Goal: Task Accomplishment & Management: Use online tool/utility

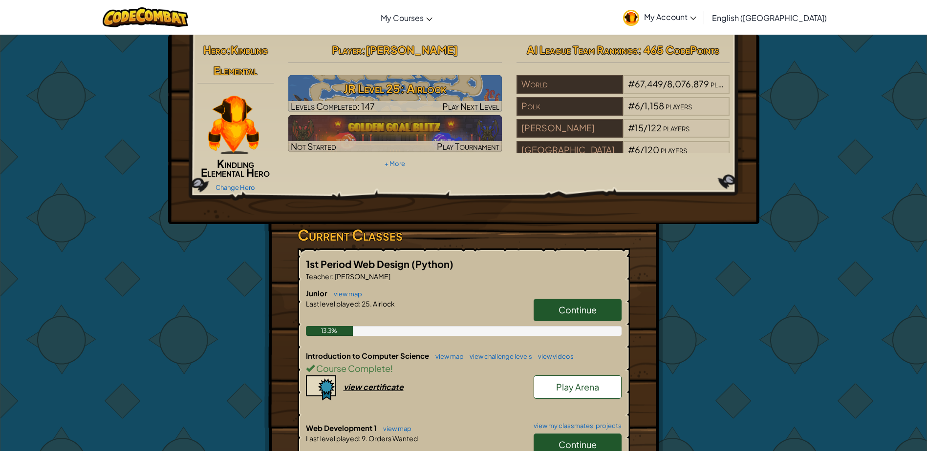
scroll to position [98, 0]
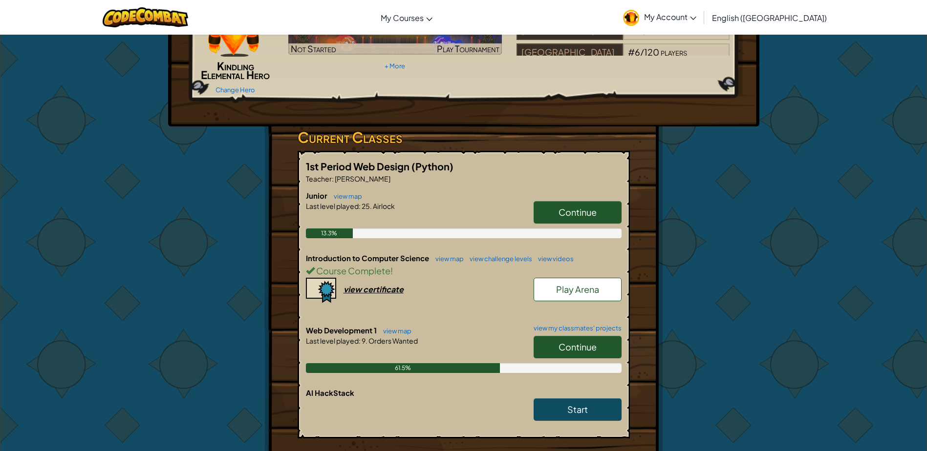
click at [566, 363] on div "Continue" at bounding box center [573, 349] width 98 height 27
click at [579, 346] on span "Continue" at bounding box center [577, 347] width 38 height 11
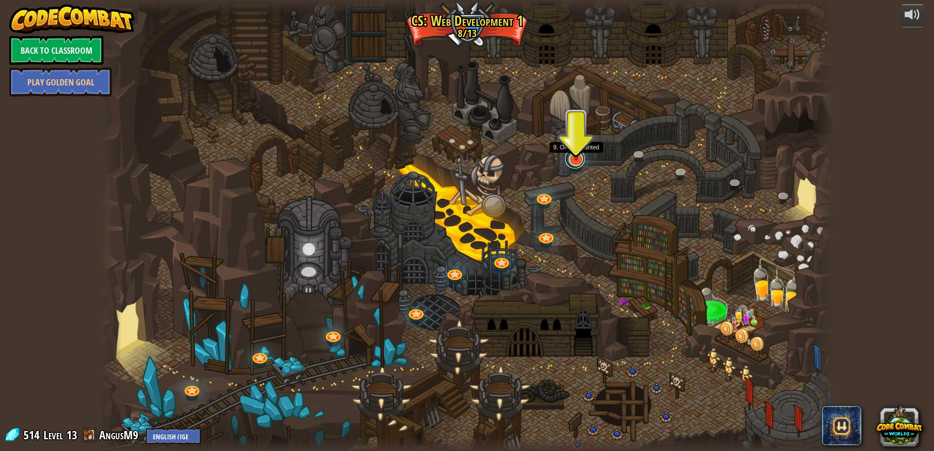
click at [578, 162] on link at bounding box center [575, 159] width 20 height 20
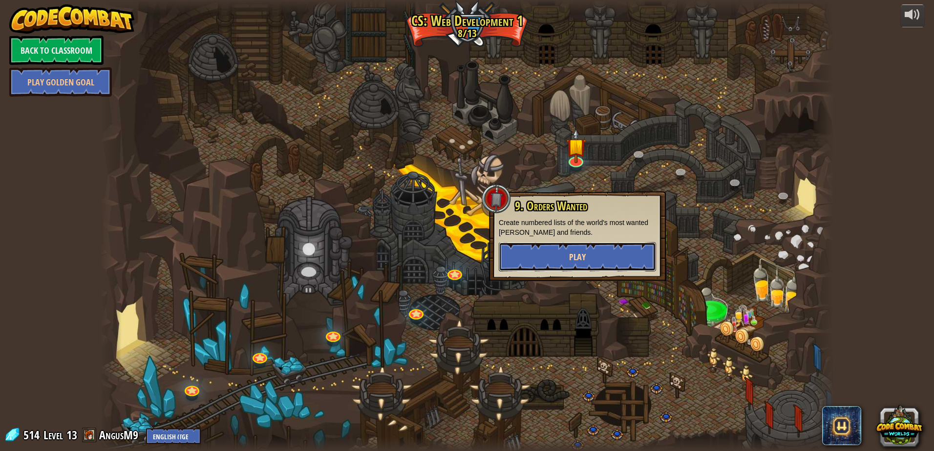
click at [622, 256] on button "Play" at bounding box center [577, 256] width 157 height 29
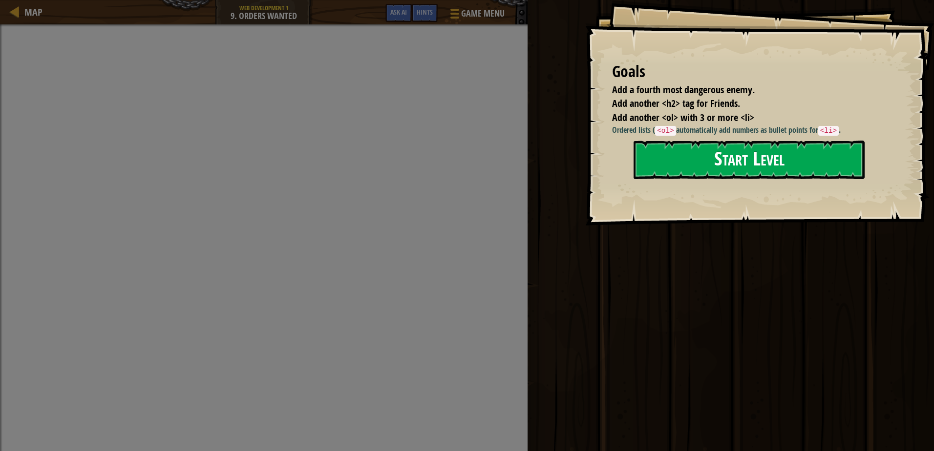
click at [737, 151] on button "Start Level" at bounding box center [749, 160] width 231 height 39
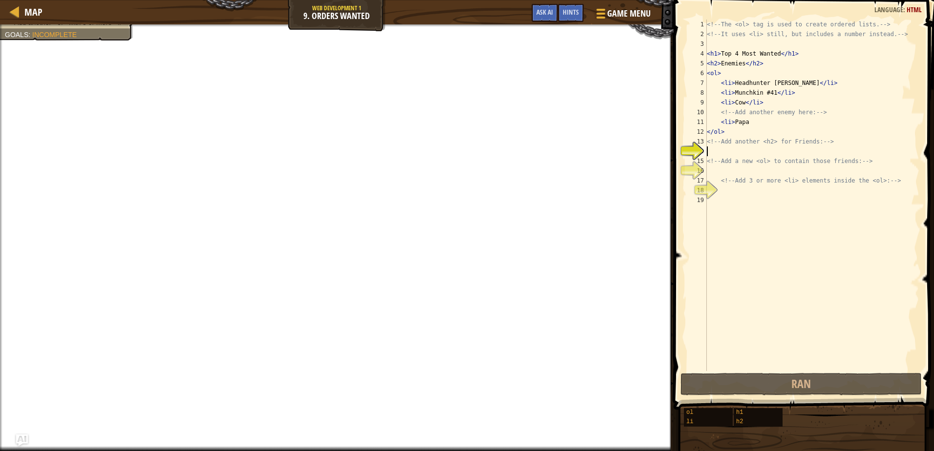
scroll to position [4, 0]
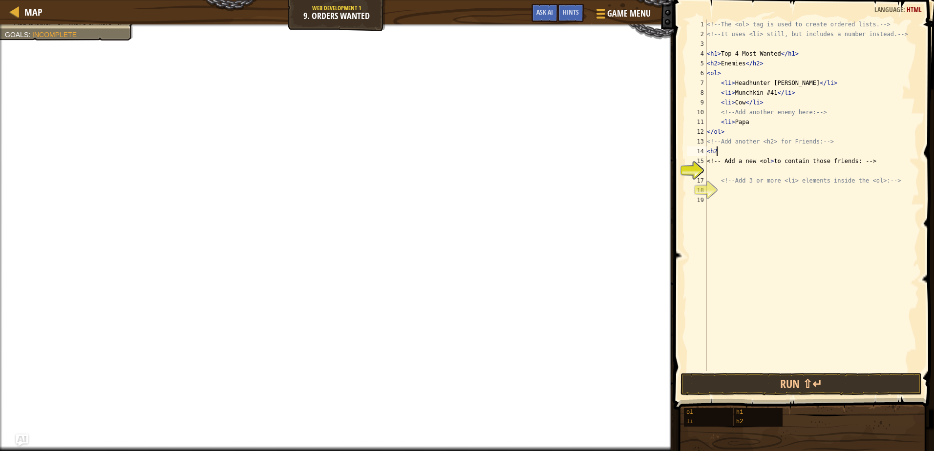
type textarea "<h2>"
click at [735, 170] on div "<!-- The <ol> tag is used to create ordered lists. --> <!-- It uses <li> still,…" at bounding box center [812, 205] width 215 height 371
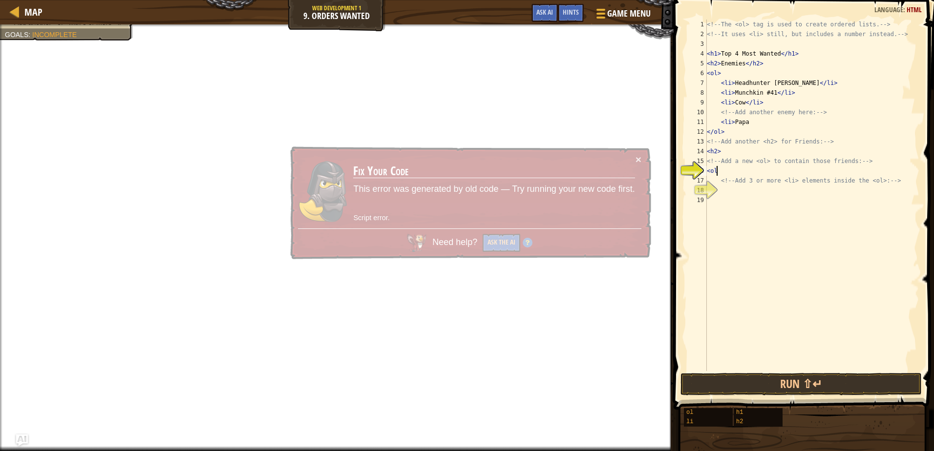
type textarea "<ol>"
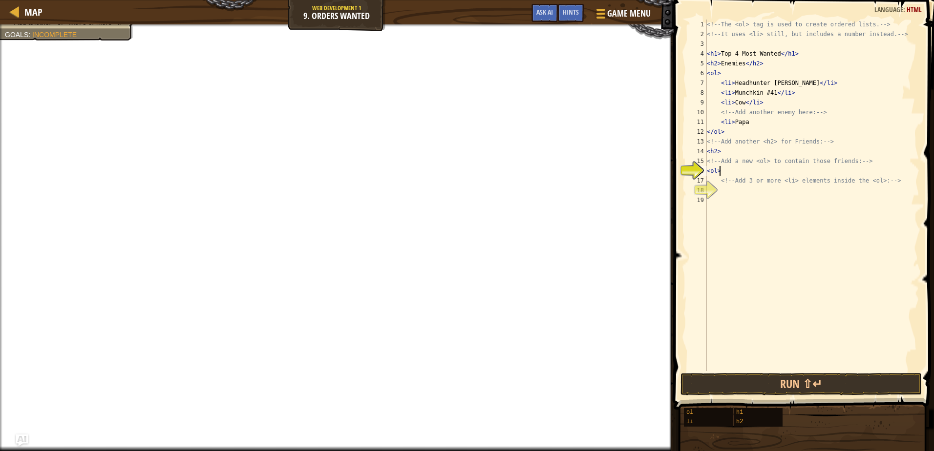
scroll to position [4, 0]
click at [719, 187] on div "<!-- The <ol> tag is used to create ordered lists. --> <!-- It uses <li> still,…" at bounding box center [812, 205] width 215 height 371
type textarea "<li>Leborn"
type textarea "<li>Lenorb"
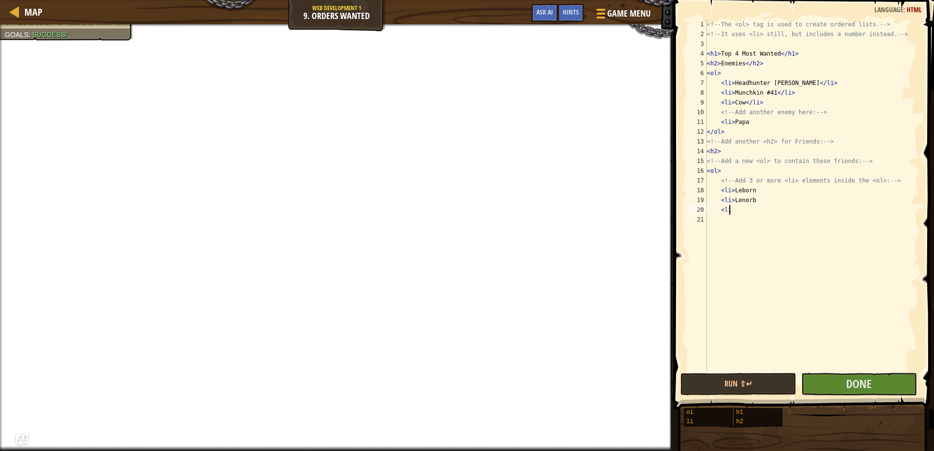
scroll to position [4, 1]
type textarea "<li>"
click at [845, 383] on button "Done" at bounding box center [859, 384] width 116 height 22
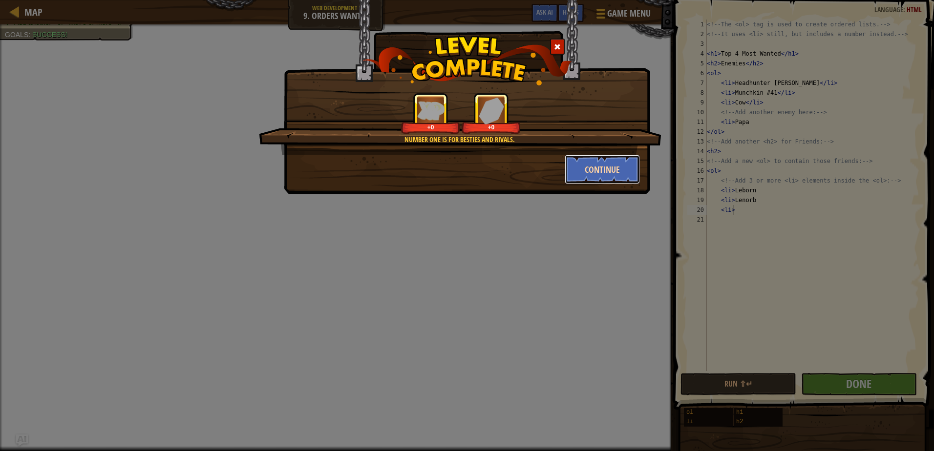
click at [602, 170] on button "Continue" at bounding box center [603, 169] width 76 height 29
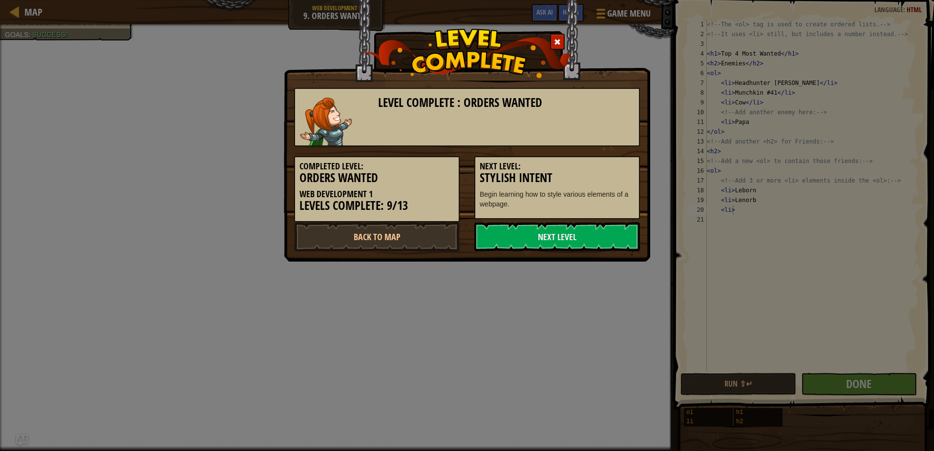
click at [570, 219] on div "Completed Level: Orders Wanted Web Development 1 Levels Complete: 9/13 Next Lev…" at bounding box center [467, 185] width 361 height 76
click at [567, 234] on link "Next Level" at bounding box center [557, 236] width 166 height 29
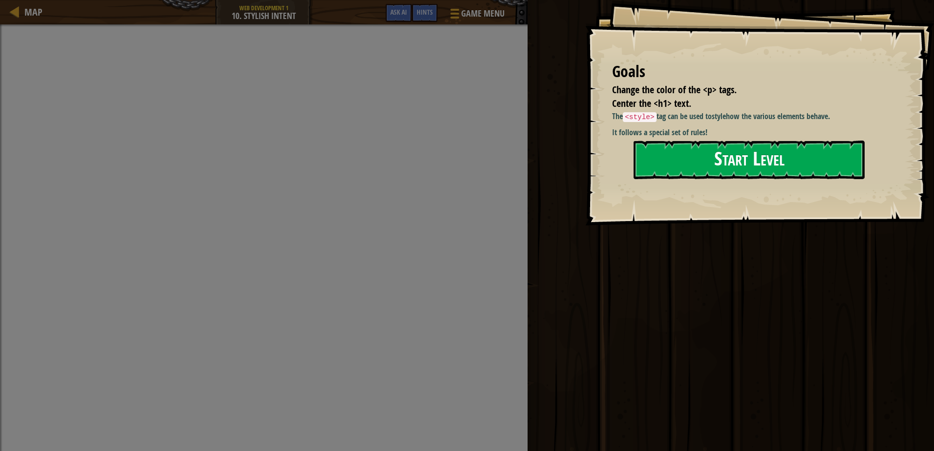
drag, startPoint x: 750, startPoint y: 156, endPoint x: 743, endPoint y: 166, distance: 11.9
click at [750, 156] on button "Start Level" at bounding box center [749, 160] width 231 height 39
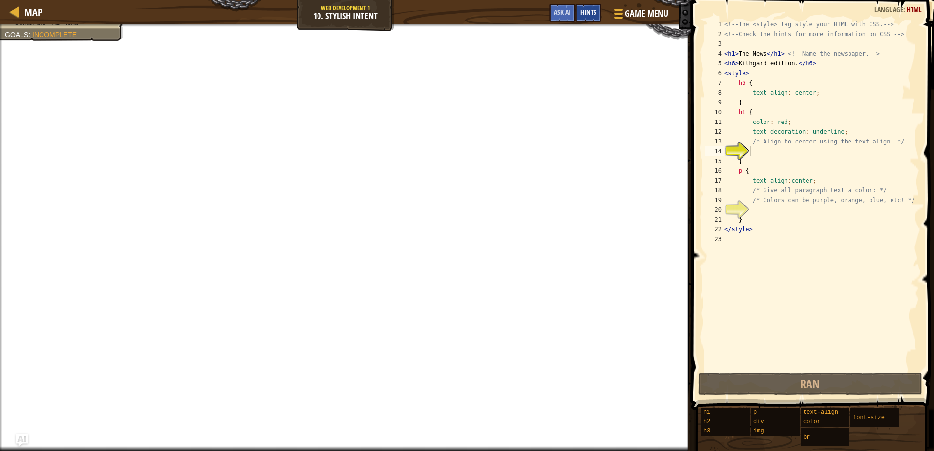
click at [597, 13] on div "Hints" at bounding box center [589, 13] width 26 height 18
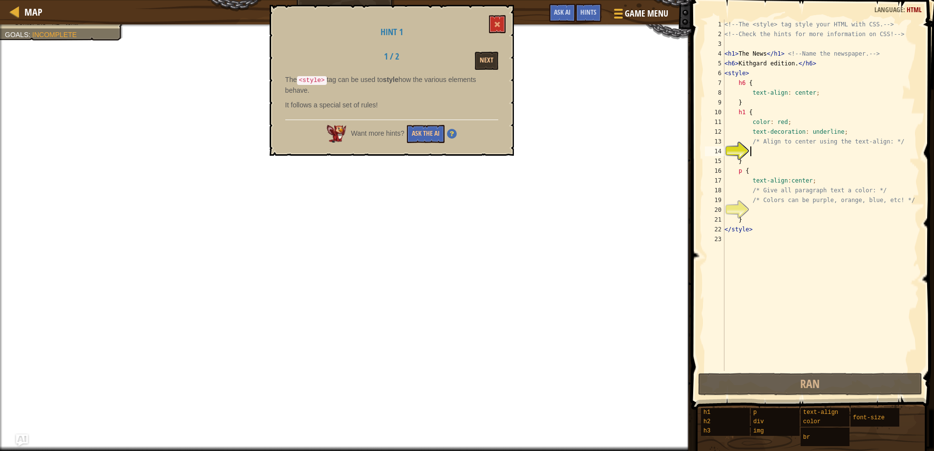
select select "ace/mode/html"
select select "ace/theme/textmate"
select select "markbegin"
select select "true"
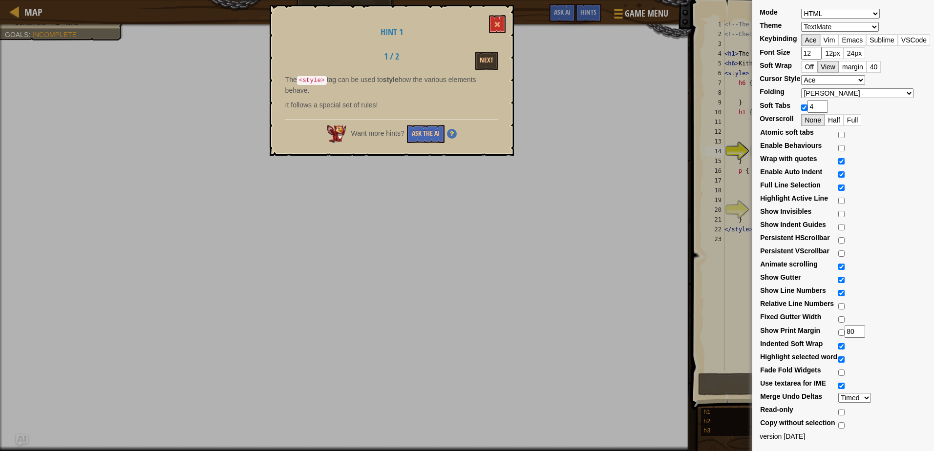
click at [693, 155] on div "Mode ABAP ABC ActionScript [PERSON_NAME] Apache Conf Apex AQL AsciiDoc ASL Asse…" at bounding box center [467, 225] width 934 height 451
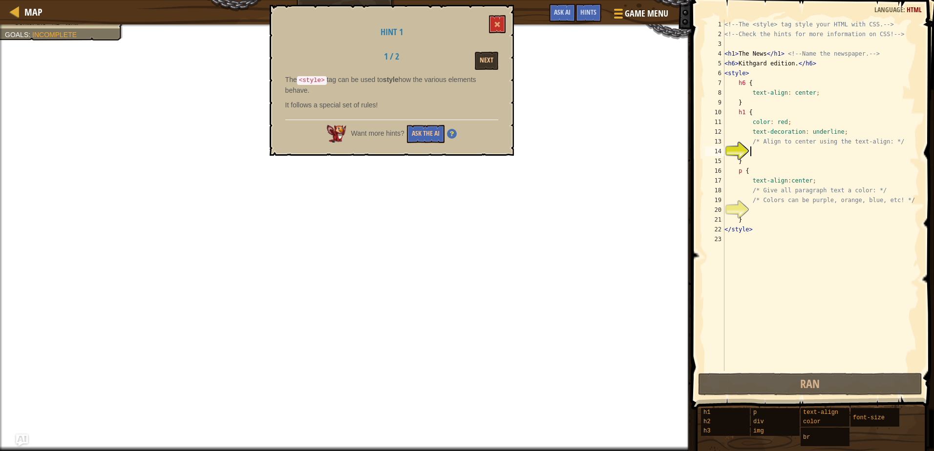
select select "ace/mode/html"
select select "ace/theme/textmate"
select select "markbegin"
select select "true"
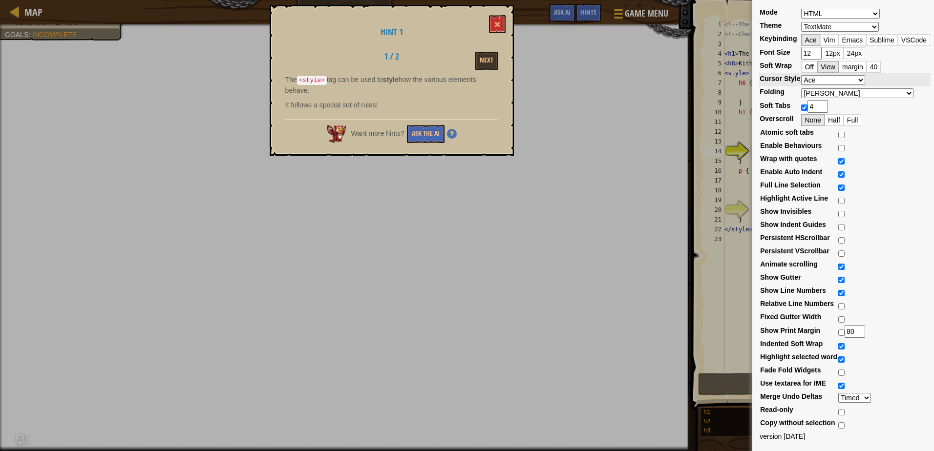
click at [846, 78] on select "Ace Slim Smooth Smooth And Slim Wide" at bounding box center [833, 80] width 64 height 10
click at [801, 75] on select "Ace Slim Smooth Smooth And Slim Wide" at bounding box center [833, 80] width 64 height 10
click at [821, 83] on select "Ace Slim Smooth Smooth And Slim Wide" at bounding box center [833, 80] width 64 height 10
click at [801, 75] on select "Ace Slim Smooth Smooth And Slim Wide" at bounding box center [833, 80] width 64 height 10
click at [808, 81] on select "Ace Slim Smooth Smooth And Slim Wide" at bounding box center [833, 80] width 64 height 10
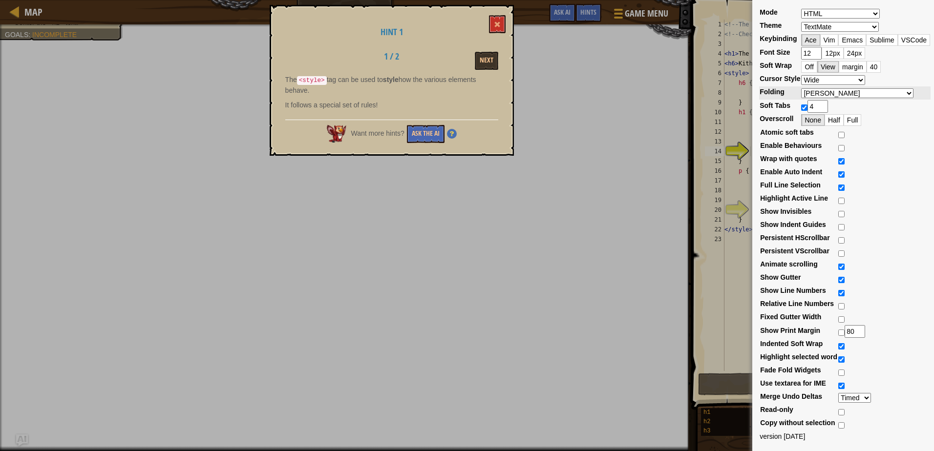
click at [801, 75] on select "Ace Slim Smooth Smooth And Slim Wide" at bounding box center [833, 80] width 64 height 10
click at [818, 82] on select "Ace Slim Smooth Smooth And Slim Wide" at bounding box center [833, 80] width 64 height 10
click at [801, 75] on select "Ace Slim Smooth Smooth And Slim Wide" at bounding box center [833, 80] width 64 height 10
click at [815, 83] on select "Ace Slim Smooth Smooth And Slim Wide" at bounding box center [833, 80] width 64 height 10
click at [801, 75] on select "Ace Slim Smooth Smooth And Slim Wide" at bounding box center [833, 80] width 64 height 10
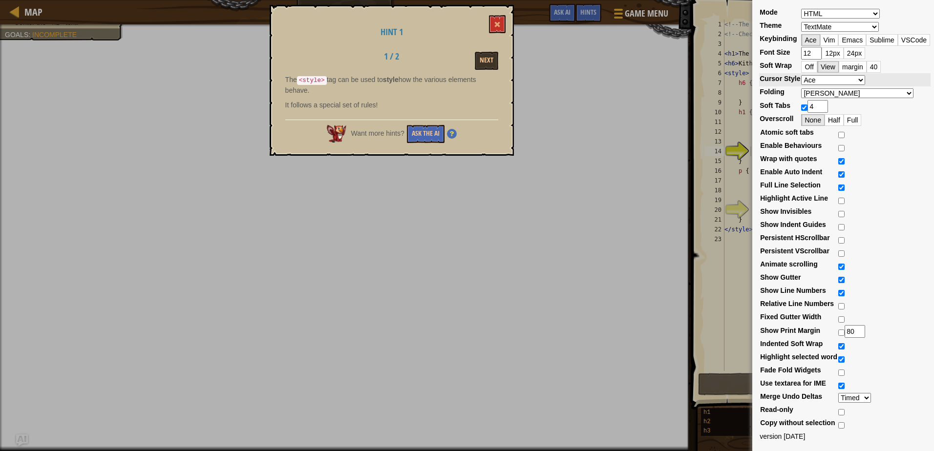
click at [814, 79] on select "Ace Slim Smooth Smooth And Slim Wide" at bounding box center [833, 80] width 64 height 10
click at [801, 75] on select "Ace Slim Smooth Smooth And Slim Wide" at bounding box center [833, 80] width 64 height 10
click at [816, 78] on select "Ace Slim Smooth Smooth And Slim Wide" at bounding box center [833, 80] width 64 height 10
select select "wide"
click at [801, 75] on select "Ace Slim Smooth Smooth And Slim Wide" at bounding box center [833, 80] width 64 height 10
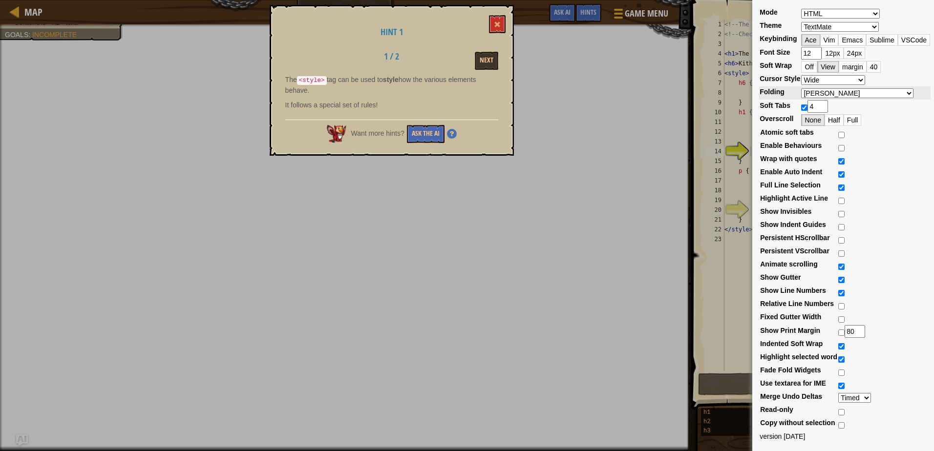
click at [829, 97] on select "Manual [PERSON_NAME] begin [PERSON_NAME] begin and end" at bounding box center [857, 93] width 112 height 10
select select "markbeginend"
click at [801, 88] on select "Manual [PERSON_NAME] begin [PERSON_NAME] begin and end" at bounding box center [857, 93] width 112 height 10
click at [824, 82] on select "Ace Slim Smooth Smooth And Slim Wide" at bounding box center [833, 80] width 64 height 10
select select "ace"
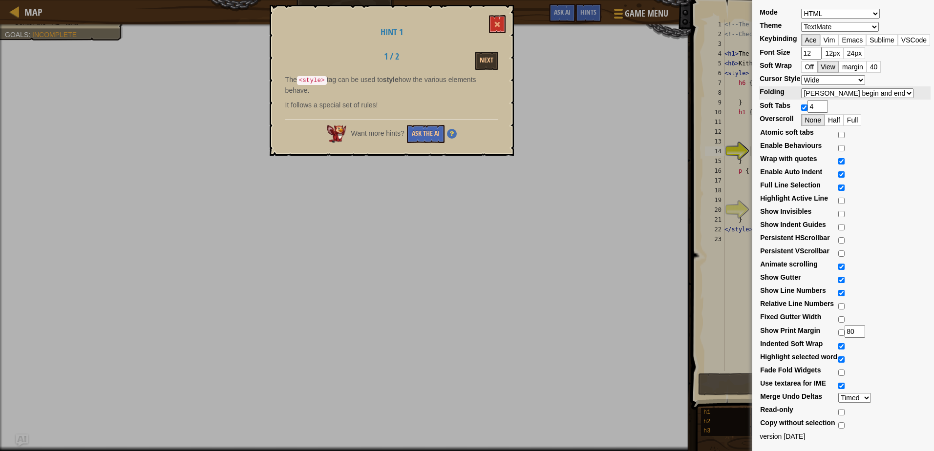
click at [801, 75] on select "Ace Slim Smooth Smooth And Slim Wide" at bounding box center [833, 80] width 64 height 10
click at [825, 91] on select "Manual [PERSON_NAME] begin [PERSON_NAME] begin and end" at bounding box center [857, 93] width 112 height 10
select select "manual"
click at [801, 88] on select "Manual [PERSON_NAME] begin [PERSON_NAME] begin and end" at bounding box center [857, 93] width 112 height 10
click at [636, 113] on div "Mode ABAP ABC ActionScript [PERSON_NAME] Apache Conf Apex AQL AsciiDoc ASL Asse…" at bounding box center [467, 225] width 934 height 451
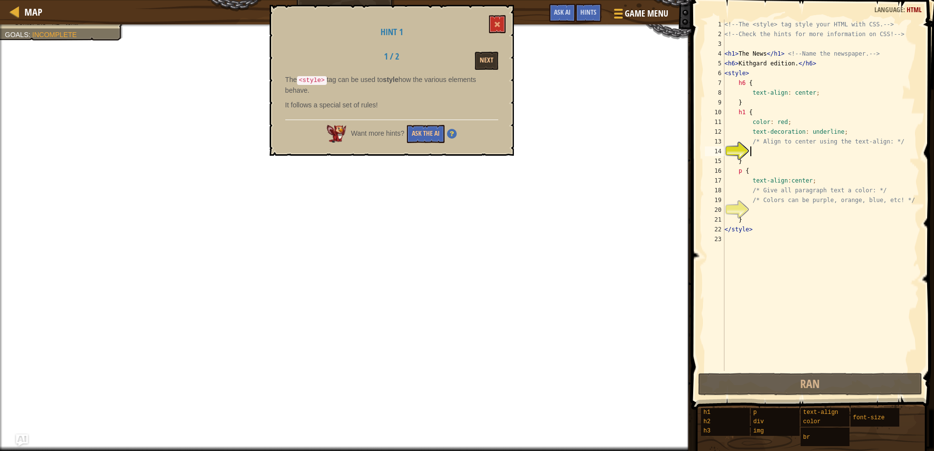
click at [767, 128] on div "<!-- The <style> tag style your HTML with CSS. --> <!-- Check the hints for mor…" at bounding box center [821, 205] width 197 height 371
click at [762, 162] on div "<!-- The <style> tag style your HTML with CSS. --> <!-- Check the hints for mor…" at bounding box center [821, 205] width 197 height 371
type textarea "}"
click at [761, 150] on div "<!-- The <style> tag style your HTML with CSS. --> <!-- Check the hints for mor…" at bounding box center [821, 205] width 197 height 371
click at [442, 129] on button "Ask the AI" at bounding box center [426, 134] width 38 height 18
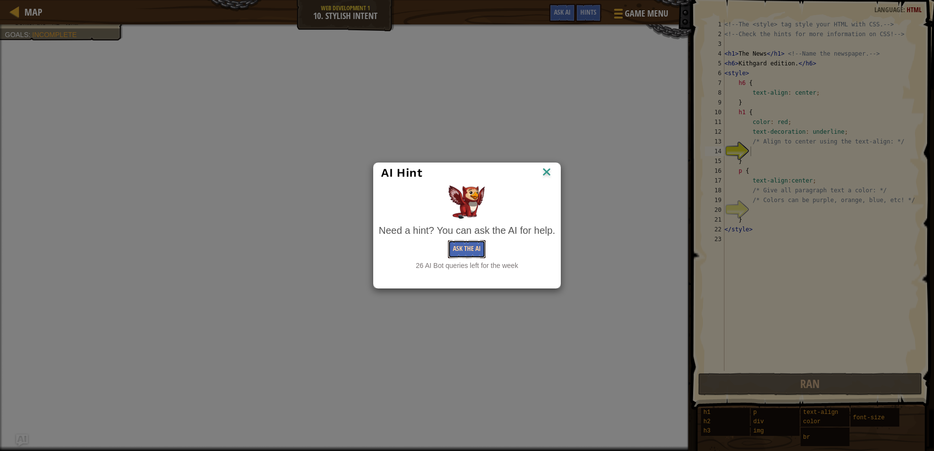
click at [467, 249] on button "Ask the AI" at bounding box center [467, 249] width 38 height 18
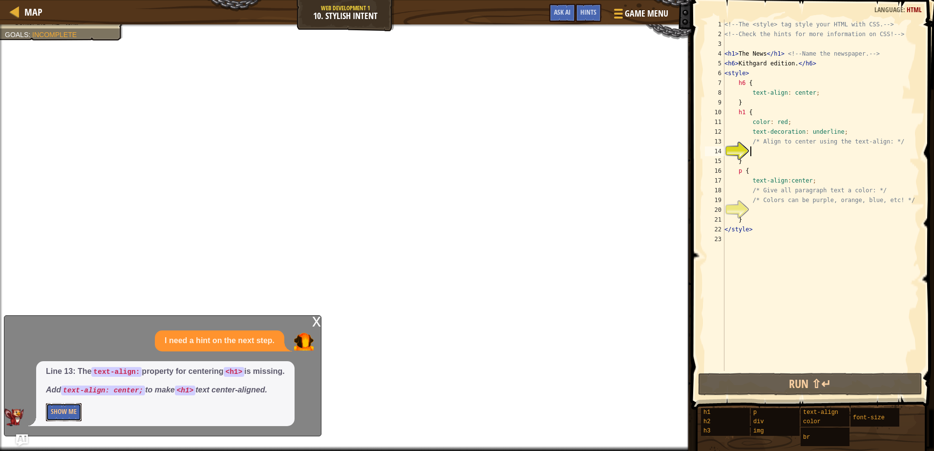
click at [74, 414] on button "Show Me" at bounding box center [64, 413] width 36 height 18
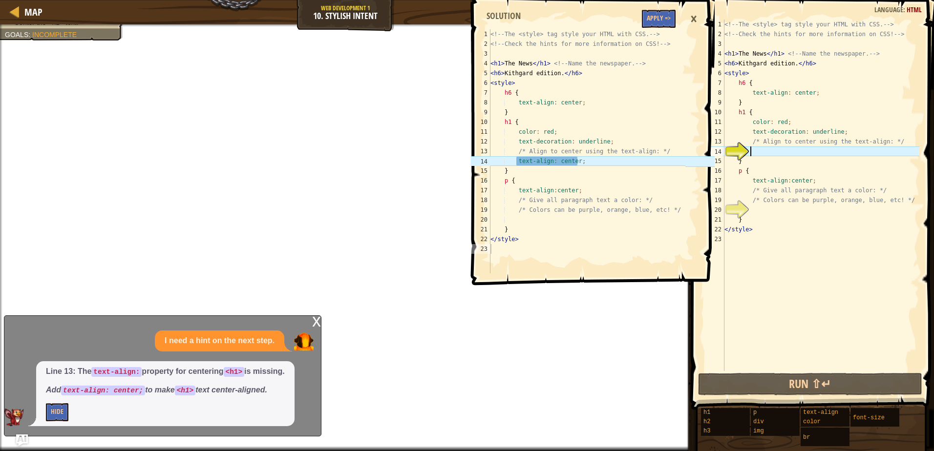
click at [782, 151] on div "<!-- The <style> tag style your HTML with CSS. --> <!-- Check the hints for mor…" at bounding box center [821, 205] width 197 height 371
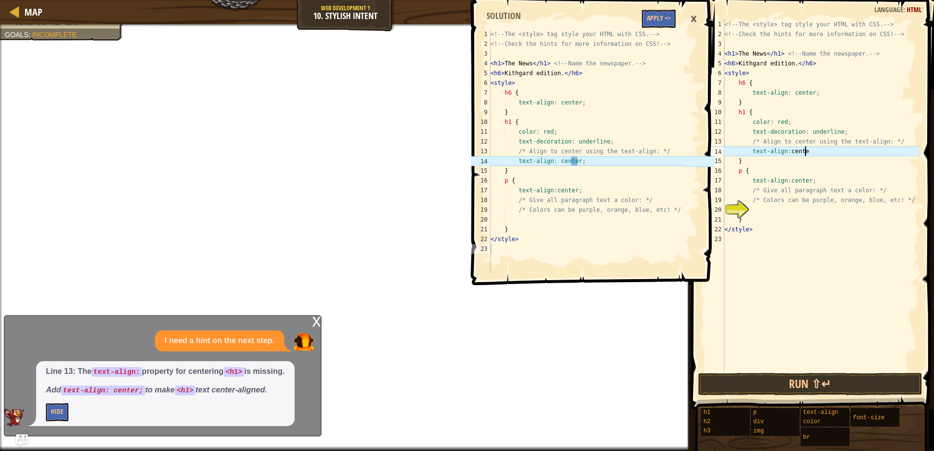
scroll to position [4, 6]
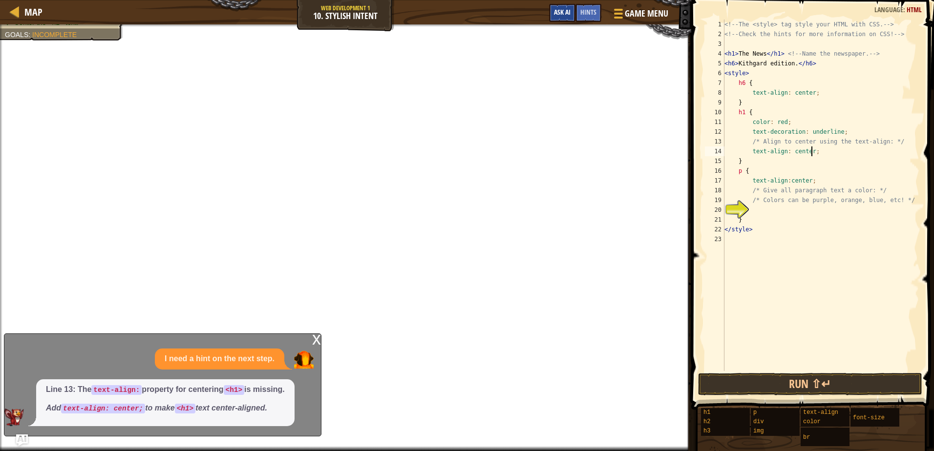
type textarea "text-align: center;"
click at [561, 12] on span "Ask AI" at bounding box center [562, 11] width 17 height 9
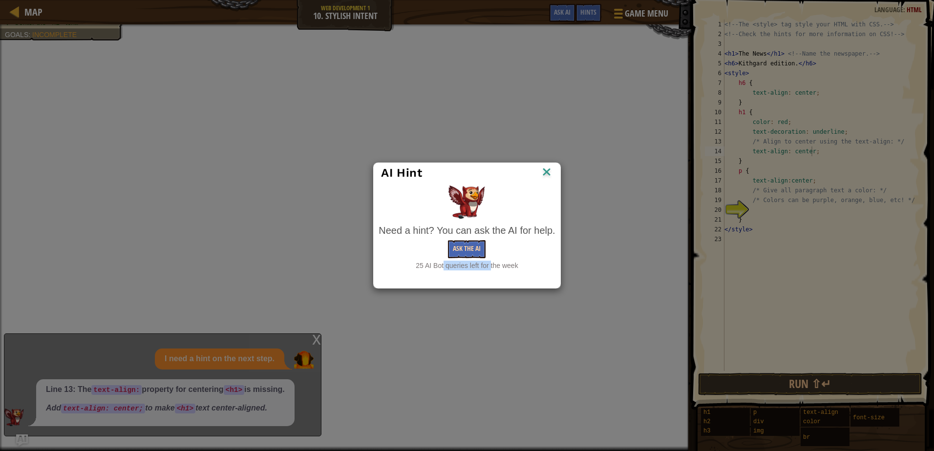
drag, startPoint x: 469, startPoint y: 269, endPoint x: 474, endPoint y: 256, distance: 13.6
click at [474, 256] on div "Need a hint? You can ask the AI for help. Ask the AI 25 AI Bot queries left for…" at bounding box center [467, 247] width 176 height 47
drag, startPoint x: 474, startPoint y: 256, endPoint x: 476, endPoint y: 250, distance: 6.8
click at [476, 250] on button "Ask the AI" at bounding box center [467, 249] width 38 height 18
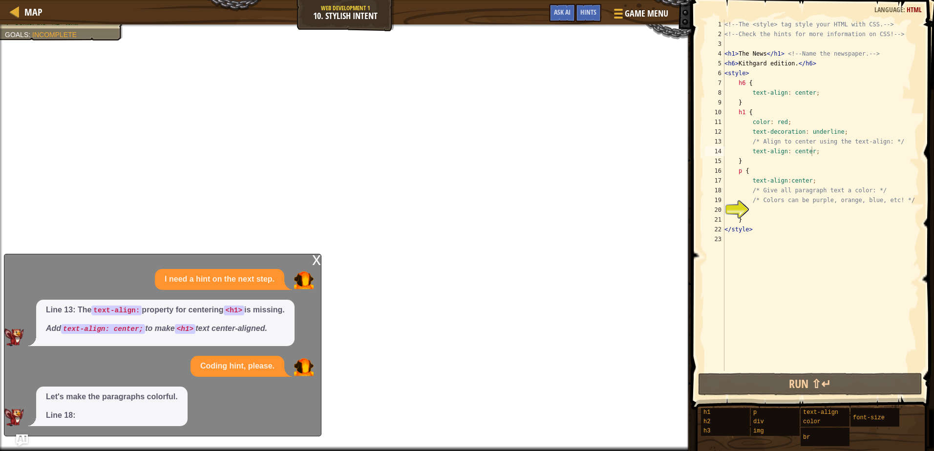
drag, startPoint x: 85, startPoint y: 415, endPoint x: 91, endPoint y: 414, distance: 6.4
click at [91, 414] on div "I need a hint on the next step. Line 13: The text-align: property for centering…" at bounding box center [160, 347] width 312 height 157
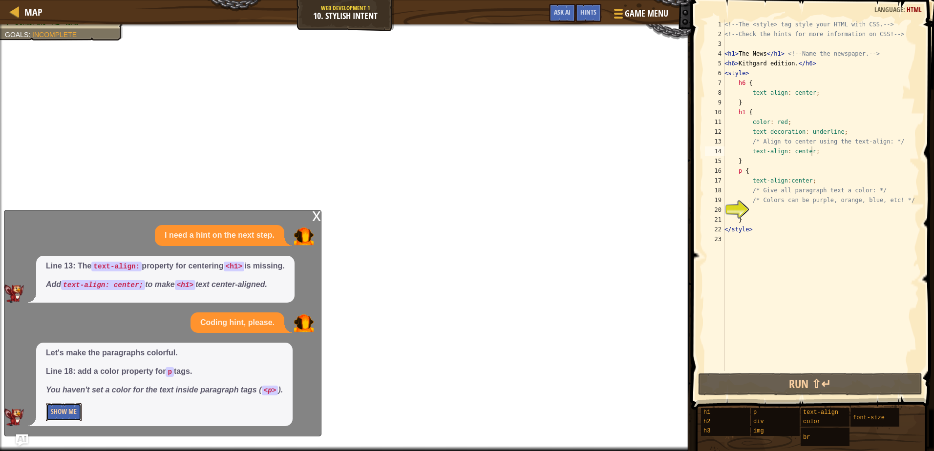
click at [69, 413] on button "Show Me" at bounding box center [64, 413] width 36 height 18
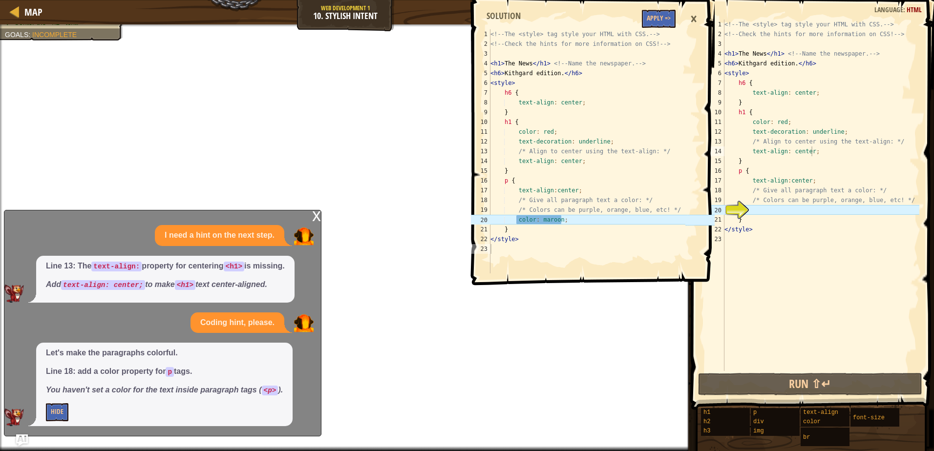
scroll to position [4, 1]
click at [760, 207] on div "<!-- The <style> tag style your HTML with CSS. --> <!-- Check the hints for mor…" at bounding box center [821, 205] width 197 height 371
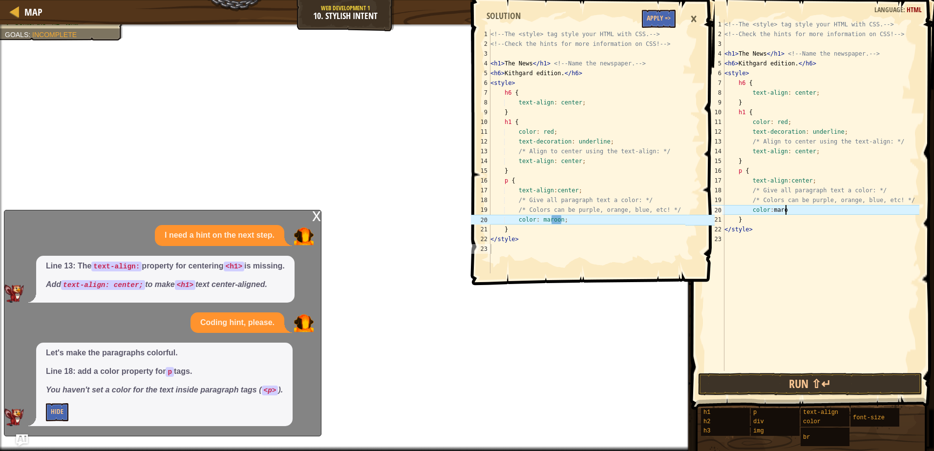
scroll to position [4, 5]
type textarea "color: maroon"
click at [859, 374] on button "Done" at bounding box center [863, 384] width 107 height 22
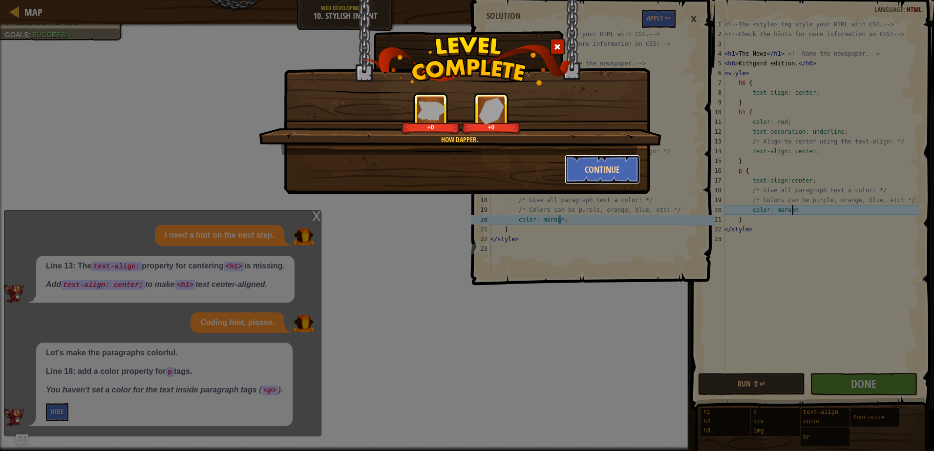
click at [593, 158] on button "Continue" at bounding box center [603, 169] width 76 height 29
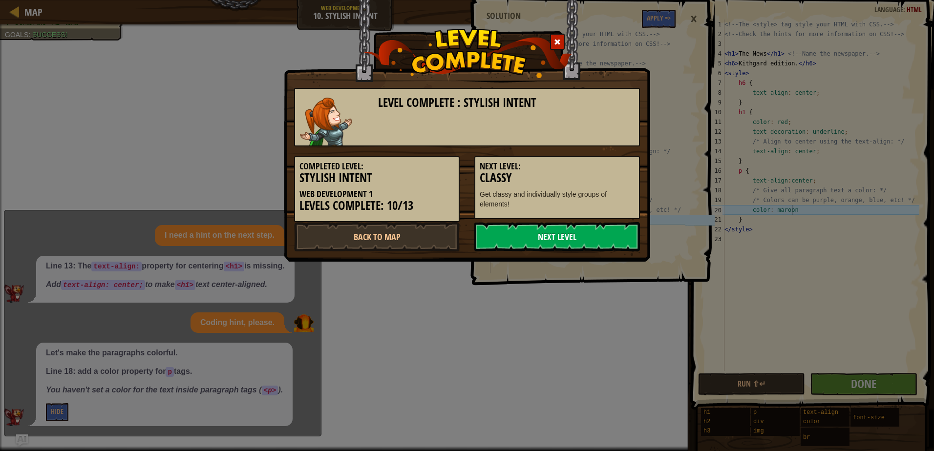
click at [533, 231] on link "Next Level" at bounding box center [557, 236] width 166 height 29
click at [546, 227] on link "Next Level" at bounding box center [557, 236] width 166 height 29
click at [547, 236] on link "Next Level" at bounding box center [557, 236] width 166 height 29
click at [553, 1] on body "Map Web Development 1 10. Stylish Intent Game Menu Done Hints Ask AI 1 2 3 4 5 …" at bounding box center [467, 0] width 934 height 1
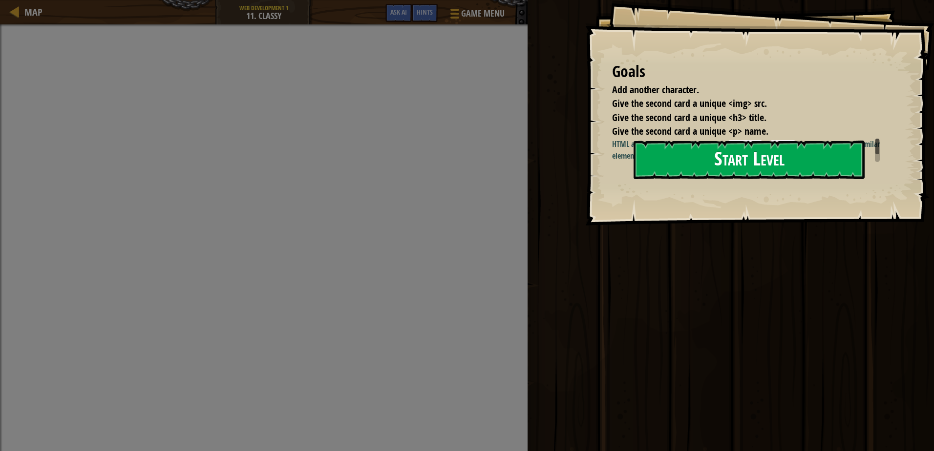
click at [709, 171] on button "Start Level" at bounding box center [749, 160] width 231 height 39
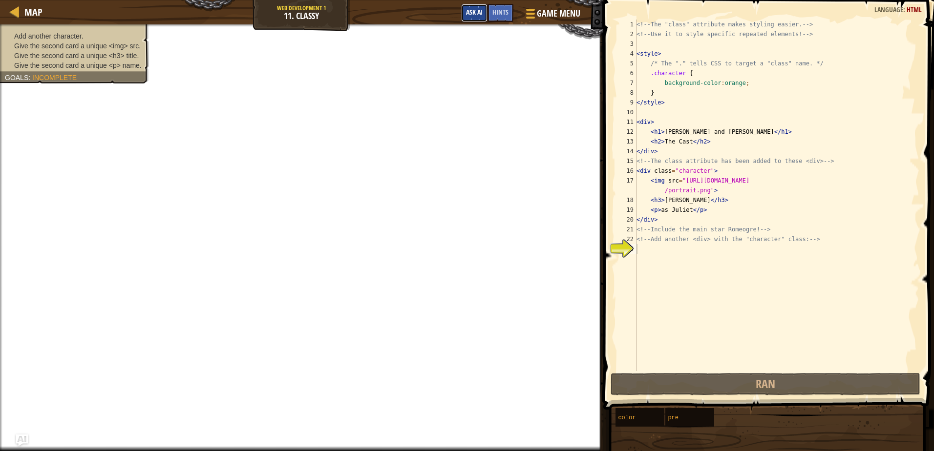
click at [483, 10] on button "Ask AI" at bounding box center [474, 13] width 26 height 18
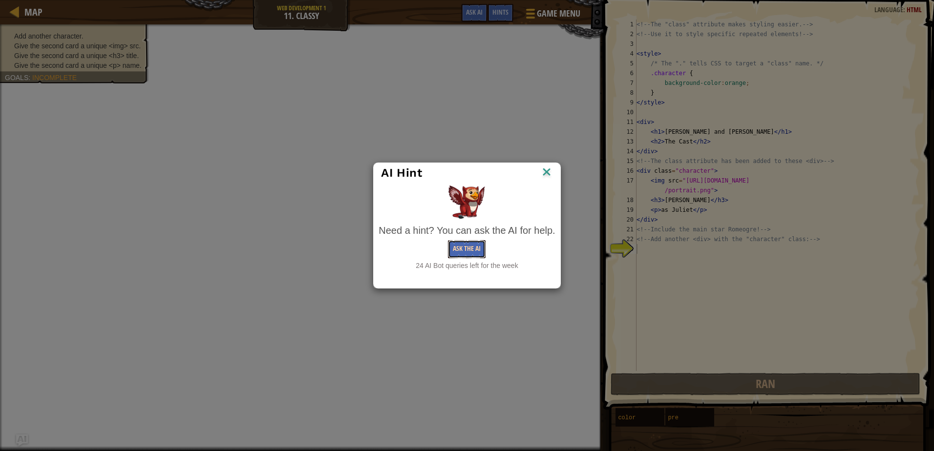
click at [470, 249] on button "Ask the AI" at bounding box center [467, 249] width 38 height 18
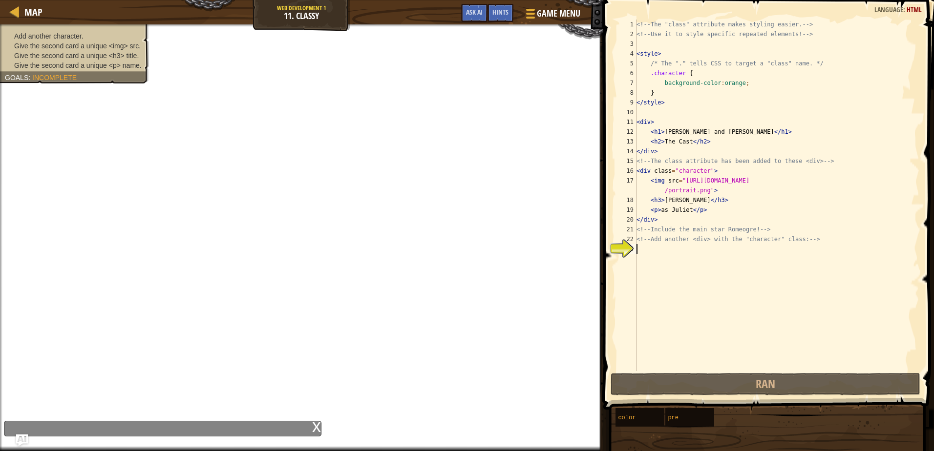
click at [681, 242] on div "<!-- The "class" attribute makes styling easier. --> <!-- Use it to style speci…" at bounding box center [777, 205] width 285 height 371
type textarea "<!-- Add another <div> with the "character" class: -->"
click at [676, 247] on div "<!-- The "class" attribute makes styling easier. --> <!-- Use it to style speci…" at bounding box center [777, 205] width 285 height 371
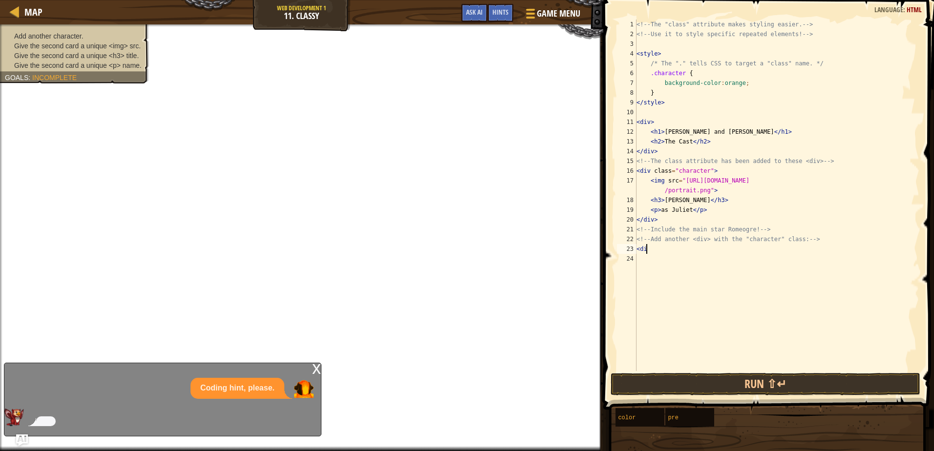
scroll to position [4, 0]
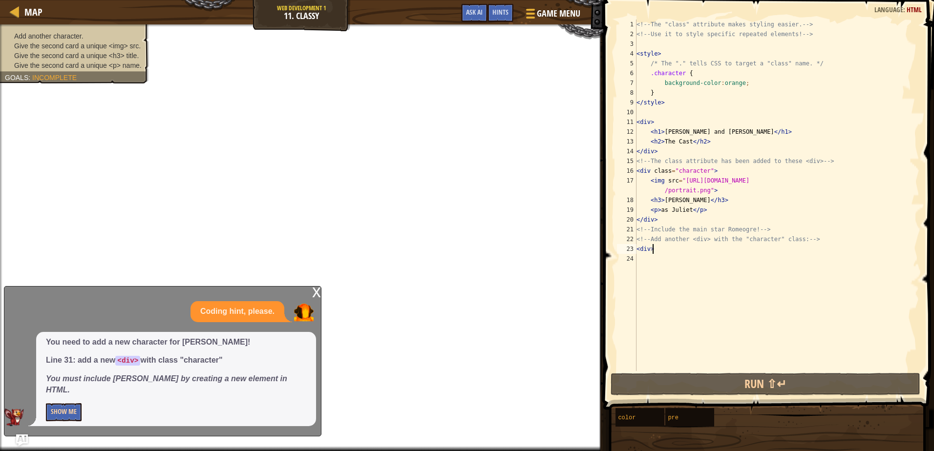
type textarea "<div>"
click at [63, 417] on button "Show Me" at bounding box center [64, 413] width 36 height 18
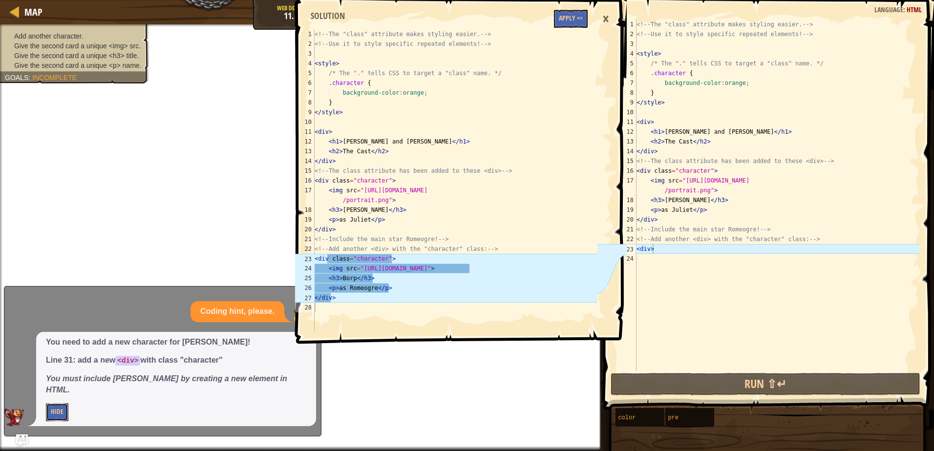
click at [46, 404] on button "Hide" at bounding box center [57, 413] width 22 height 18
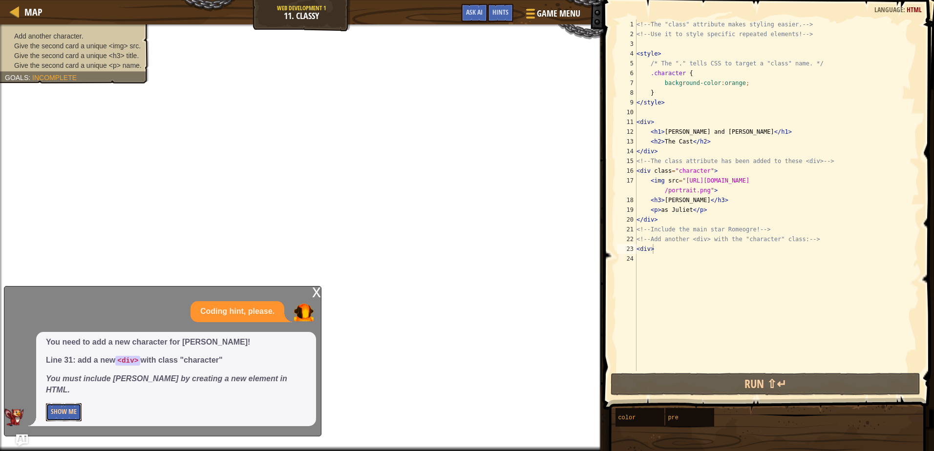
click at [76, 407] on button "Show Me" at bounding box center [64, 413] width 36 height 18
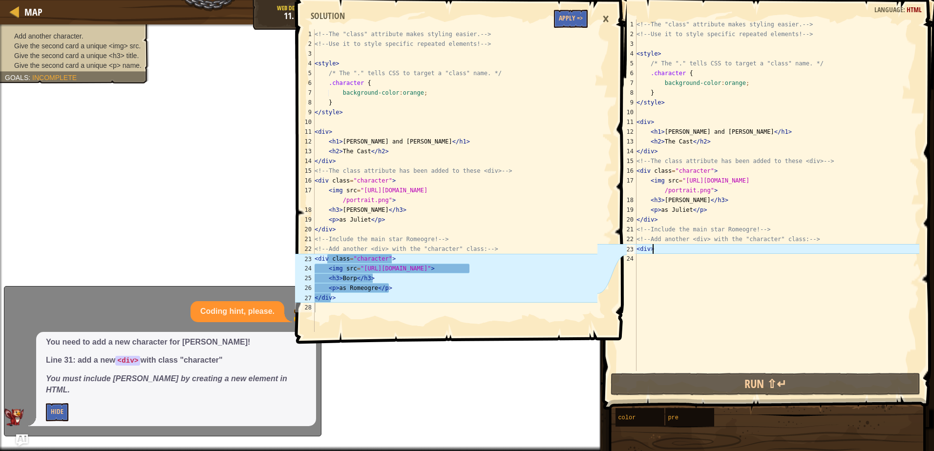
click at [689, 248] on div "<!-- The "class" attribute makes styling easier. --> <!-- Use it to style speci…" at bounding box center [777, 205] width 285 height 371
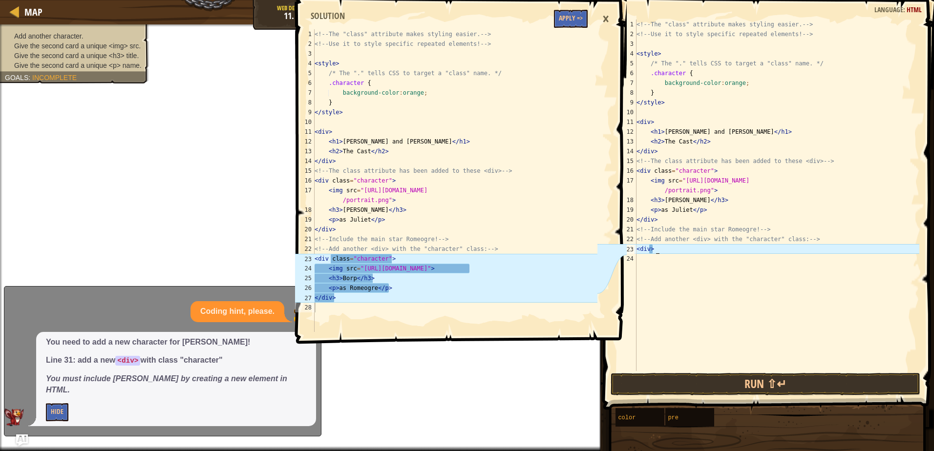
click at [664, 249] on div "<!-- The "class" attribute makes styling easier. --> <!-- Use it to style speci…" at bounding box center [777, 205] width 285 height 371
click at [682, 249] on div "<!-- The "class" attribute makes styling easier. --> <!-- Use it to style speci…" at bounding box center [777, 205] width 285 height 371
type textarea "<div> class="character">"
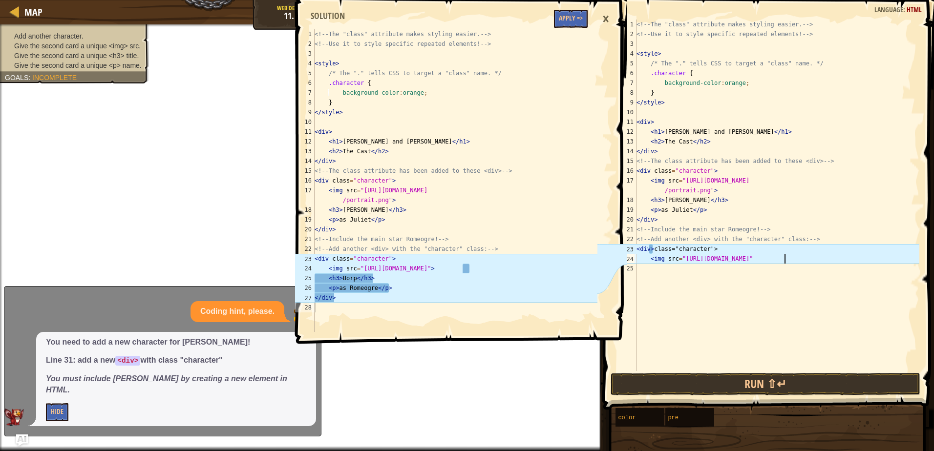
scroll to position [4, 12]
type textarea "<img src="[URL][DOMAIN_NAME]">"
type textarea "<h3>Borp</h3>"
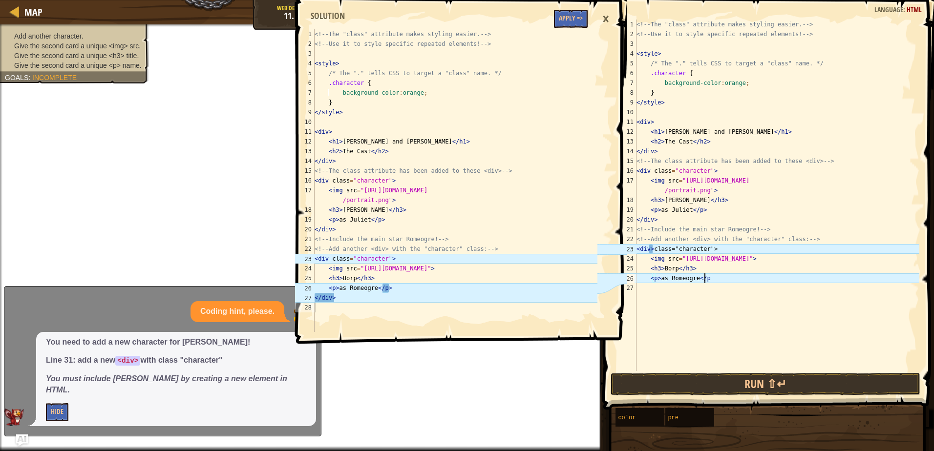
type textarea "<p>as Romeogre</p>"
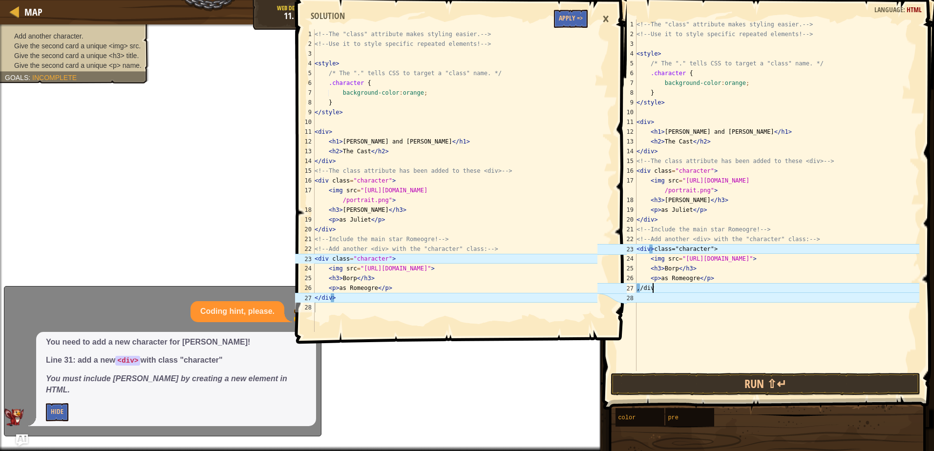
scroll to position [4, 1]
click at [642, 286] on div "<!-- The "class" attribute makes styling easier. --> <!-- Use it to style speci…" at bounding box center [777, 205] width 285 height 371
click at [655, 251] on div "<!-- The "class" attribute makes styling easier. --> <!-- Use it to style speci…" at bounding box center [777, 205] width 285 height 371
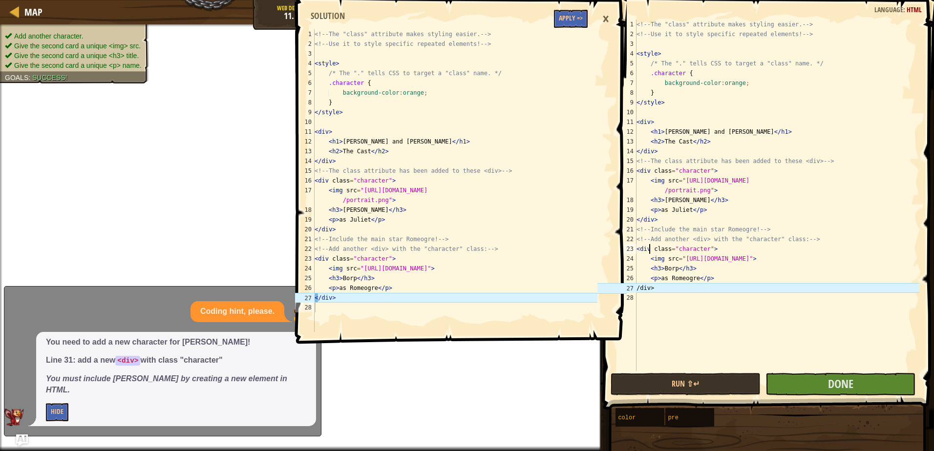
type textarea "<div class="character">"
click at [822, 396] on span at bounding box center [770, 191] width 339 height 439
click at [830, 385] on span "Done" at bounding box center [840, 384] width 25 height 16
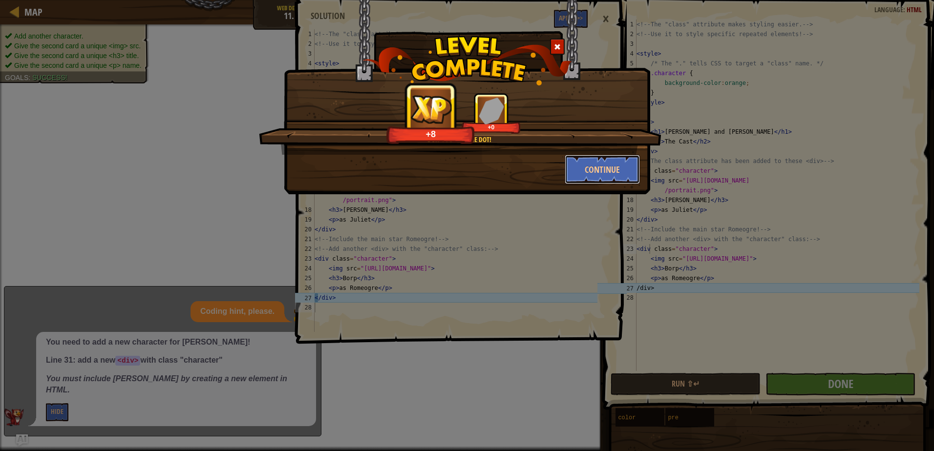
click at [584, 175] on button "Continue" at bounding box center [603, 169] width 76 height 29
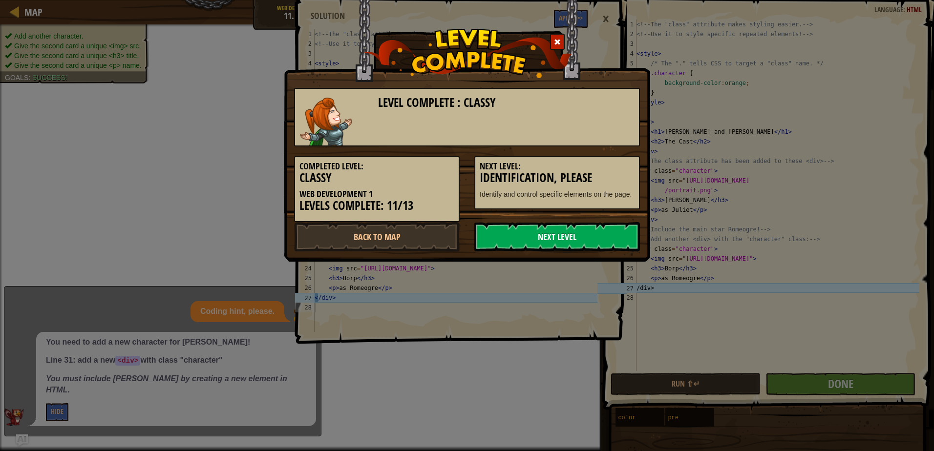
click at [569, 238] on link "Next Level" at bounding box center [557, 236] width 166 height 29
click at [590, 236] on link "Next Level" at bounding box center [557, 236] width 166 height 29
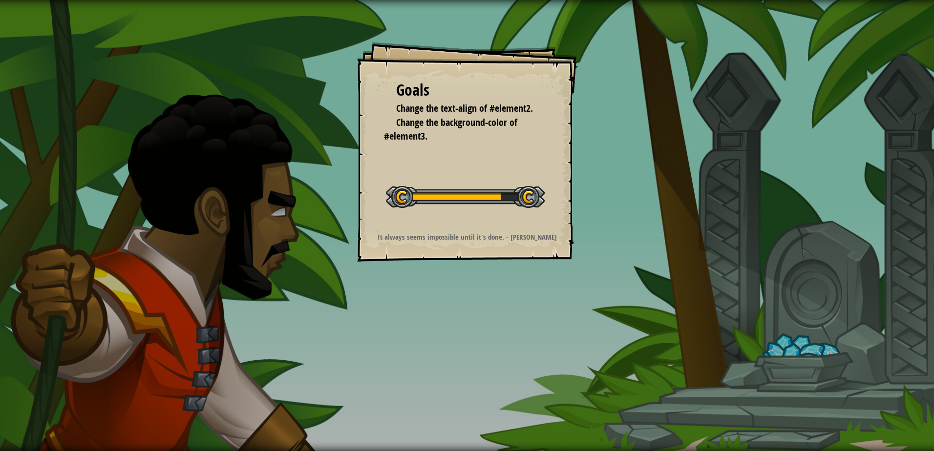
click at [597, 244] on div "Goals Change the text-align of #element2. Change the background-color of #eleme…" at bounding box center [467, 225] width 934 height 451
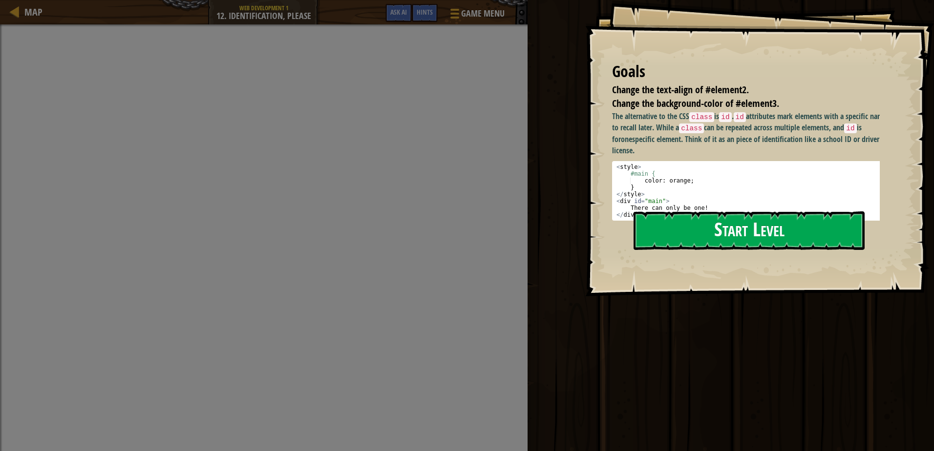
click at [726, 212] on button "Start Level" at bounding box center [749, 231] width 231 height 39
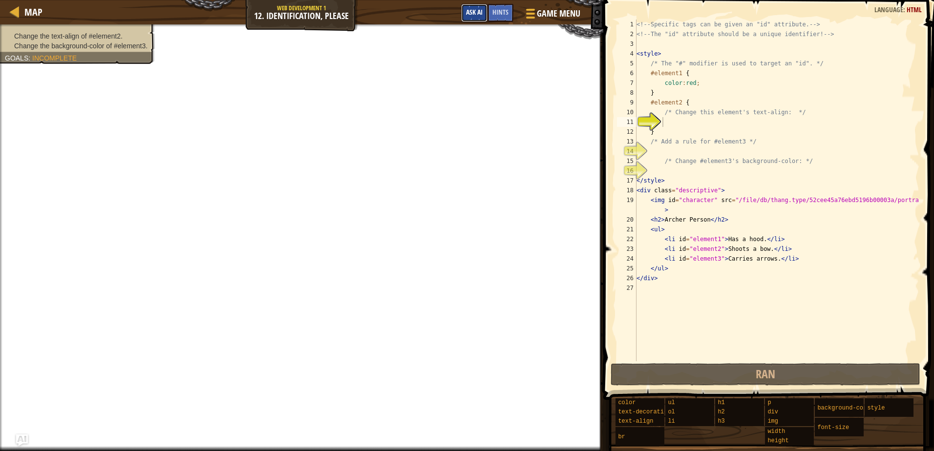
click at [480, 13] on span "Ask AI" at bounding box center [474, 11] width 17 height 9
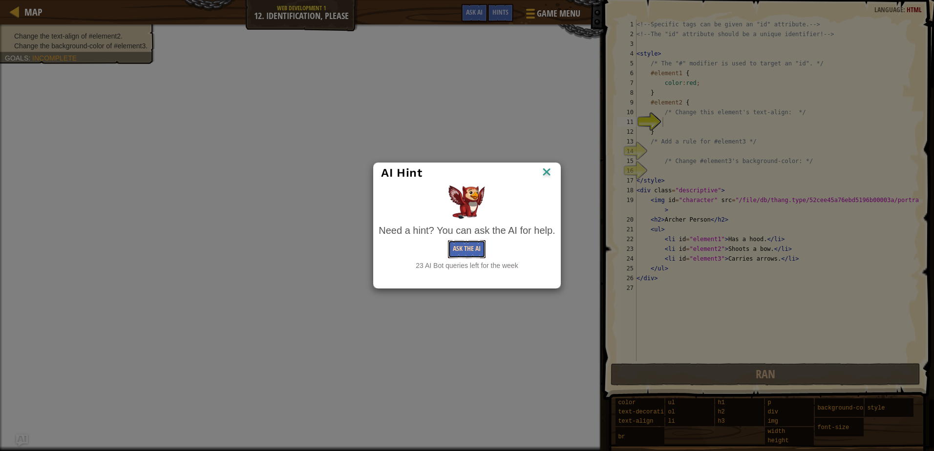
click at [465, 252] on button "Ask the AI" at bounding box center [467, 249] width 38 height 18
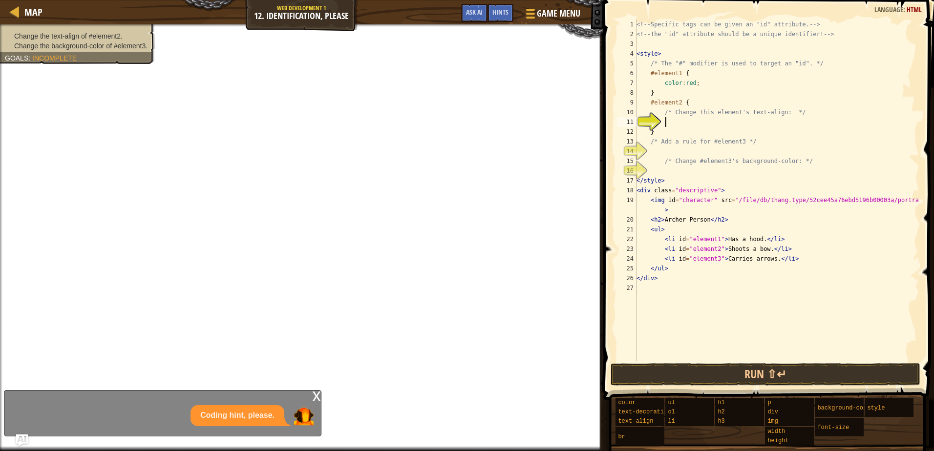
scroll to position [4, 2]
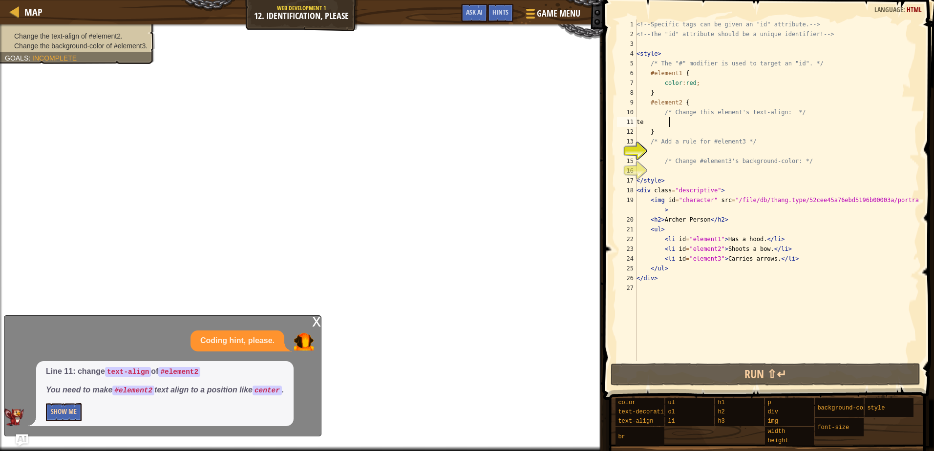
type textarea "te"
click at [76, 411] on button "Show Me" at bounding box center [64, 413] width 36 height 18
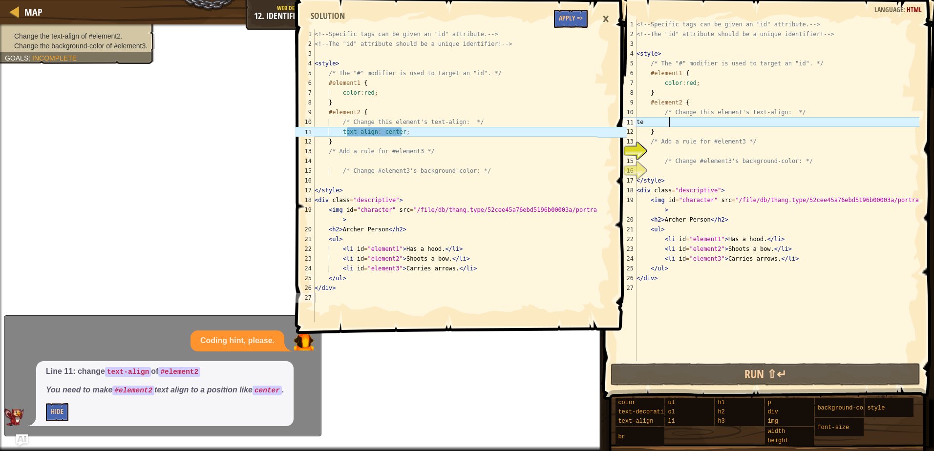
click at [707, 123] on div "<!-- Specific tags can be given an "id" attribute. --> <!-- The "id" attribute …" at bounding box center [777, 201] width 285 height 362
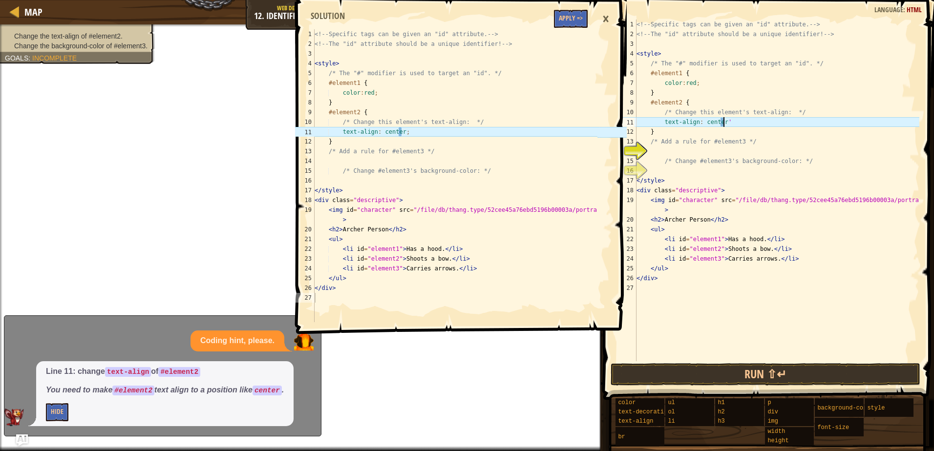
scroll to position [4, 6]
type textarea "text-align: center;"
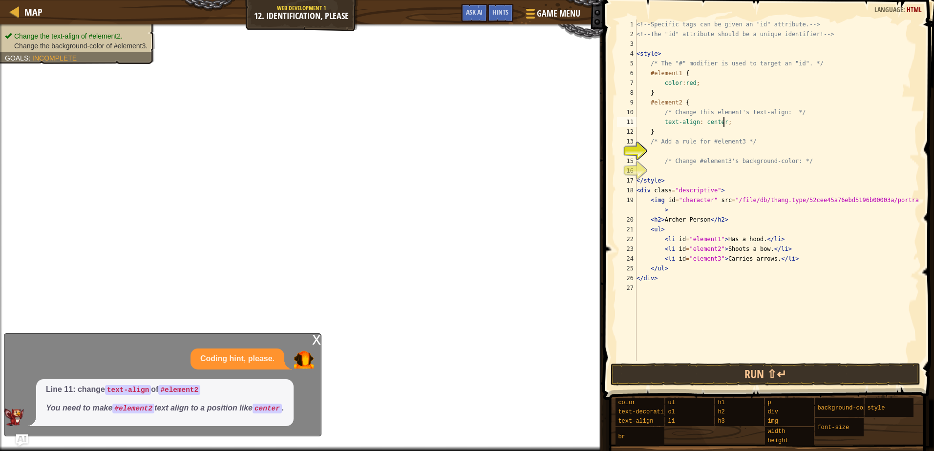
click at [703, 151] on div "<!-- Specific tags can be given an "id" attribute. --> <!-- The "id" attribute …" at bounding box center [777, 201] width 285 height 362
click at [466, 11] on span "Ask AI" at bounding box center [474, 11] width 17 height 9
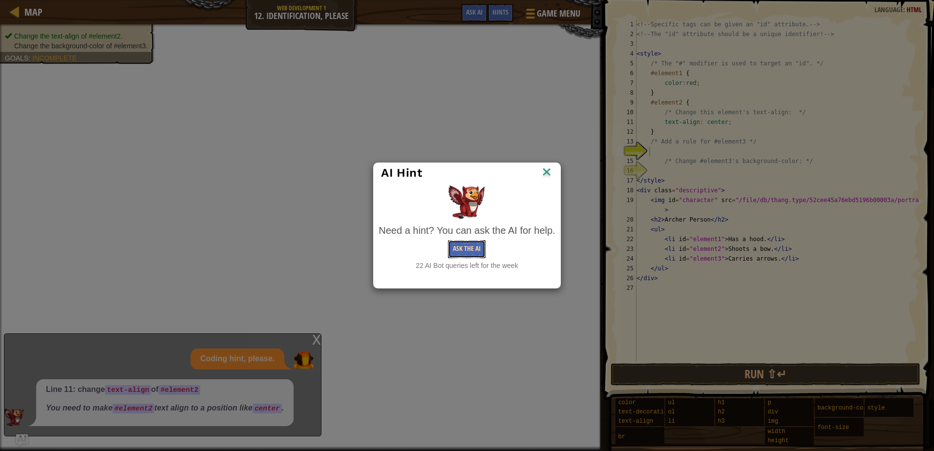
click at [481, 246] on button "Ask the AI" at bounding box center [467, 249] width 38 height 18
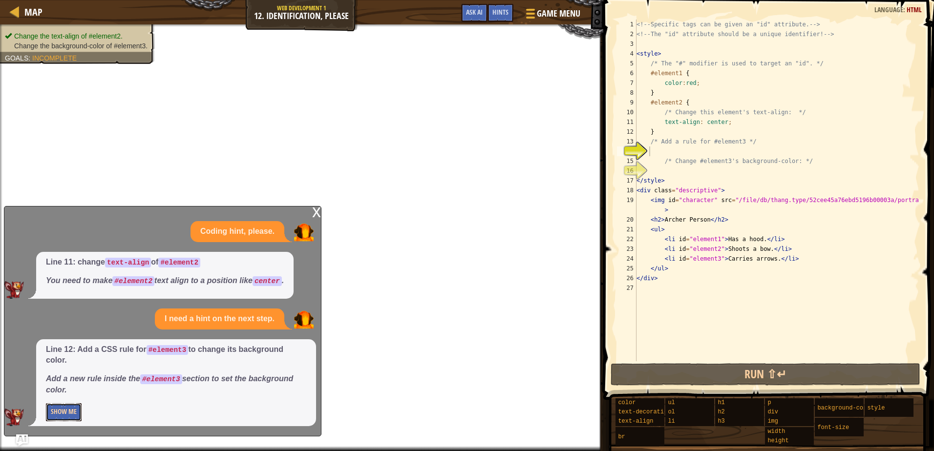
click at [65, 416] on button "Show Me" at bounding box center [64, 413] width 36 height 18
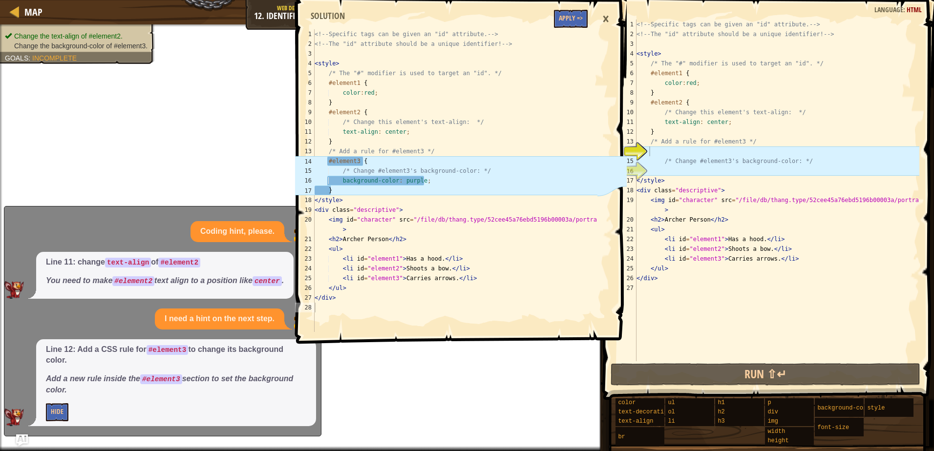
click at [681, 154] on div "<!-- Specific tags can be given an "id" attribute. --> <!-- The "id" attribute …" at bounding box center [777, 201] width 285 height 362
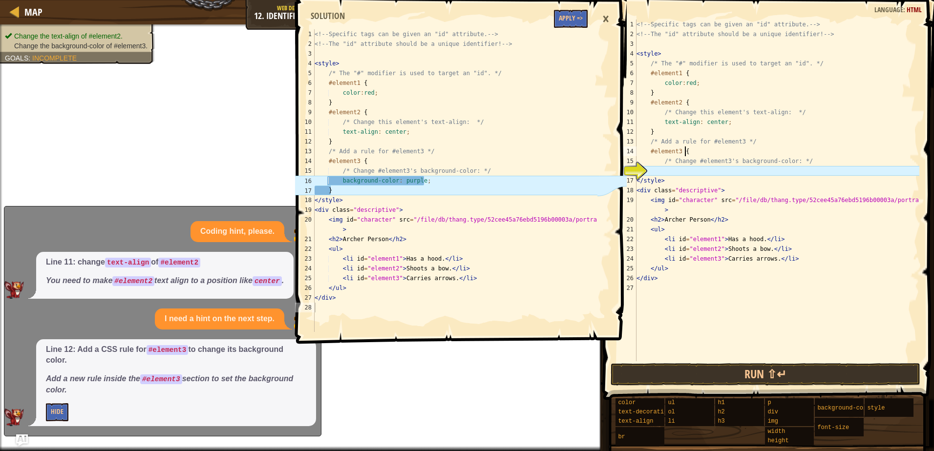
scroll to position [4, 3]
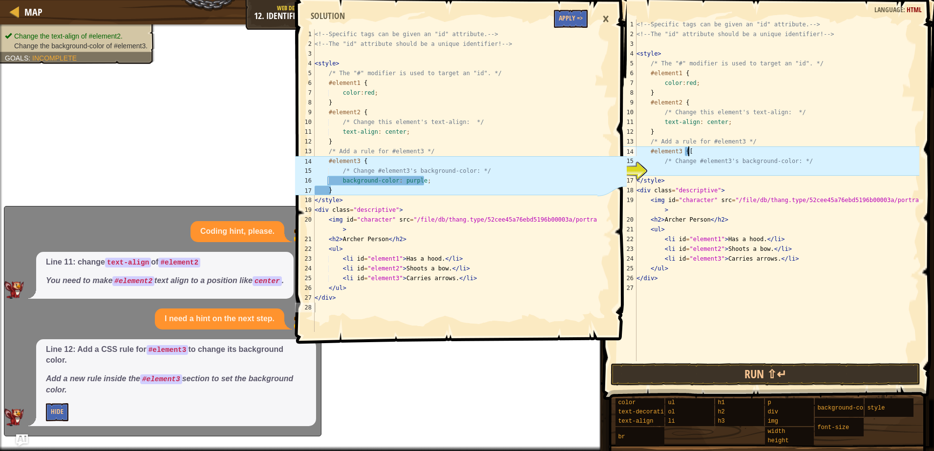
type textarea "#element3 {"
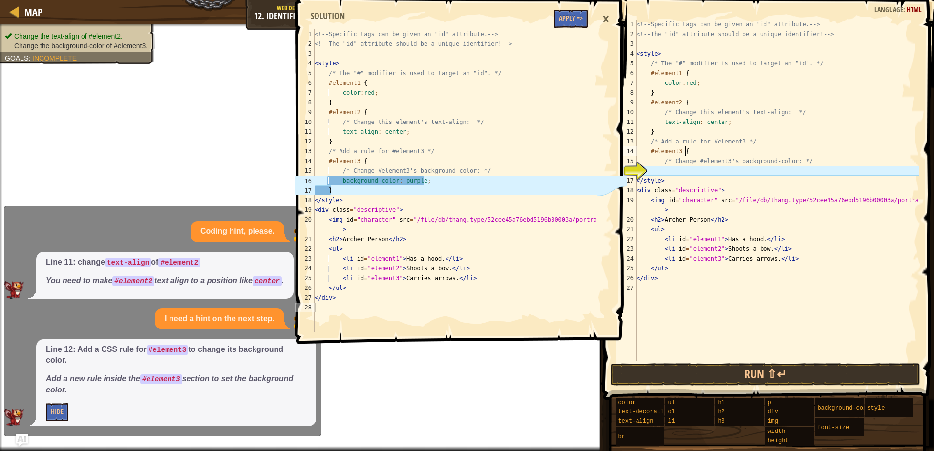
click at [684, 169] on div "<!-- Specific tags can be given an "id" attribute. --> <!-- The "id" attribute …" at bounding box center [777, 201] width 285 height 362
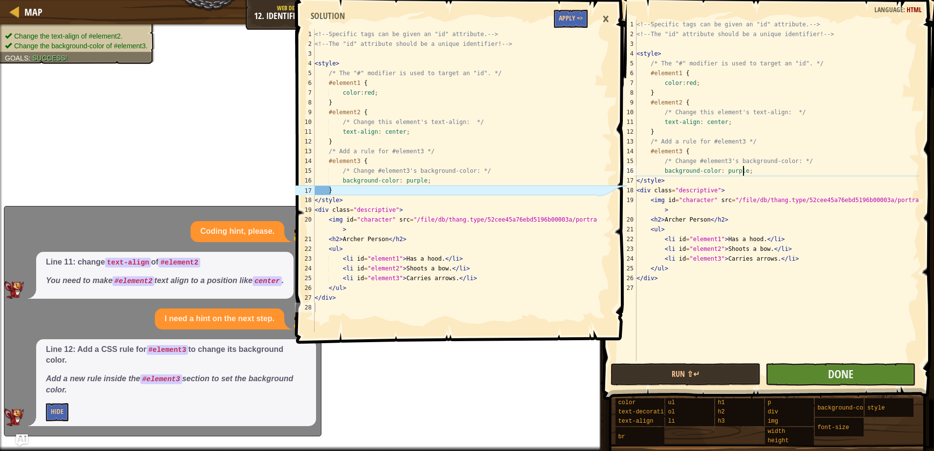
type textarea "background-color: purple;"
click at [814, 372] on button "Done" at bounding box center [841, 375] width 150 height 22
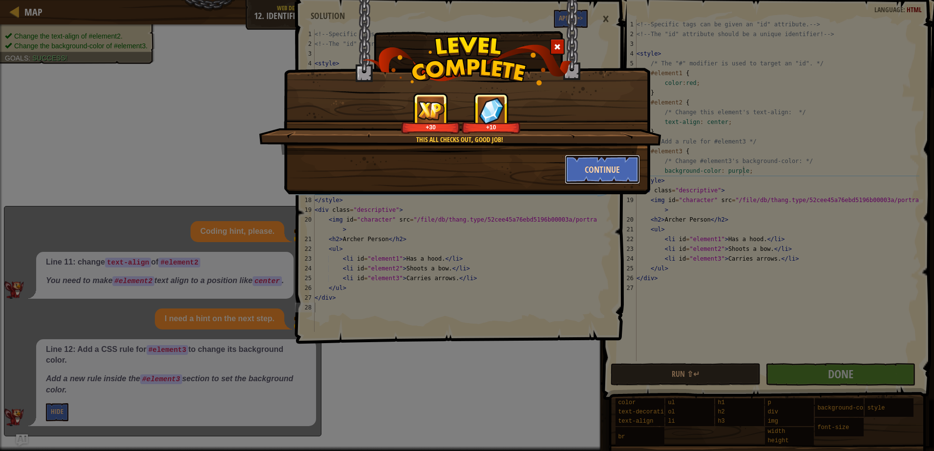
click at [585, 157] on button "Continue" at bounding box center [603, 169] width 76 height 29
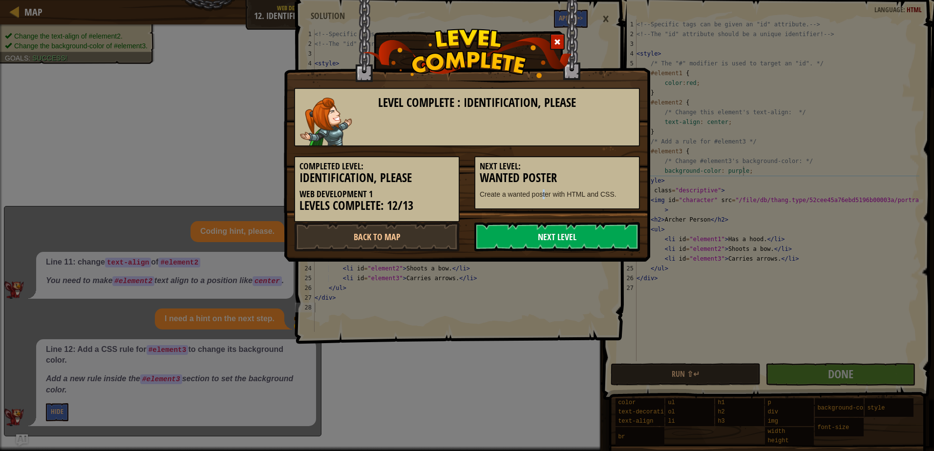
drag, startPoint x: 546, startPoint y: 214, endPoint x: 539, endPoint y: 227, distance: 15.3
click at [539, 227] on div "Level Complete : Identification, Please Completed Level: Identification, Please…" at bounding box center [467, 164] width 346 height 173
click at [539, 228] on link "Next Level" at bounding box center [557, 236] width 166 height 29
click at [536, 234] on link "Next Level" at bounding box center [557, 236] width 166 height 29
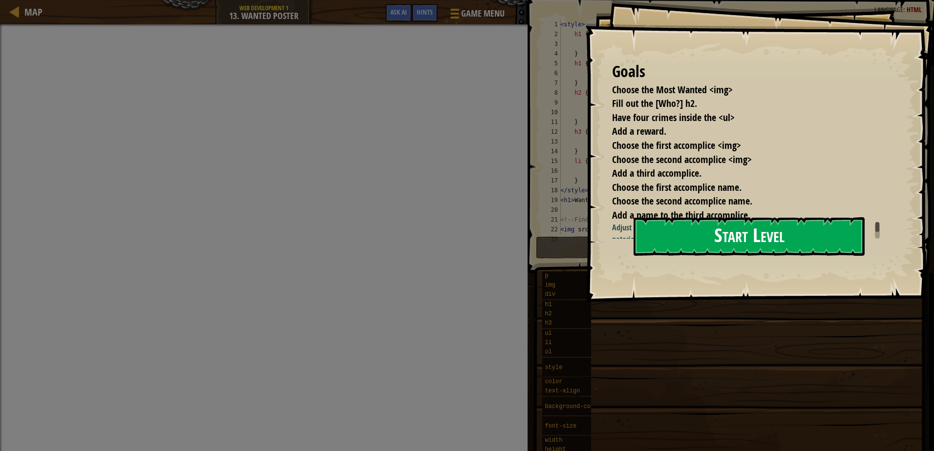
click at [790, 250] on button "Start Level" at bounding box center [749, 236] width 231 height 39
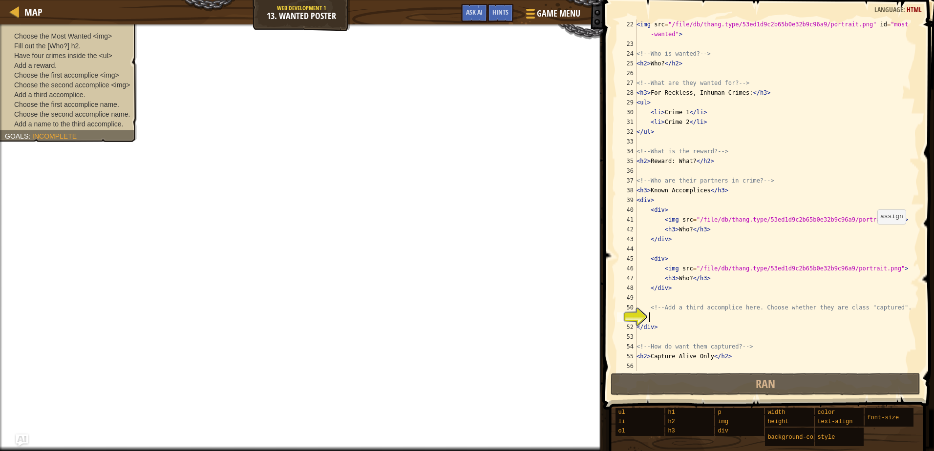
scroll to position [205, 0]
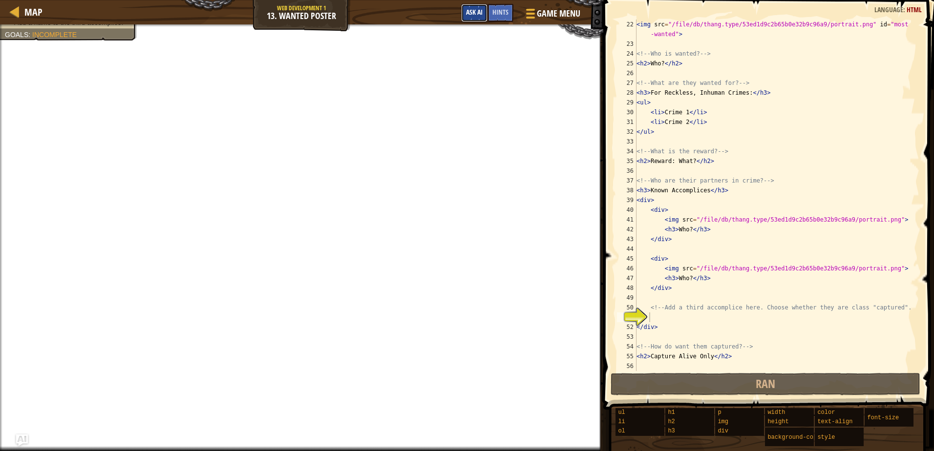
click at [475, 14] on span "Ask AI" at bounding box center [474, 11] width 17 height 9
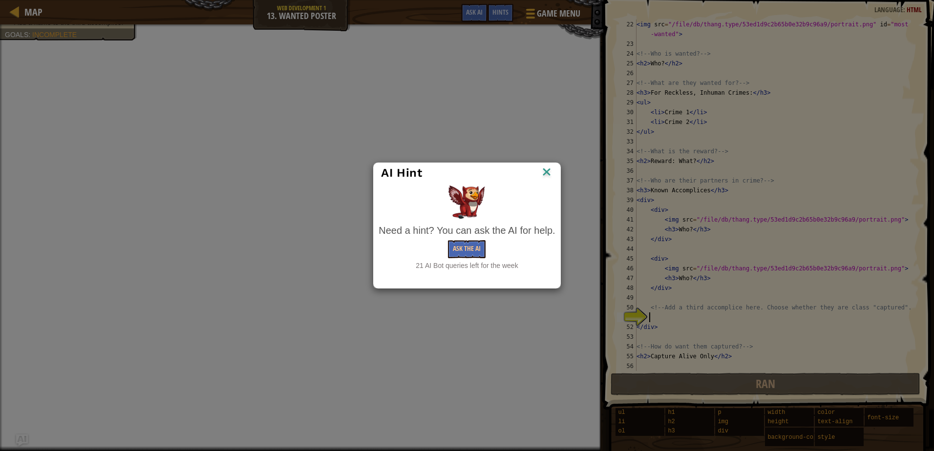
click at [471, 237] on div "Need a hint? You can ask the AI for help." at bounding box center [467, 231] width 176 height 14
click at [467, 247] on button "Ask the AI" at bounding box center [467, 249] width 38 height 18
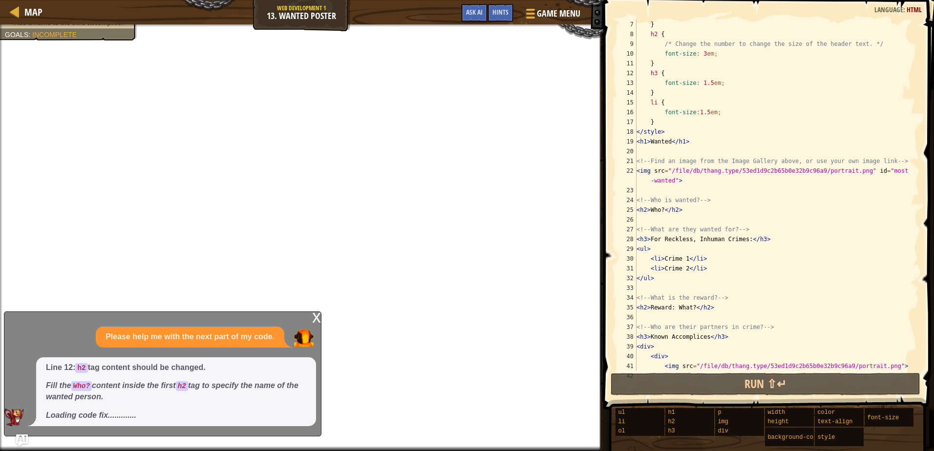
scroll to position [0, 0]
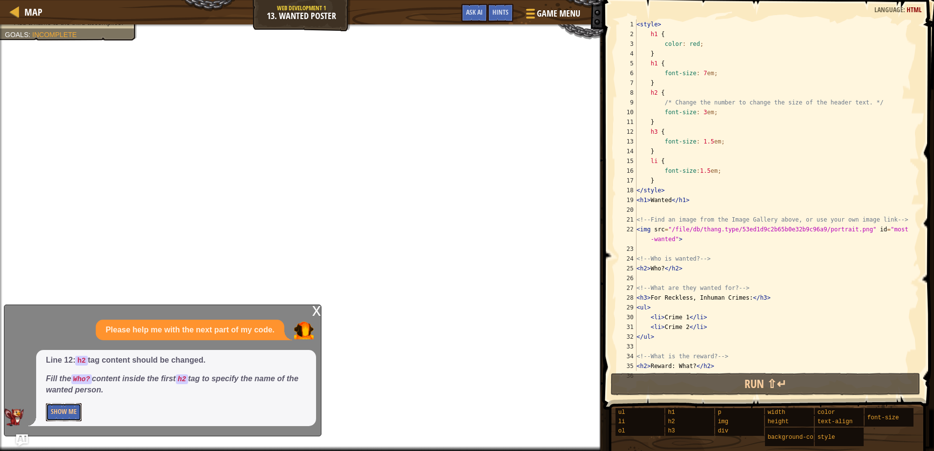
click at [71, 414] on button "Show Me" at bounding box center [64, 413] width 36 height 18
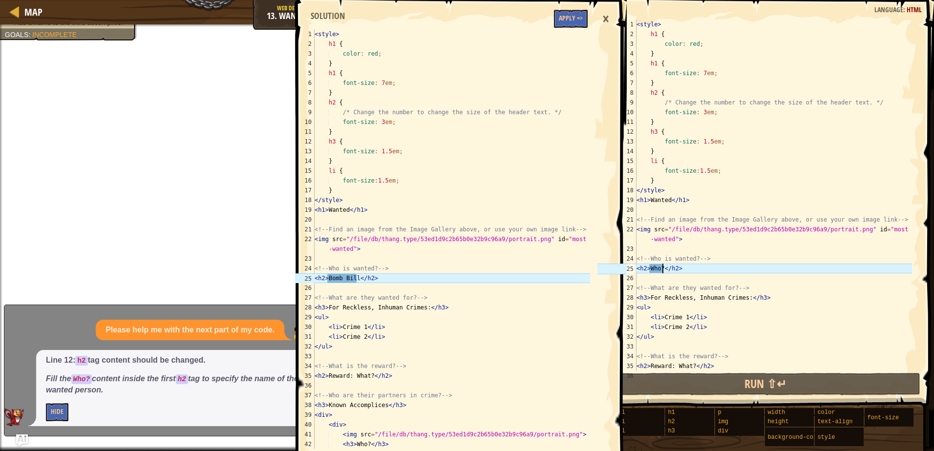
click at [662, 271] on div "< style > h1 { color : red ; } h1 { font-size : 7 em ; } h2 { /* Change the num…" at bounding box center [774, 205] width 278 height 371
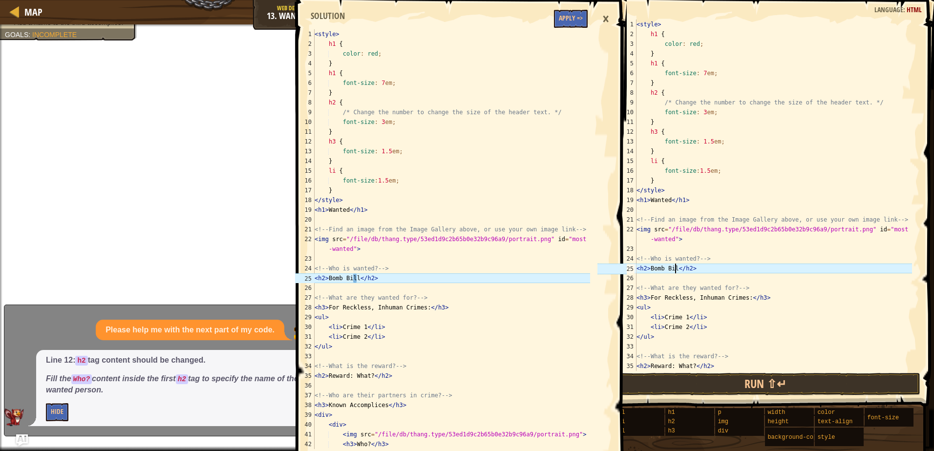
scroll to position [4, 3]
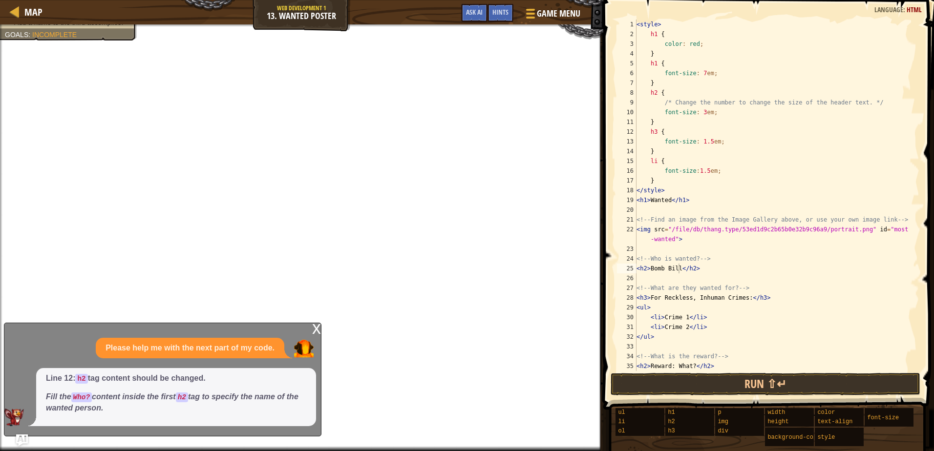
click at [467, 3] on div "Map Web Development 1 13. Wanted Poster Game Menu Done Hints Ask AI" at bounding box center [301, 12] width 603 height 24
click at [471, 17] on button "Ask AI" at bounding box center [474, 13] width 26 height 18
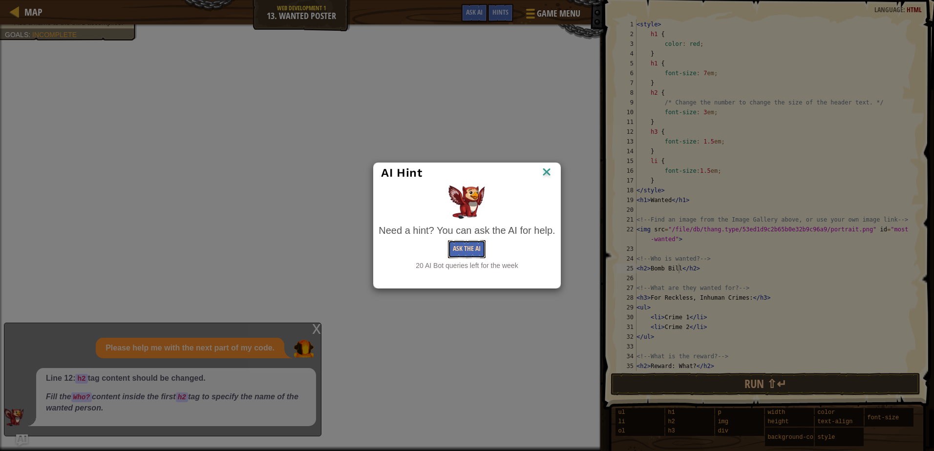
click at [475, 241] on button "Ask the AI" at bounding box center [467, 249] width 38 height 18
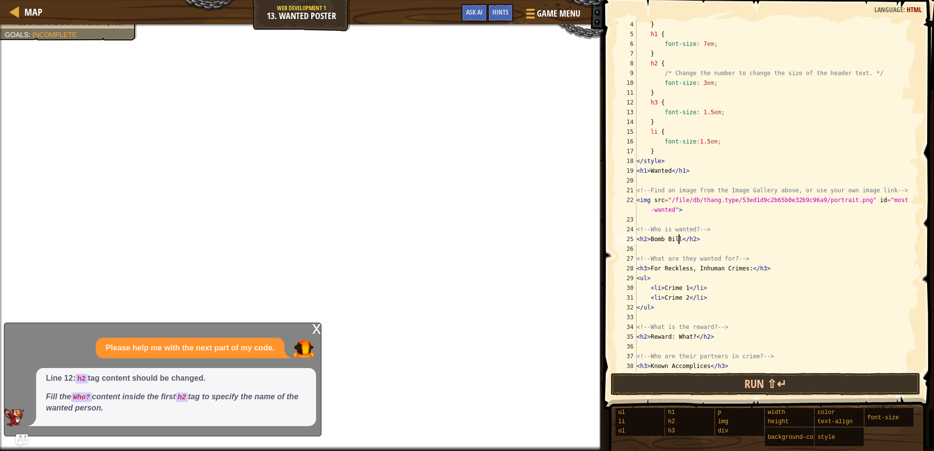
scroll to position [29, 0]
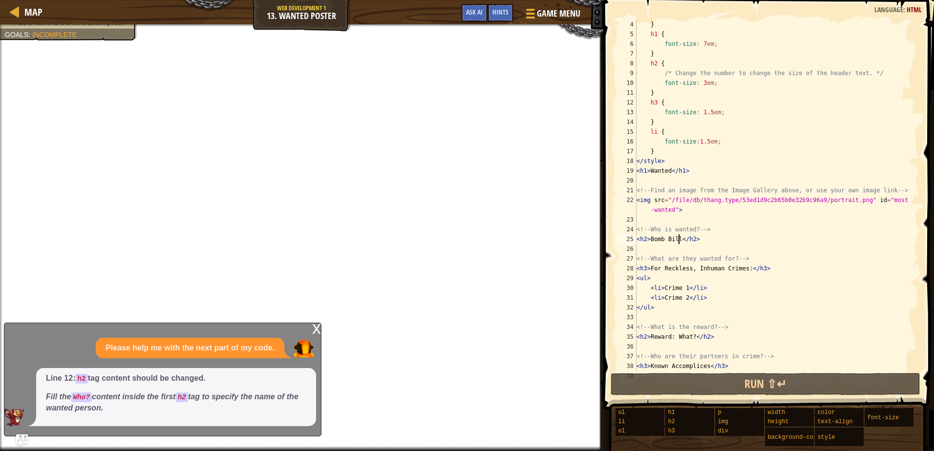
click at [701, 265] on div "} h1 { font-size : 7 em ; } h2 { /* Change the number to change the size of the…" at bounding box center [774, 205] width 278 height 371
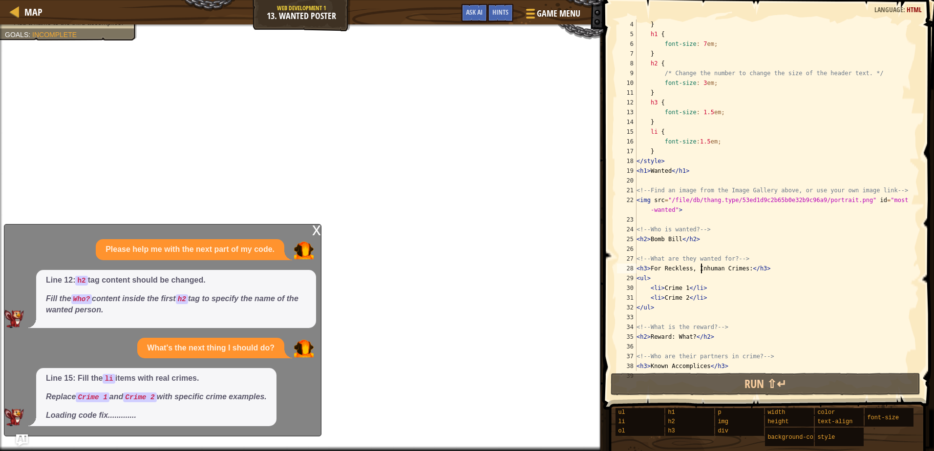
scroll to position [0, 0]
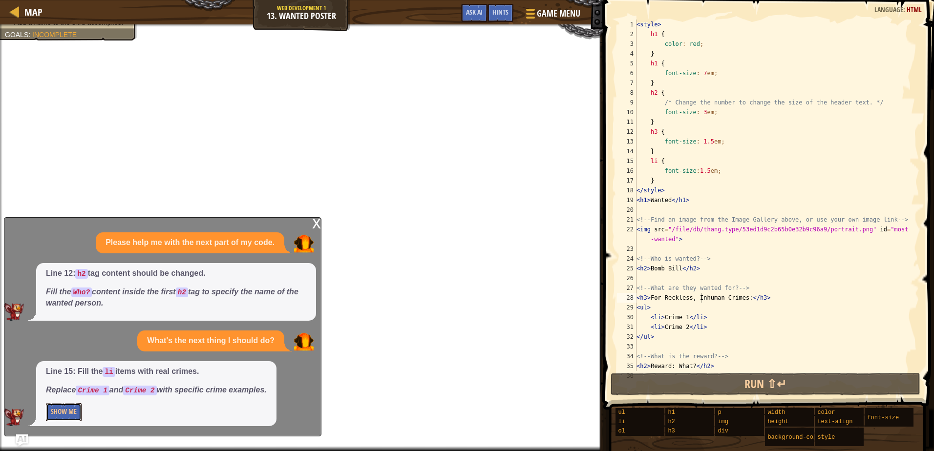
click at [49, 416] on button "Show Me" at bounding box center [64, 413] width 36 height 18
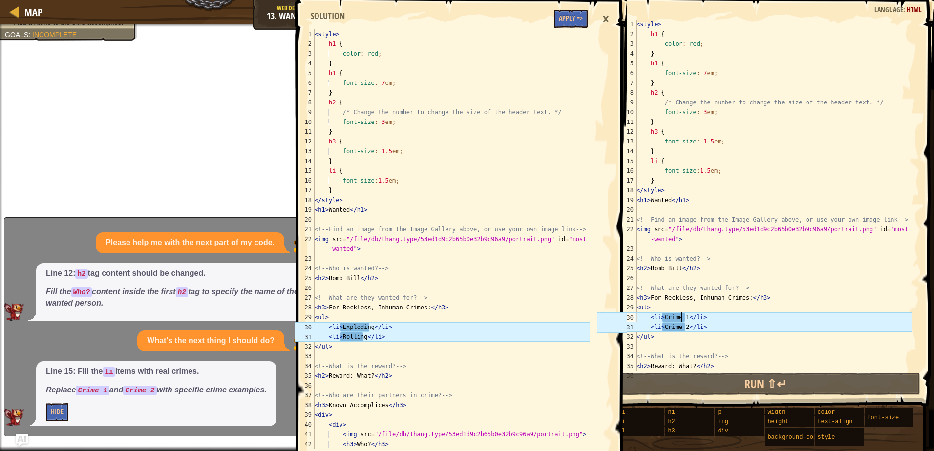
click at [683, 318] on div "< style > h1 { color : red ; } h1 { font-size : 7 em ; } h2 { /* Change the num…" at bounding box center [774, 205] width 278 height 371
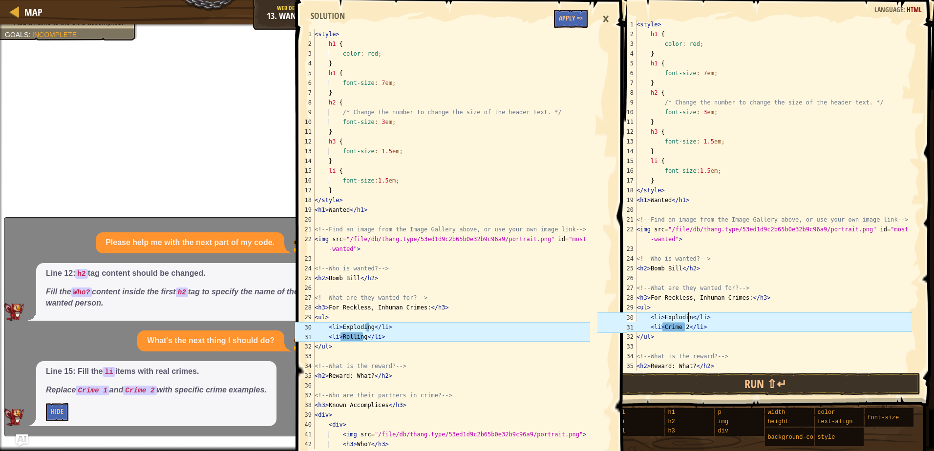
scroll to position [4, 4]
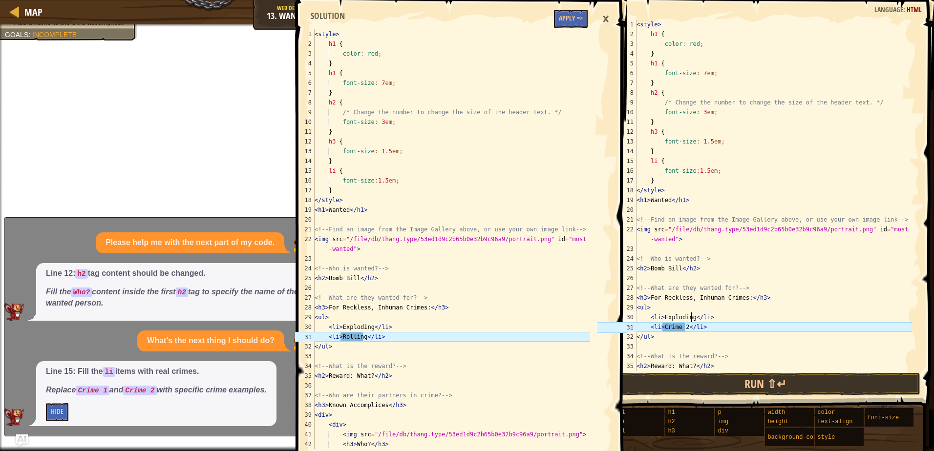
click at [685, 325] on div "< style > h1 { color : red ; } h1 { font-size : 7 em ; } h2 { /* Change the num…" at bounding box center [774, 205] width 278 height 371
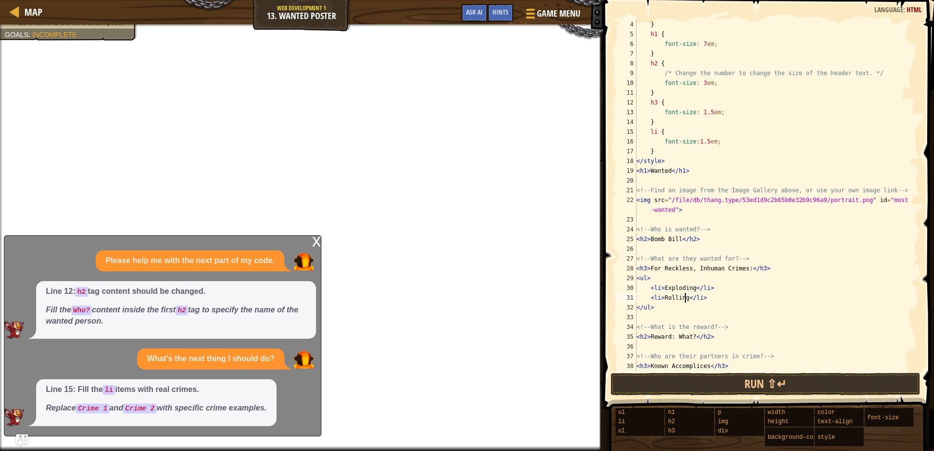
scroll to position [59, 0]
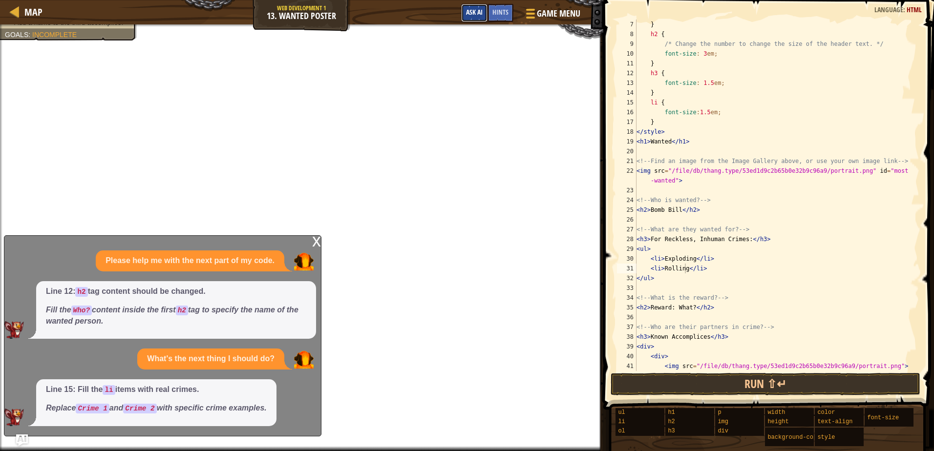
click at [478, 11] on span "Ask AI" at bounding box center [474, 11] width 17 height 9
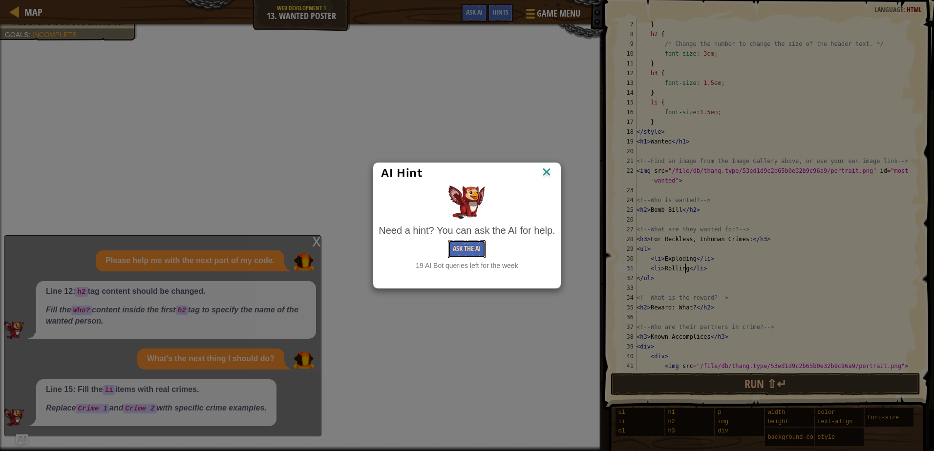
click at [473, 252] on button "Ask the AI" at bounding box center [467, 249] width 38 height 18
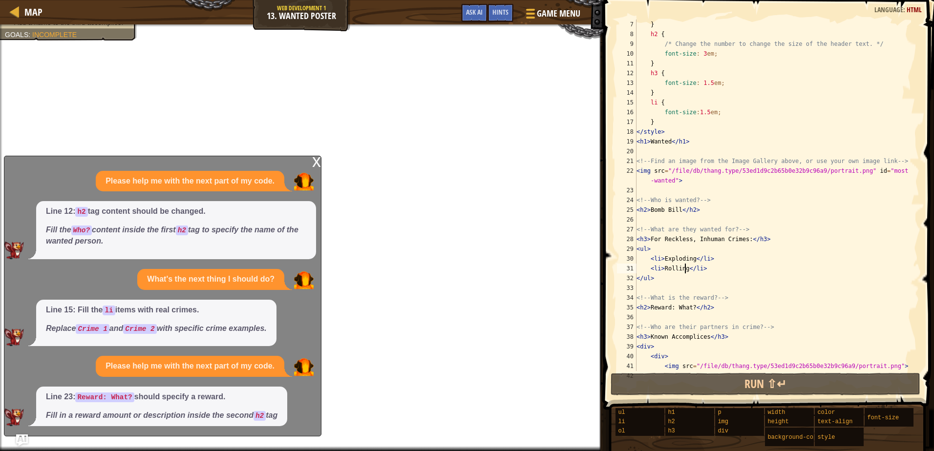
scroll to position [6, 0]
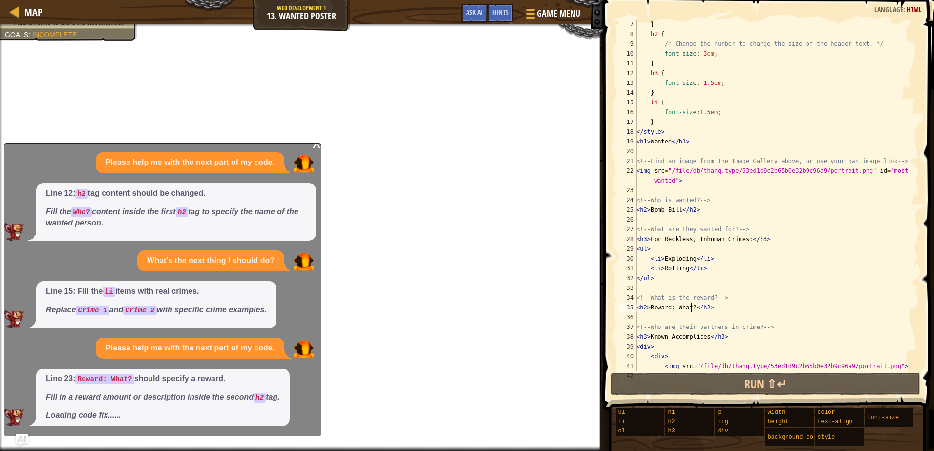
click at [691, 306] on div "} h2 { /* Change the number to change the size of the header text. */ font-size…" at bounding box center [774, 205] width 278 height 371
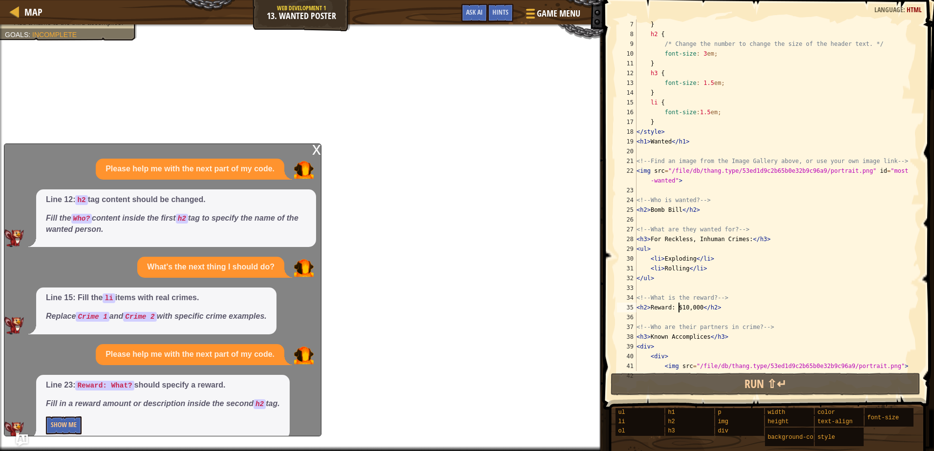
scroll to position [13, 0]
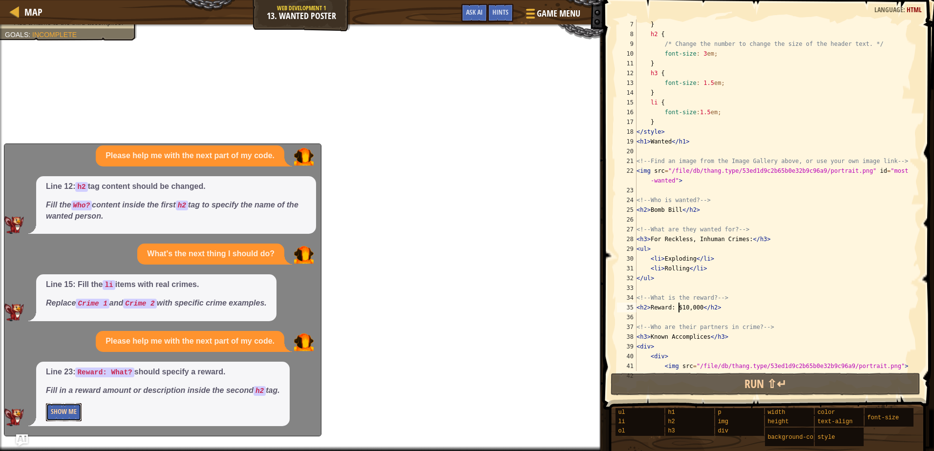
click at [64, 408] on button "Show Me" at bounding box center [64, 413] width 36 height 18
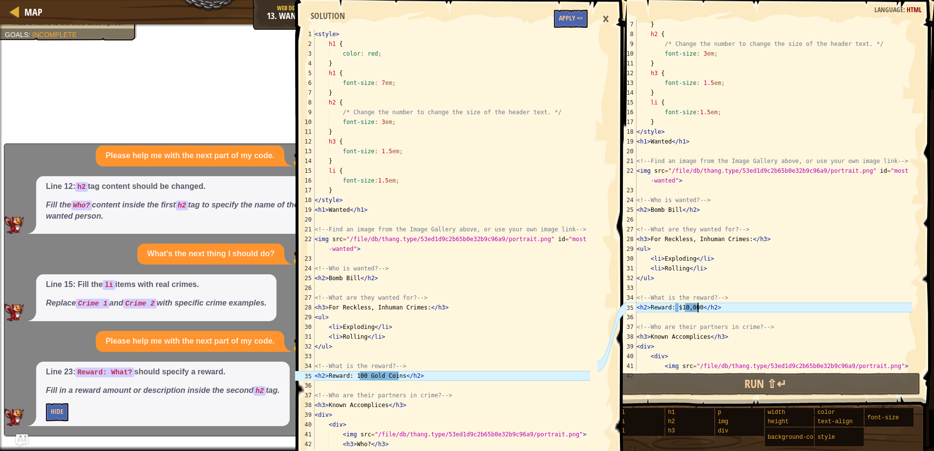
click at [697, 308] on div "} h2 { /* Change the number to change the size of the header text. */ font-size…" at bounding box center [774, 205] width 278 height 371
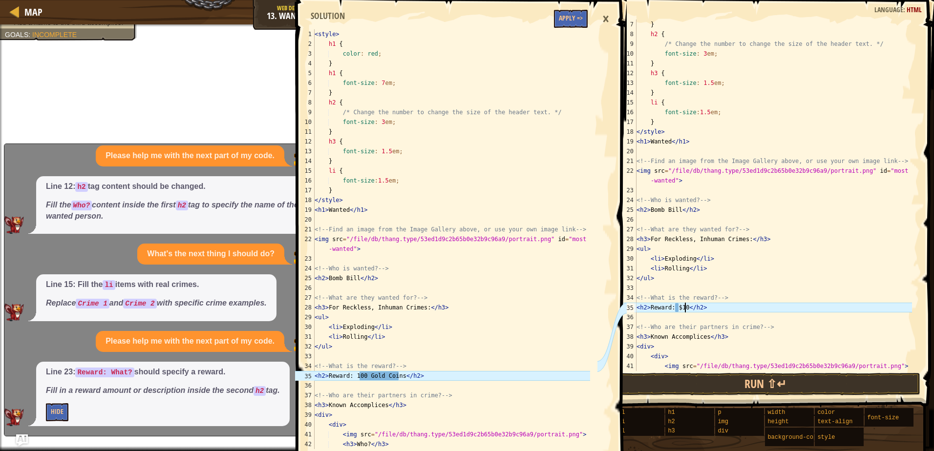
scroll to position [4, 4]
click at [680, 309] on div "} h2 { /* Change the number to change the size of the header text. */ font-size…" at bounding box center [774, 205] width 278 height 371
click at [685, 309] on div "} h2 { /* Change the number to change the size of the header text. */ font-size…" at bounding box center [774, 205] width 278 height 371
click at [692, 307] on div "} h2 { /* Change the number to change the size of the header text. */ font-size…" at bounding box center [774, 205] width 278 height 371
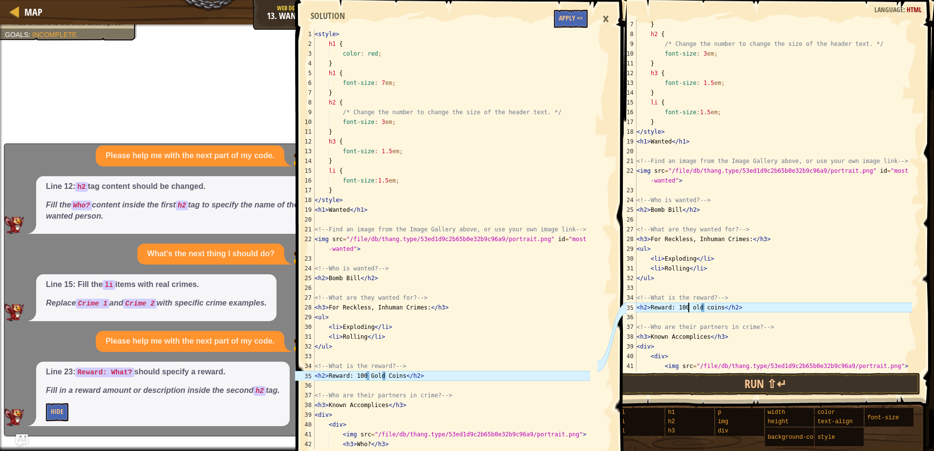
scroll to position [4, 4]
click at [707, 307] on div "} h2 { /* Change the number to change the size of the header text. */ font-size…" at bounding box center [774, 205] width 278 height 371
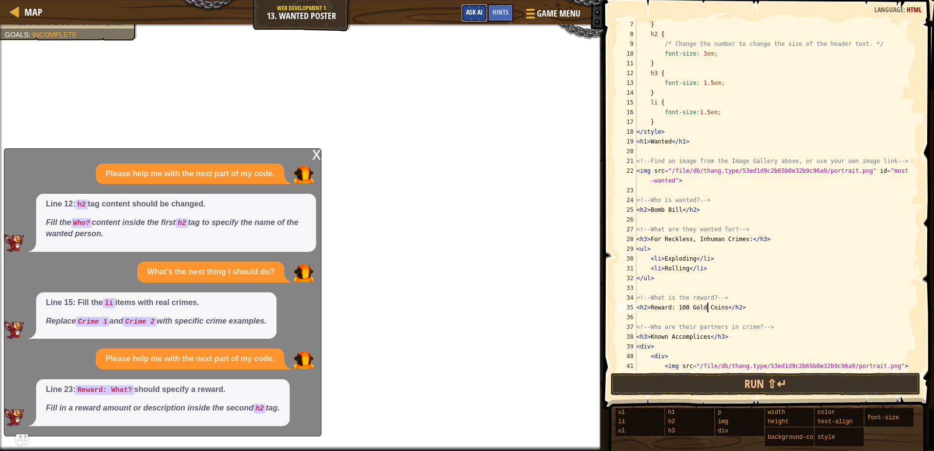
click at [482, 16] on span "Ask AI" at bounding box center [474, 11] width 17 height 9
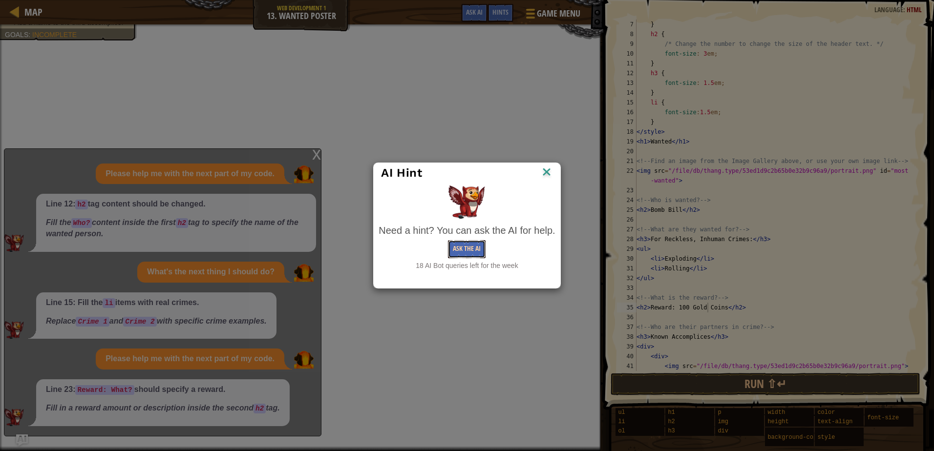
click at [454, 246] on button "Ask the AI" at bounding box center [467, 249] width 38 height 18
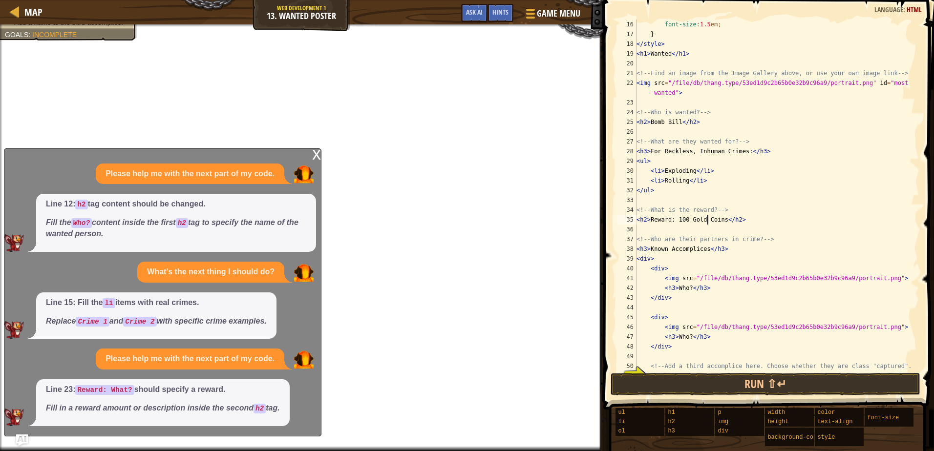
scroll to position [176, 0]
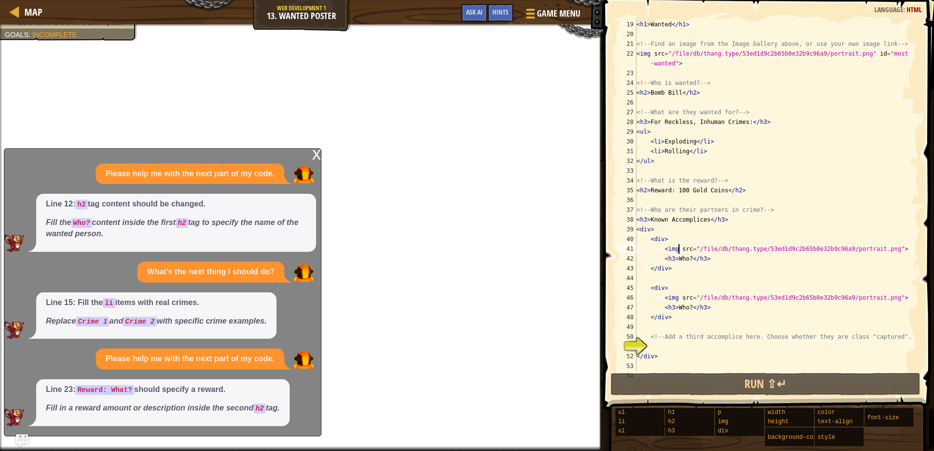
click at [680, 246] on div "< h1 > Wanted </ h1 > <!-- Find an image from the Image Gallery above, or use y…" at bounding box center [774, 205] width 278 height 371
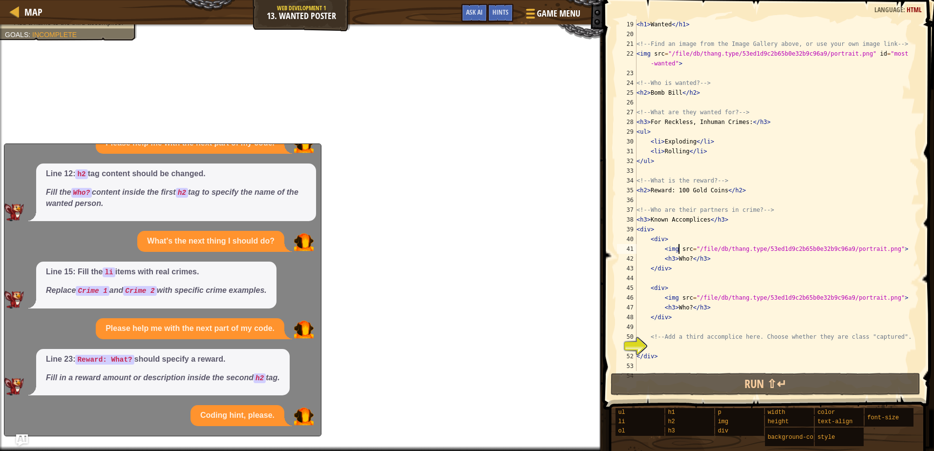
scroll to position [112, 0]
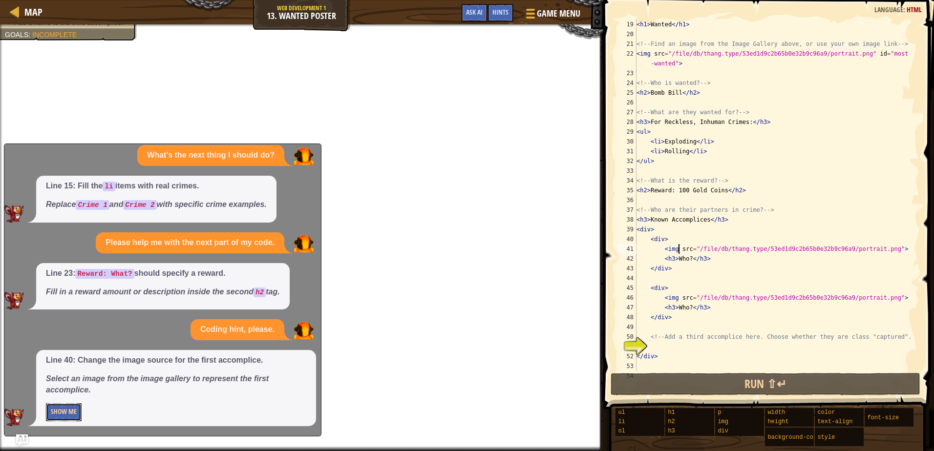
click at [53, 409] on button "Show Me" at bounding box center [64, 413] width 36 height 18
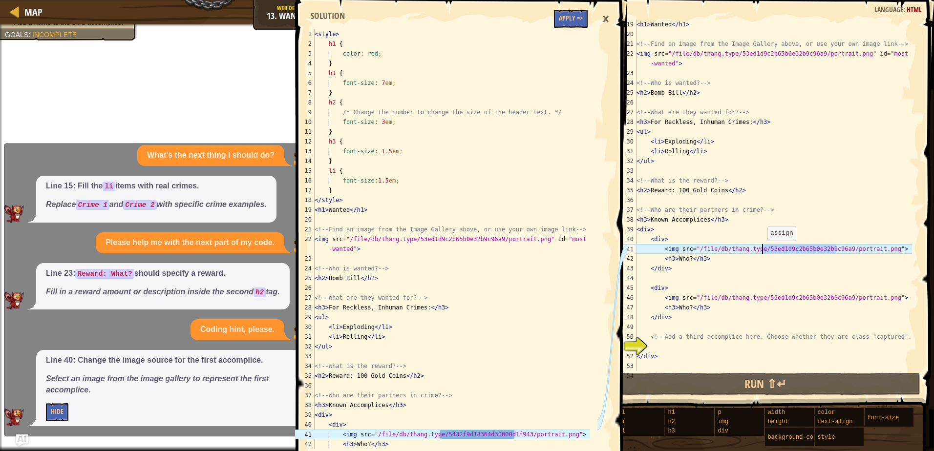
drag, startPoint x: 837, startPoint y: 249, endPoint x: 763, endPoint y: 251, distance: 73.8
click at [763, 251] on div "< h1 > Wanted </ h1 > <!-- Find an image from the Image Gallery above, or use y…" at bounding box center [774, 205] width 278 height 371
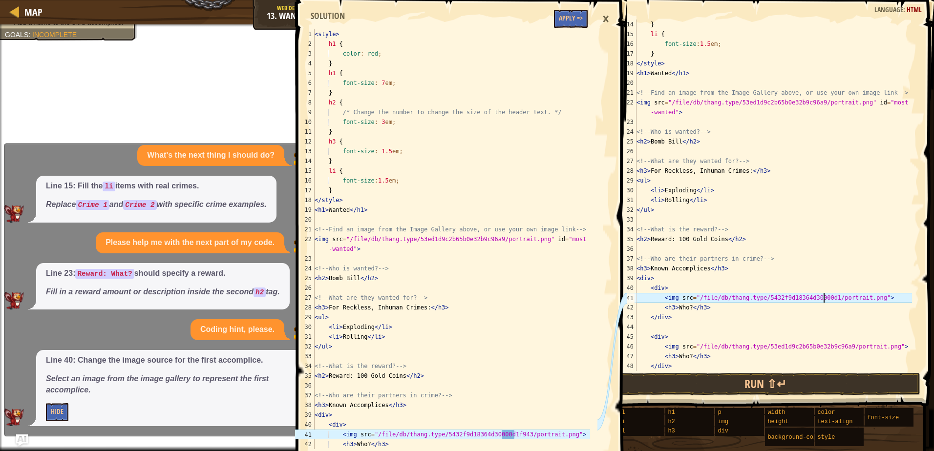
scroll to position [4, 16]
type textarea "<img src="/file/db/thang.type/5432f9d18364d30000d1f943/portrait.png">"
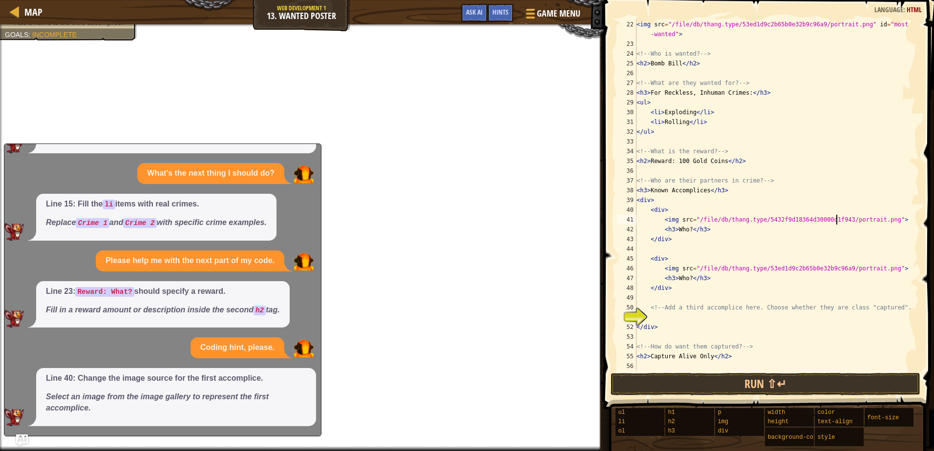
scroll to position [205, 0]
click at [710, 316] on div "< img src = "/file/db/thang.type/53ed1d9c2b65b0e32b9c96a9/portrait.png" id = "m…" at bounding box center [774, 210] width 278 height 381
click at [476, 6] on button "Ask AI" at bounding box center [474, 13] width 26 height 18
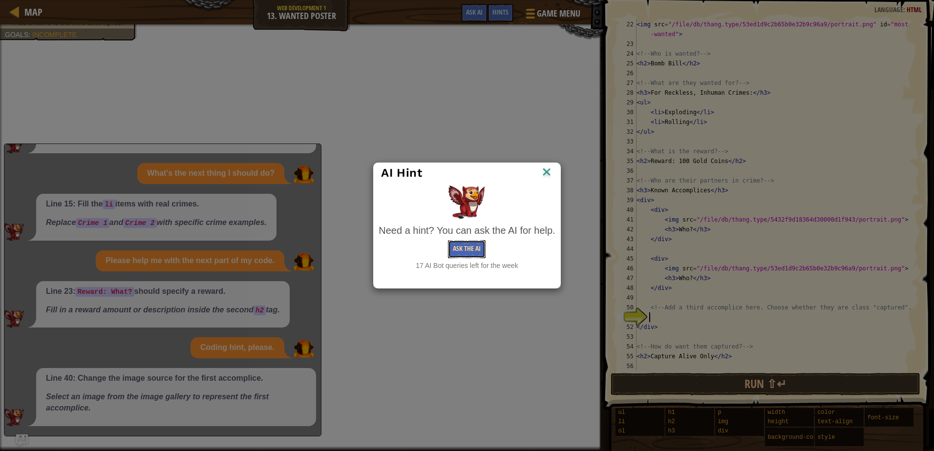
click at [456, 249] on button "Ask the AI" at bounding box center [467, 249] width 38 height 18
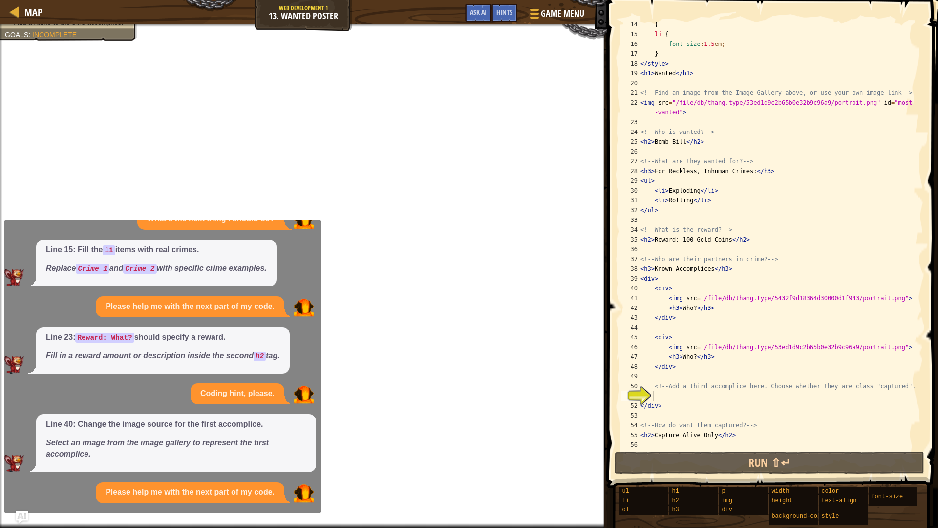
scroll to position [199, 0]
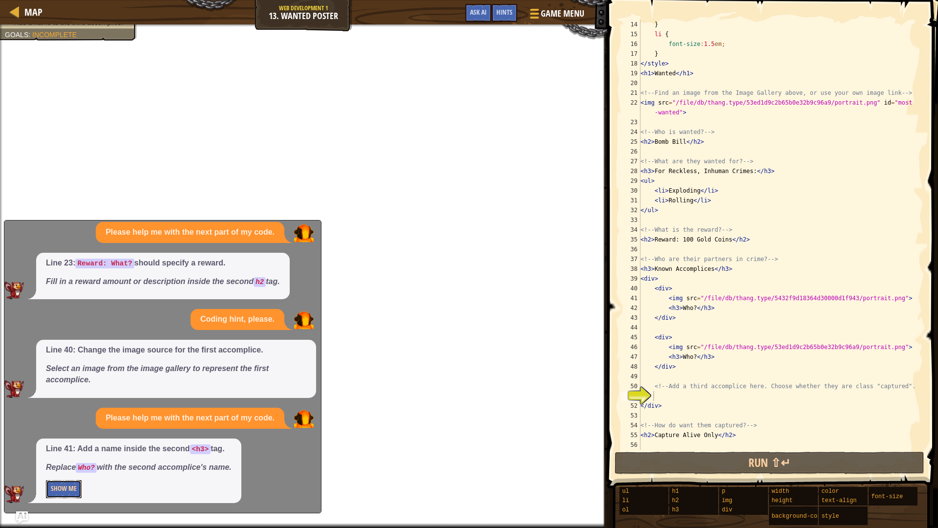
click at [70, 451] on button "Show Me" at bounding box center [64, 489] width 36 height 18
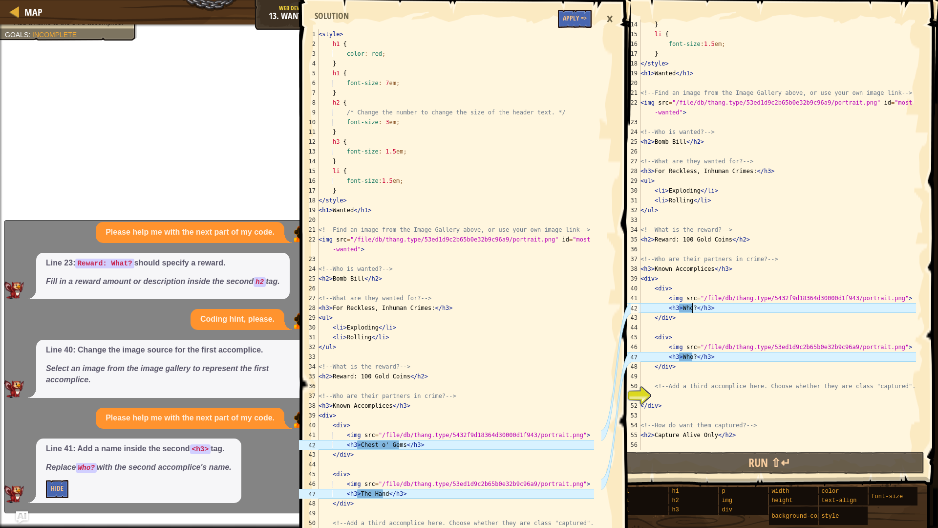
click at [691, 308] on div "} li { font-size : 1.5 em ; } </ style > < h1 > Wanted </ h1 > <!-- Find an ima…" at bounding box center [778, 245] width 278 height 450
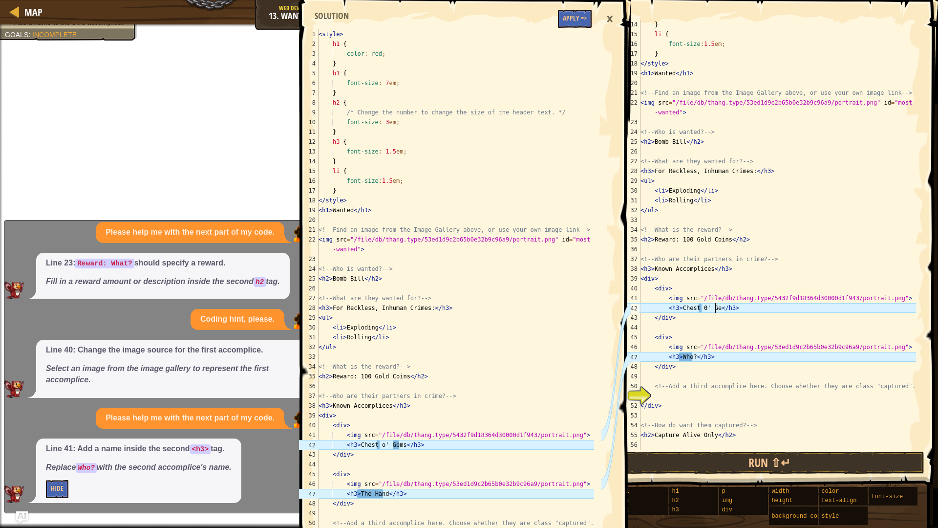
scroll to position [4, 6]
click at [703, 309] on div "} li { font-size : 1.5 em ; } </ style > < h1 > Wanted </ h1 > <!-- Find an ima…" at bounding box center [778, 245] width 278 height 450
click at [692, 359] on div "} li { font-size : 1.5 em ; } </ style > < h1 > Wanted </ h1 > <!-- Find an ima…" at bounding box center [778, 245] width 278 height 450
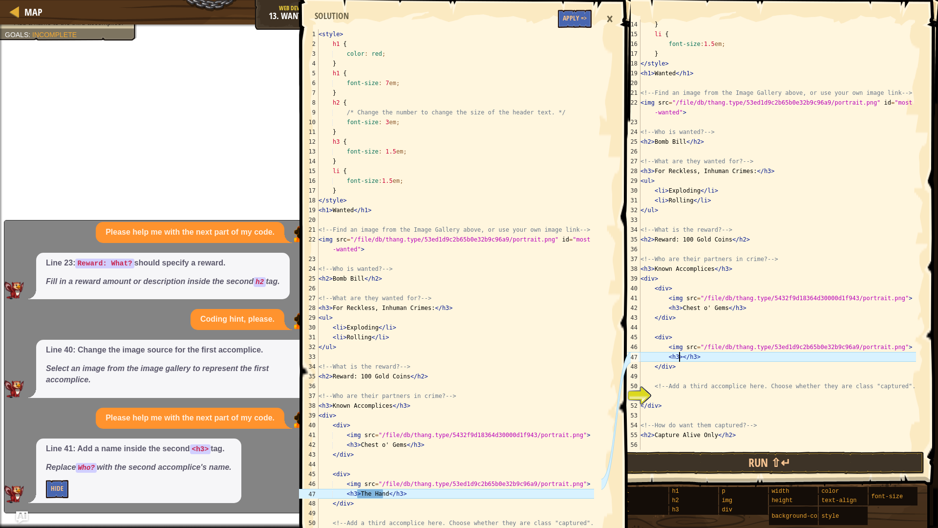
scroll to position [4, 4]
type textarea "<h3>The Hand</h3>"
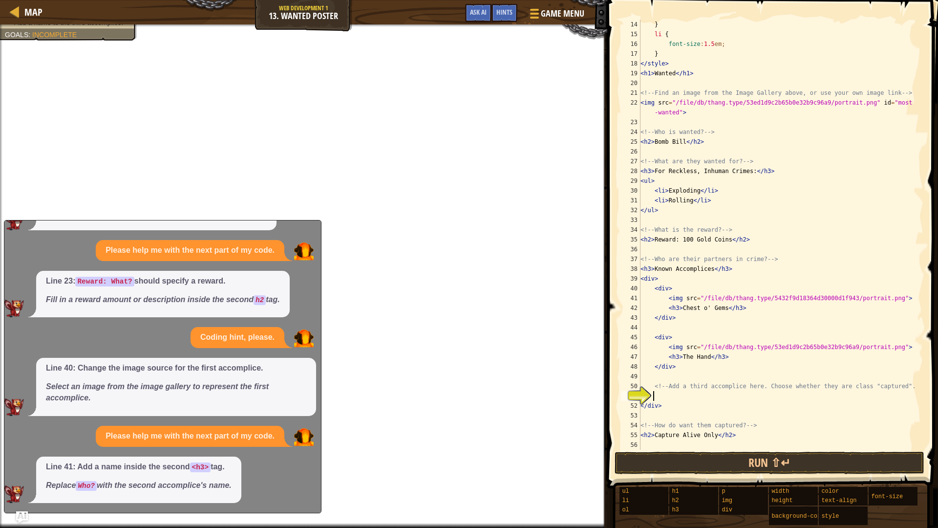
click at [671, 392] on div "} li { font-size : 1.5 em ; } </ style > < h1 > Wanted </ h1 > <!-- Find an ima…" at bounding box center [778, 245] width 278 height 450
click at [477, 12] on span "Ask AI" at bounding box center [478, 11] width 17 height 9
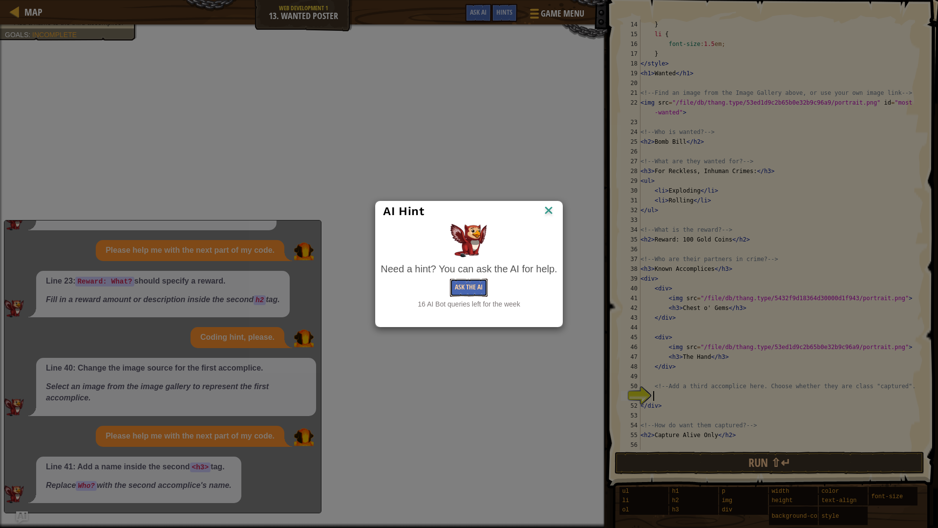
click at [473, 289] on button "Ask the AI" at bounding box center [469, 288] width 38 height 18
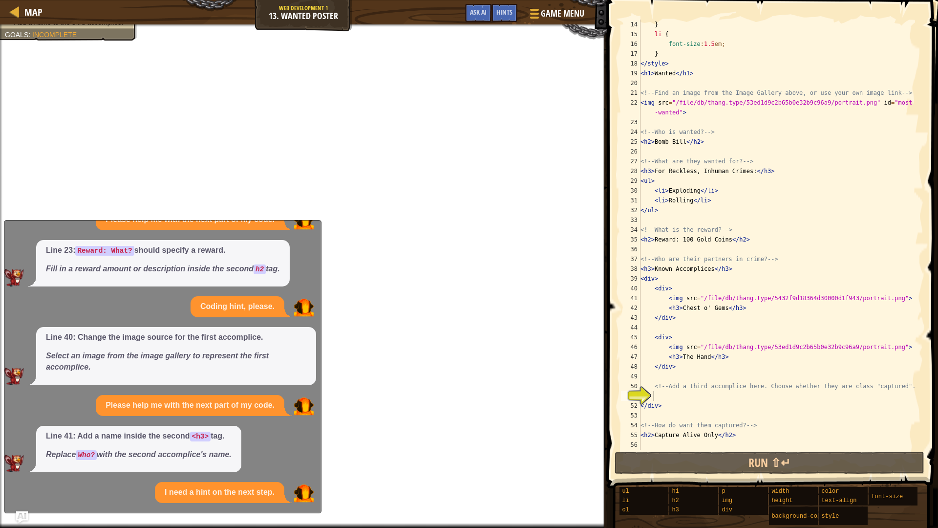
scroll to position [298, 0]
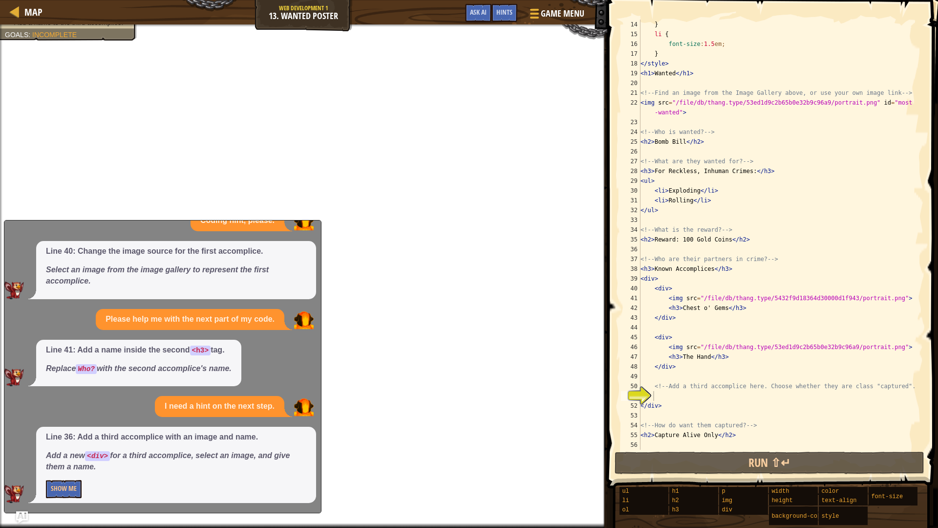
click at [41, 451] on div "Line 36: Add a third accomplice with an image and name. Add a new <div> for a t…" at bounding box center [176, 465] width 280 height 76
click at [63, 451] on button "Show Me" at bounding box center [64, 489] width 36 height 18
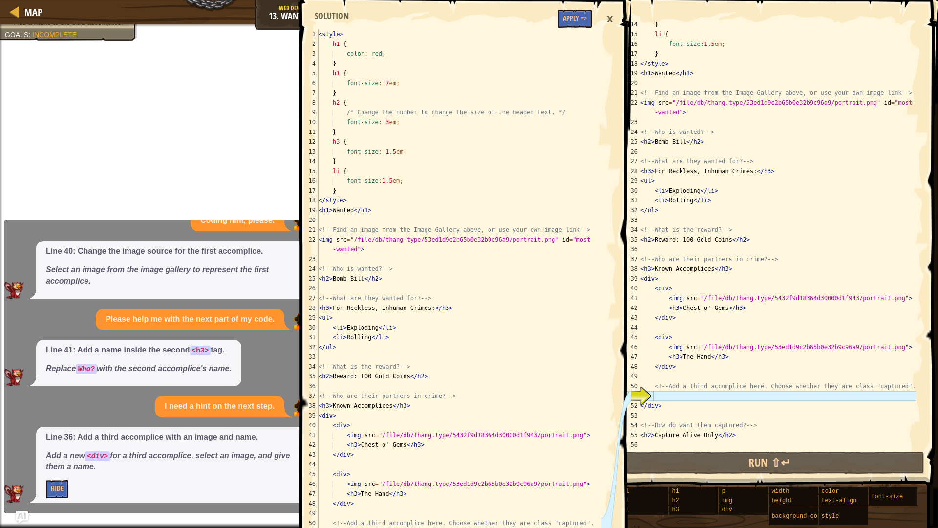
click at [678, 397] on div "} li { font-size : 1.5 em ; } </ style > < h1 > Wanted </ h1 > <!-- Find an ima…" at bounding box center [778, 245] width 278 height 450
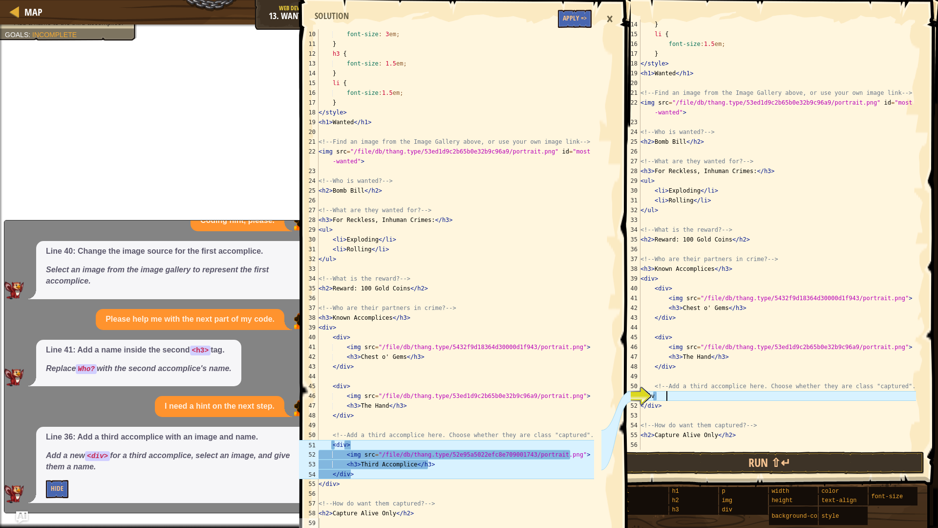
scroll to position [4, 1]
click at [656, 395] on div "} li { font-size : 1.5 em ; } </ style > < h1 > Wanted </ h1 > <!-- Find an ima…" at bounding box center [778, 245] width 278 height 450
type textarea "<div>"
click at [684, 395] on div "} li { font-size : 1.5 em ; } </ style > < h1 > Wanted </ h1 > <!-- Find an ima…" at bounding box center [778, 245] width 278 height 450
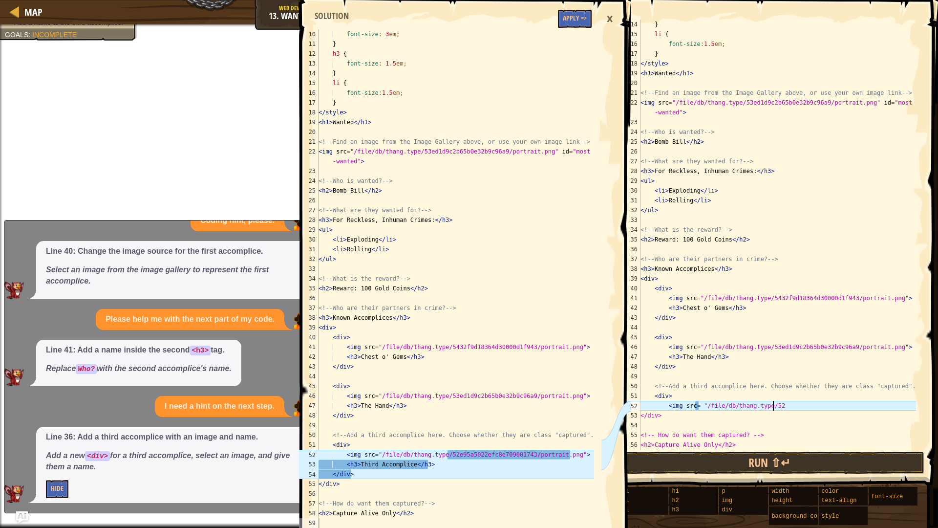
scroll to position [4, 11]
click at [811, 402] on div "} li { font-size : 1.5 em ; } </ style > < h1 > Wanted </ h1 > <!-- Find an ima…" at bounding box center [778, 245] width 278 height 450
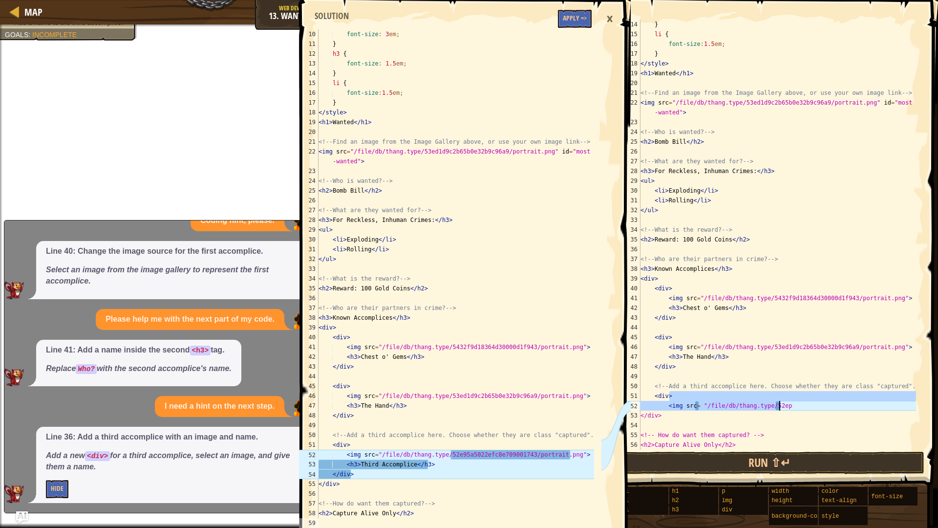
click at [812, 405] on div "} li { font-size : 1.5 em ; } </ style > < h1 > Wanted </ h1 > <!-- Find an ima…" at bounding box center [778, 235] width 278 height 430
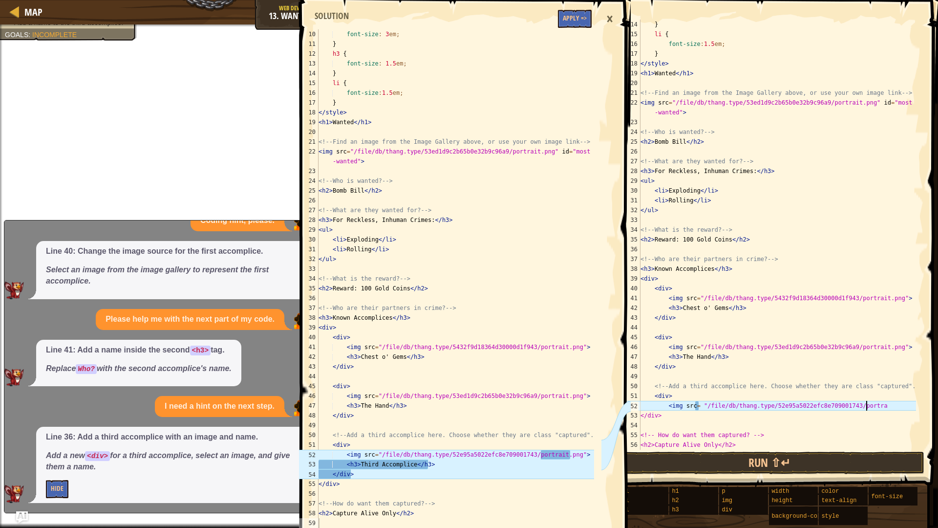
scroll to position [4, 19]
click at [698, 410] on div "} li { font-size : 1.5 em ; } </ style > < h1 > Wanted </ h1 > <!-- Find an ima…" at bounding box center [778, 245] width 278 height 450
click at [890, 406] on div "} li { font-size : 1.5 em ; } </ style > < h1 > Wanted </ h1 > <!-- Find an ima…" at bounding box center [778, 245] width 278 height 450
type textarea "<img src="/file/db/thang.type/52e95a5022efc8e709001743/portrait.png">"
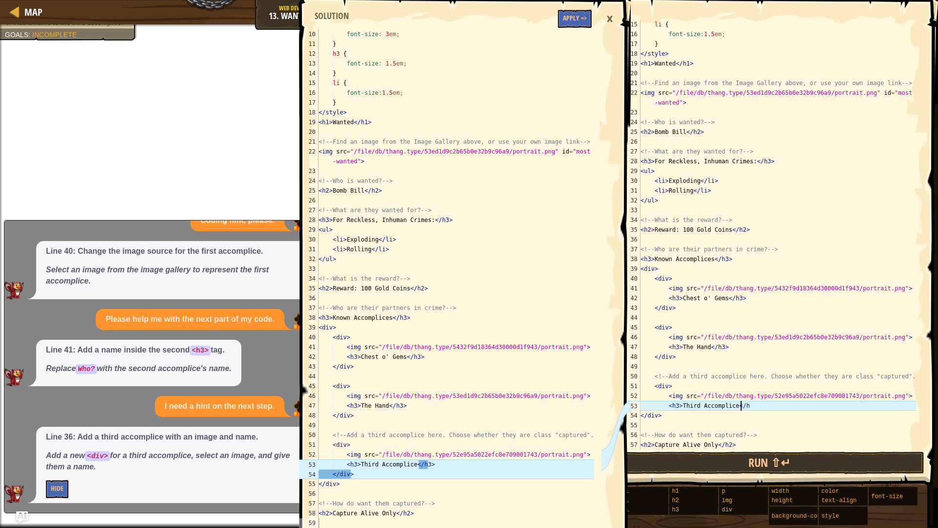
scroll to position [4, 8]
type textarea "<h3>Third Accomplice</h3>"
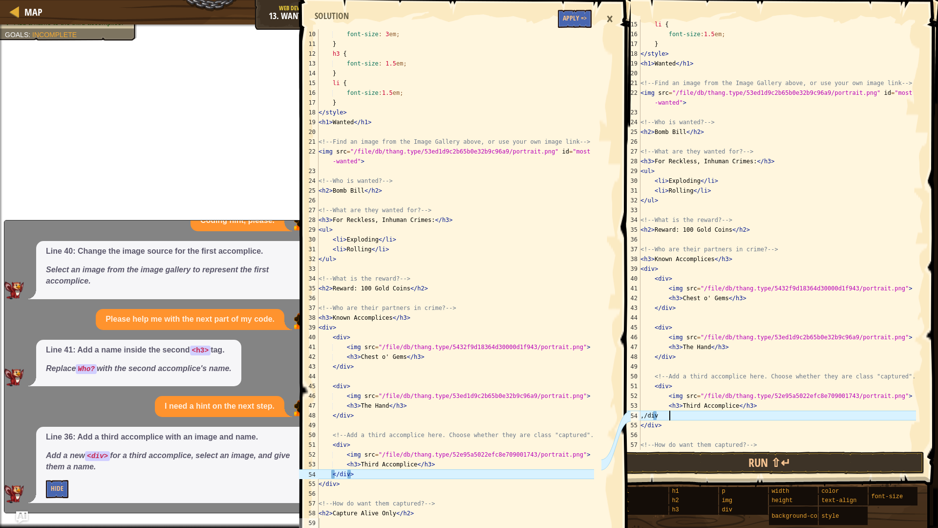
scroll to position [4, 2]
click at [655, 413] on div "li { font-size : 1.5 em ; } </ style > < h1 > Wanted </ h1 > <!-- Find an image…" at bounding box center [778, 245] width 278 height 450
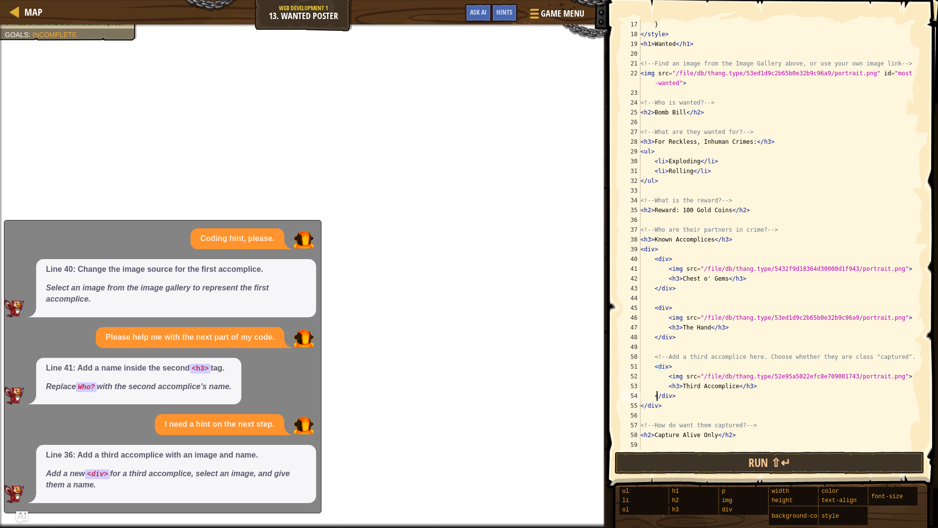
scroll to position [156, 0]
click at [480, 6] on button "Ask AI" at bounding box center [478, 13] width 26 height 18
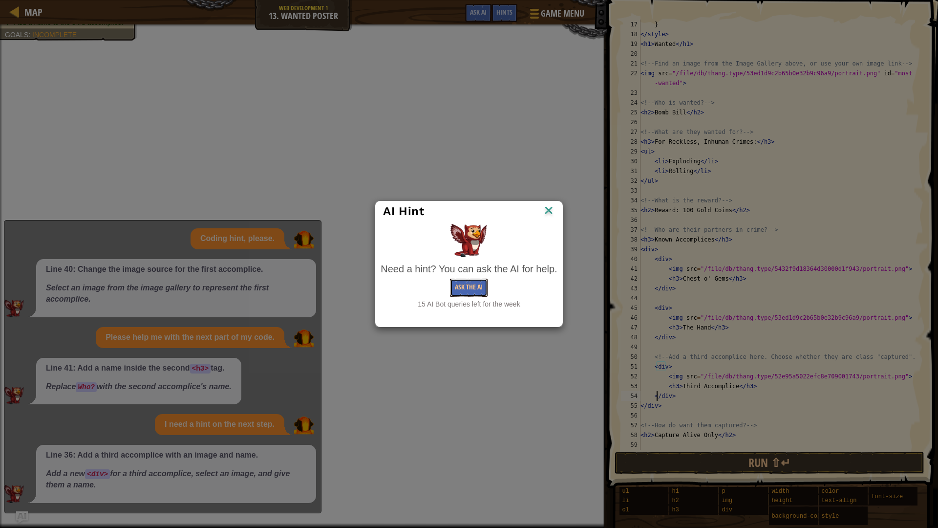
click at [474, 282] on button "Ask the AI" at bounding box center [469, 288] width 38 height 18
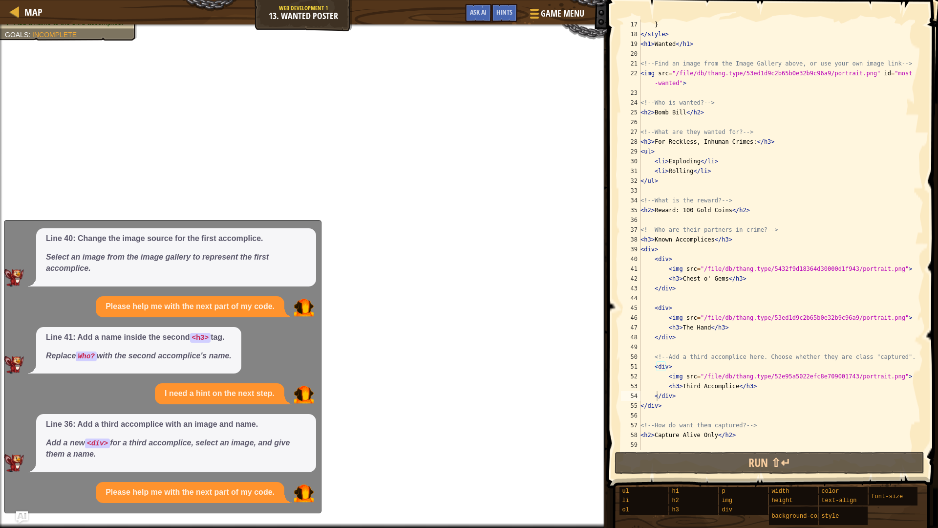
scroll to position [396, 0]
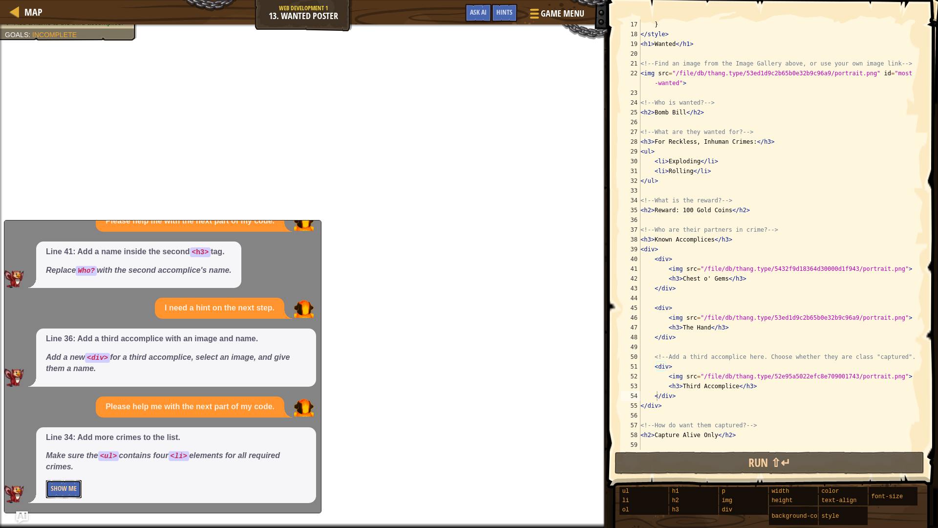
click at [51, 451] on button "Show Me" at bounding box center [64, 489] width 36 height 18
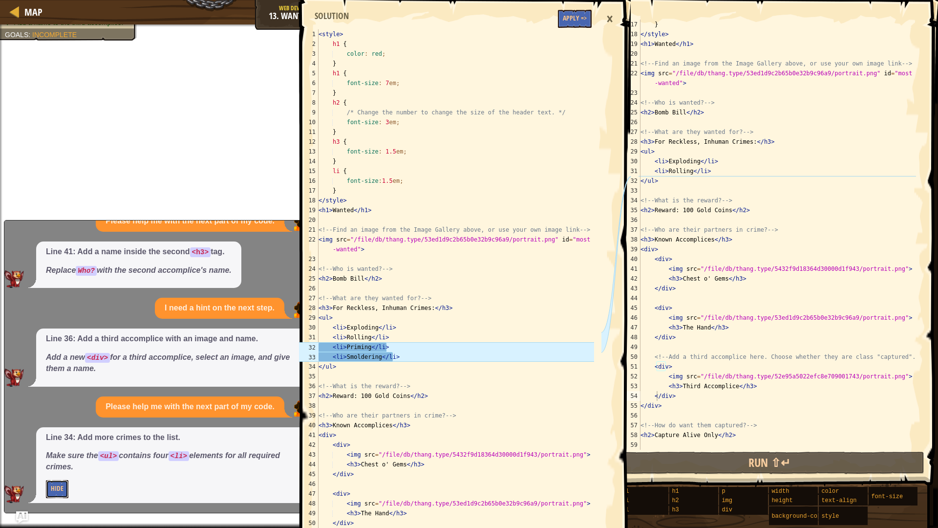
scroll to position [127, 0]
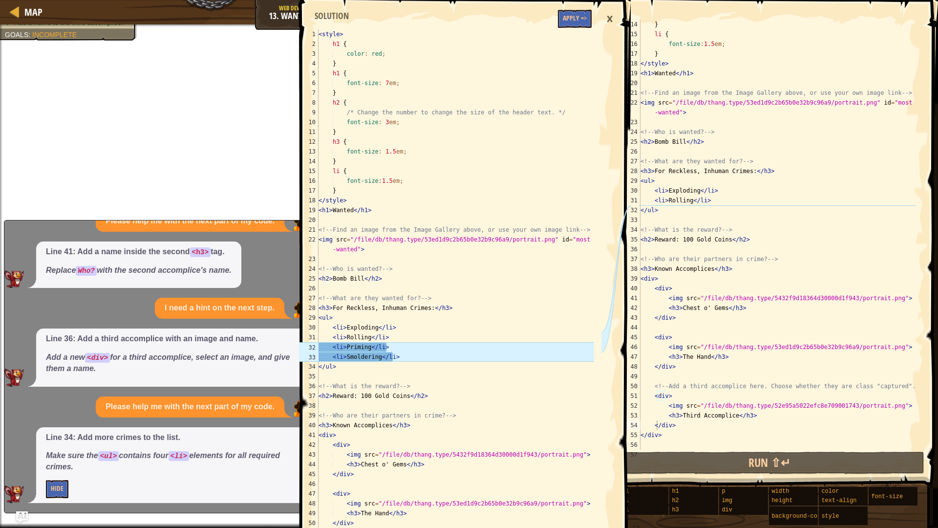
type textarea "<li>Rolling</li>"
click at [708, 205] on div "} li { font-size : 1.5 em ; } </ style > < h1 > Wanted </ h1 > <!-- Find an ima…" at bounding box center [778, 245] width 278 height 450
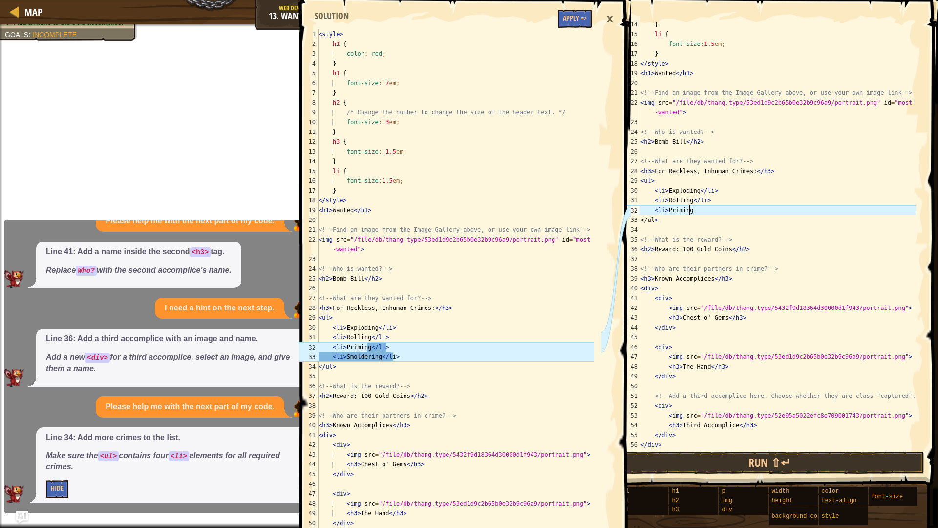
scroll to position [4, 3]
type textarea "<li>Priming</li>"
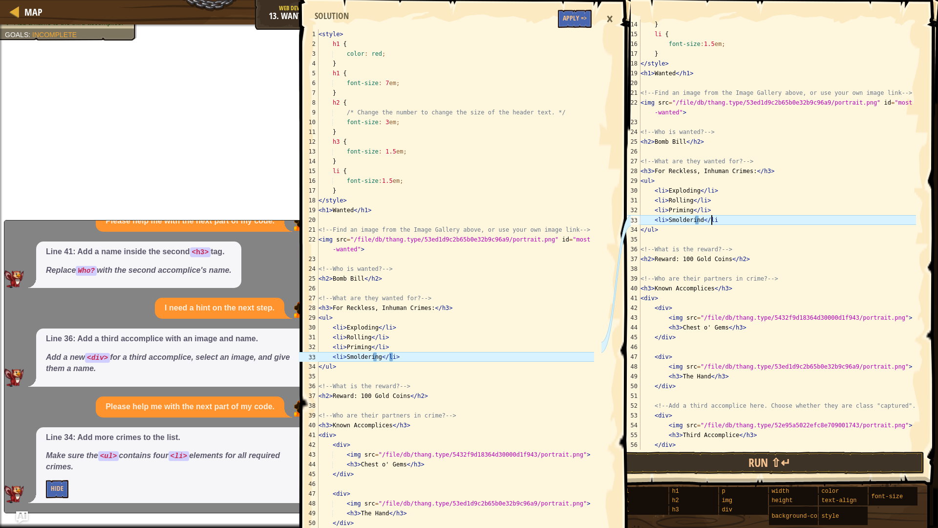
scroll to position [4, 5]
click at [701, 217] on div "} li { font-size : 1.5 em ; } </ style > < h1 > Wanted </ h1 > <!-- Find an ima…" at bounding box center [778, 245] width 278 height 450
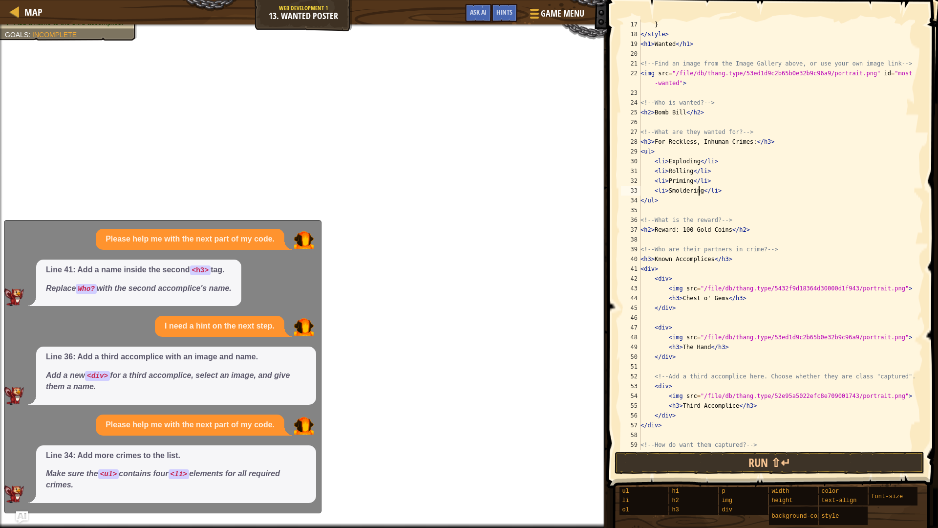
scroll to position [156, 0]
type textarea "<li>Smoldering</li>"
click at [484, 8] on button "Ask AI" at bounding box center [478, 13] width 26 height 18
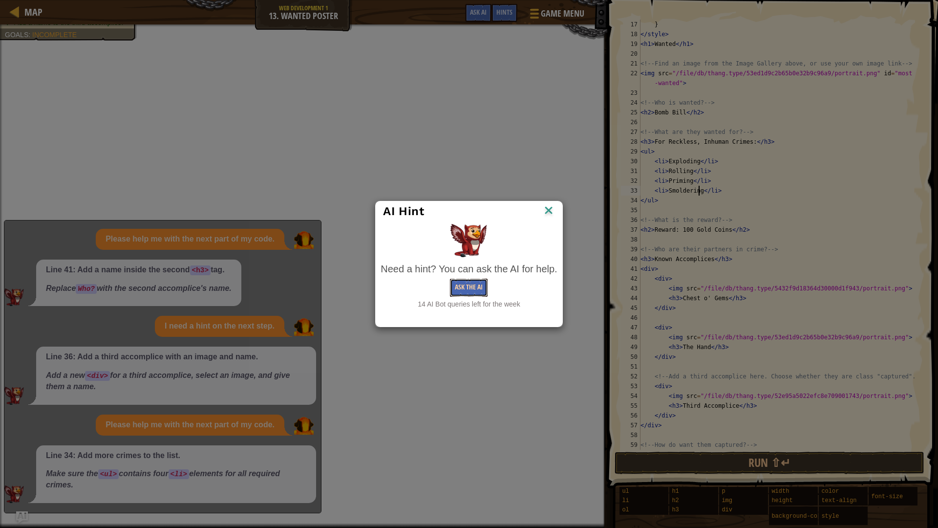
click at [482, 286] on button "Ask the AI" at bounding box center [469, 288] width 38 height 18
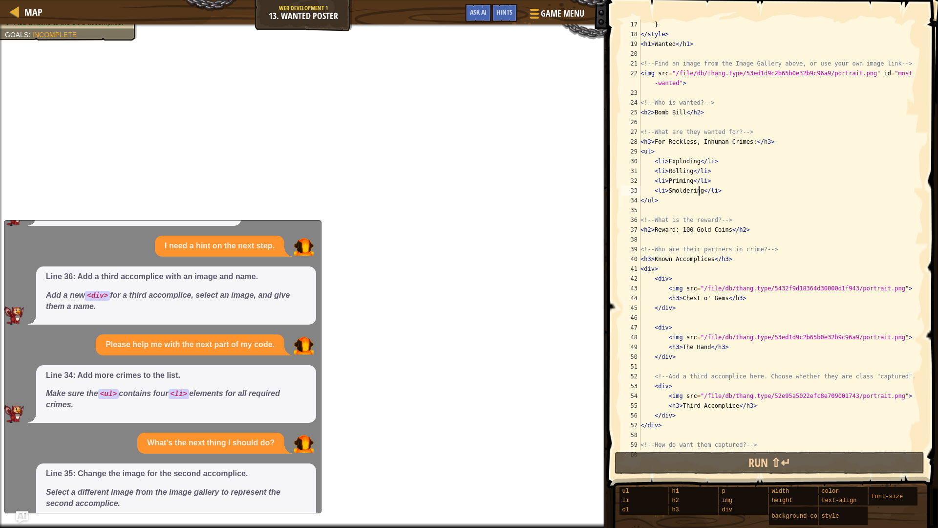
scroll to position [487, 0]
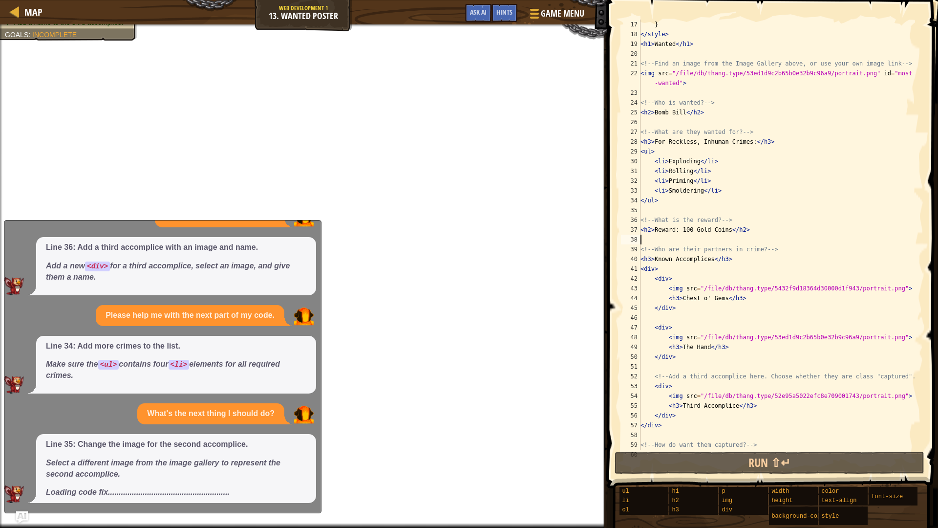
click at [794, 239] on div "} </ style > < h1 > Wanted </ h1 > <!-- Find an image from the Image Gallery ab…" at bounding box center [778, 245] width 278 height 450
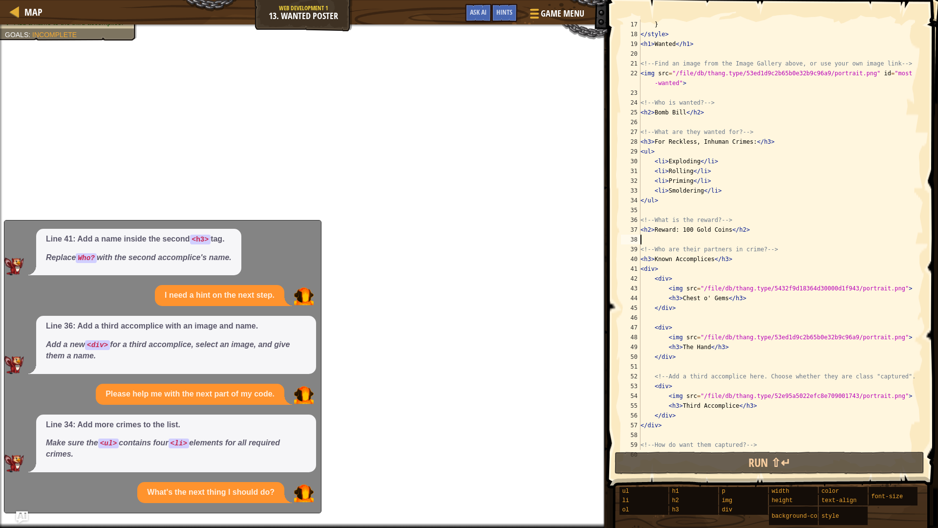
scroll to position [494, 0]
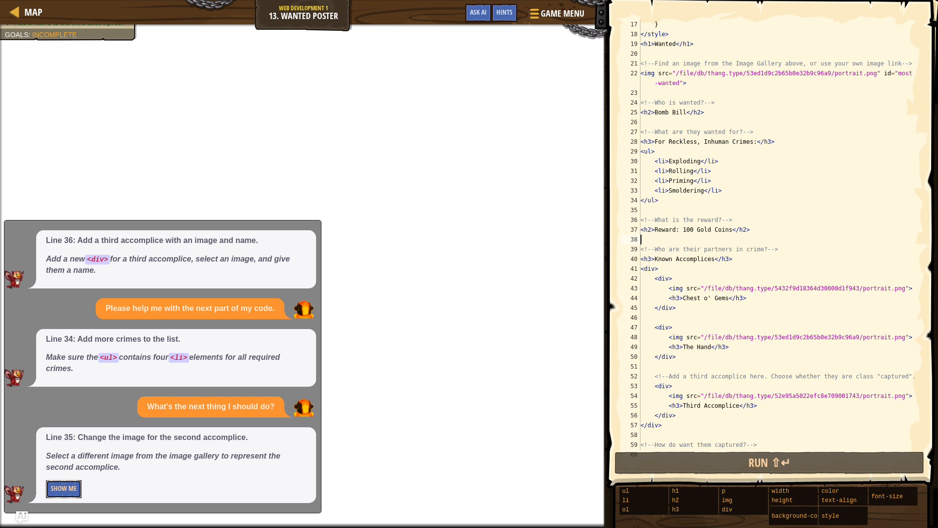
click at [64, 451] on button "Show Me" at bounding box center [64, 489] width 36 height 18
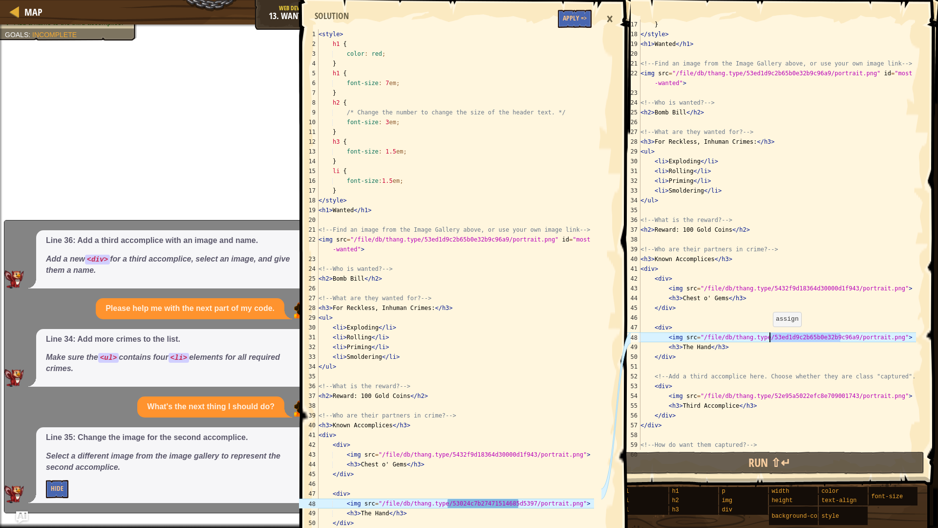
drag, startPoint x: 839, startPoint y: 338, endPoint x: 768, endPoint y: 336, distance: 71.4
click at [768, 336] on div "} </ style > < h1 > Wanted </ h1 > <!-- Find an image from the Image Gallery ab…" at bounding box center [778, 245] width 278 height 450
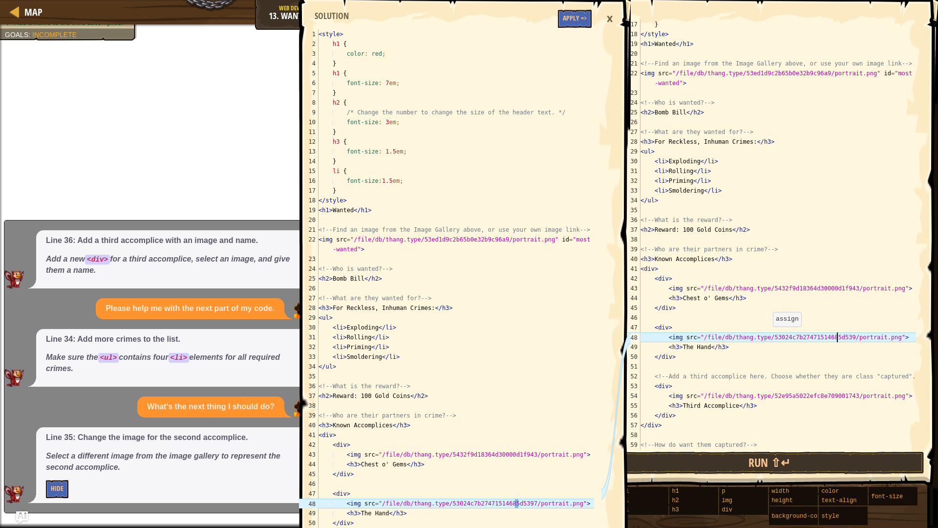
scroll to position [476, 0]
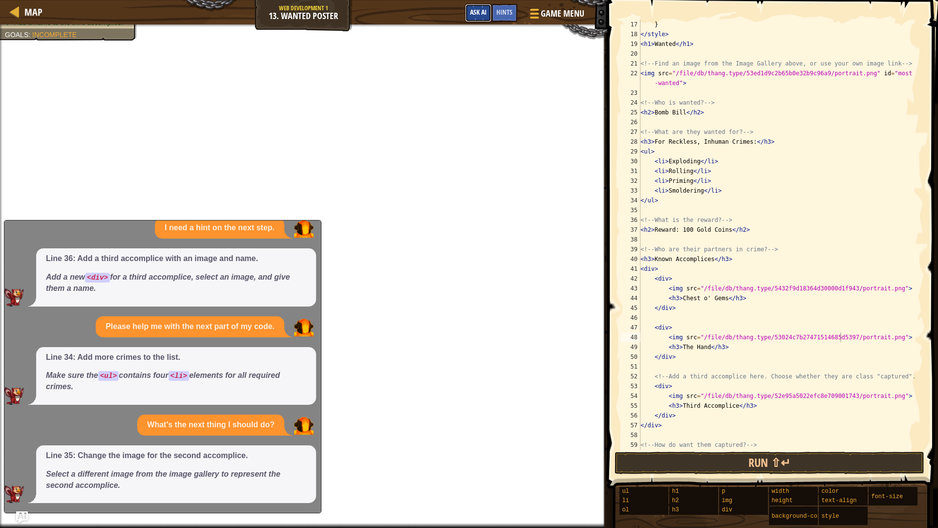
click at [467, 5] on button "Ask AI" at bounding box center [478, 13] width 26 height 18
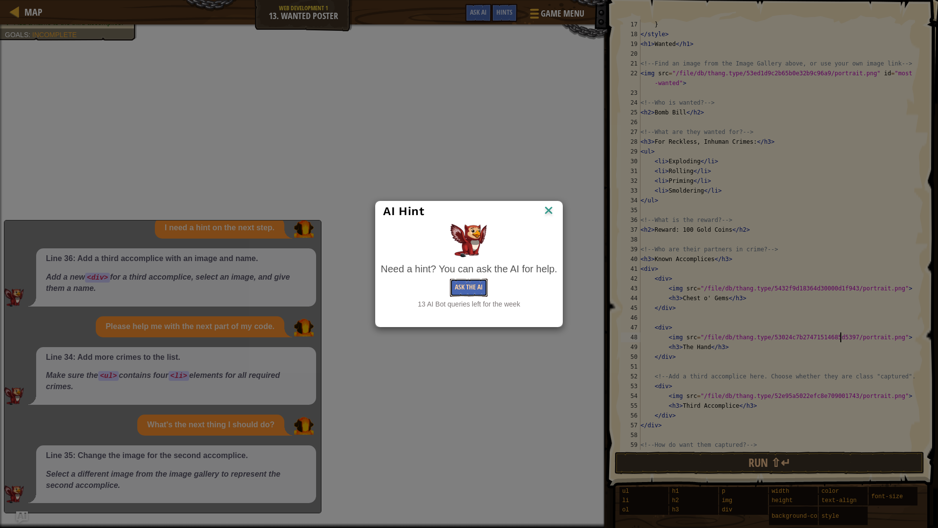
click at [450, 292] on button "Ask the AI" at bounding box center [469, 288] width 38 height 18
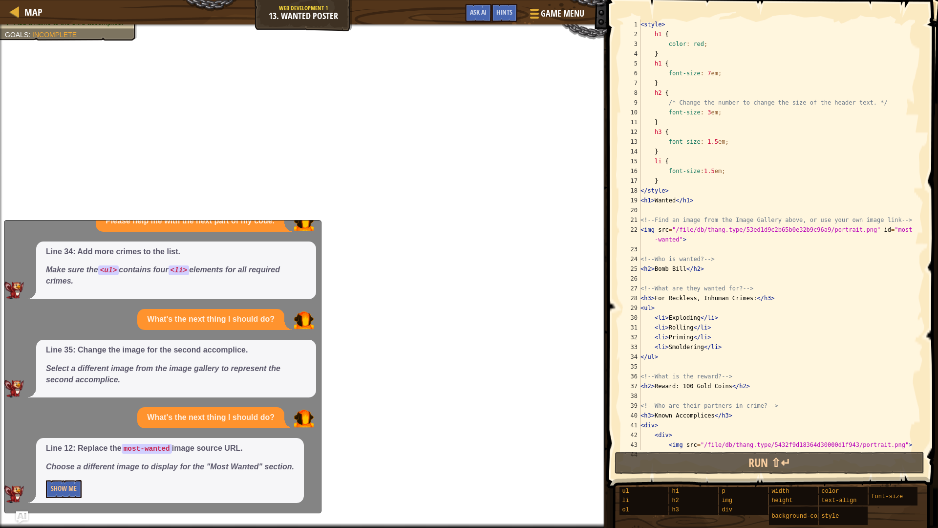
scroll to position [0, 0]
click at [66, 451] on button "Show Me" at bounding box center [64, 489] width 36 height 18
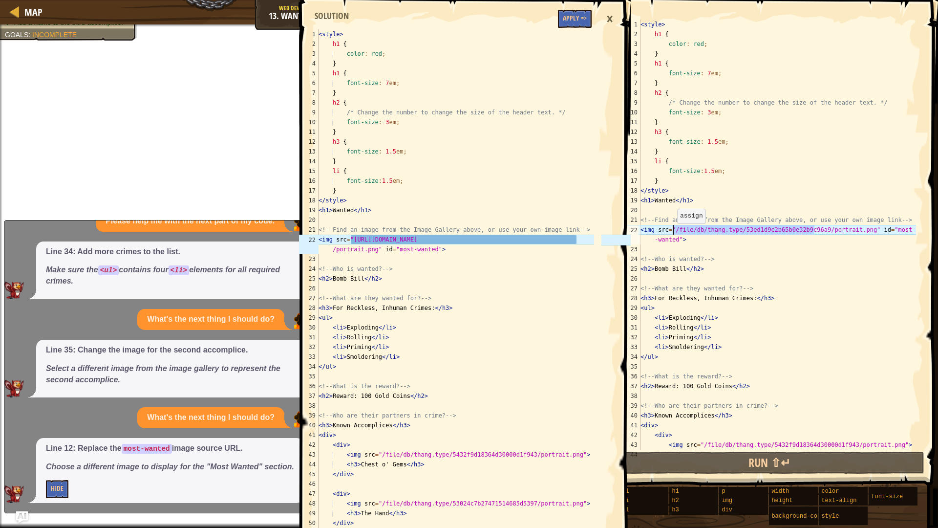
drag, startPoint x: 814, startPoint y: 230, endPoint x: 672, endPoint y: 233, distance: 141.7
click at [672, 233] on div "< style > h1 { color : red ; } h1 { font-size : 7 em ; } h2 { /* Change the num…" at bounding box center [778, 245] width 278 height 450
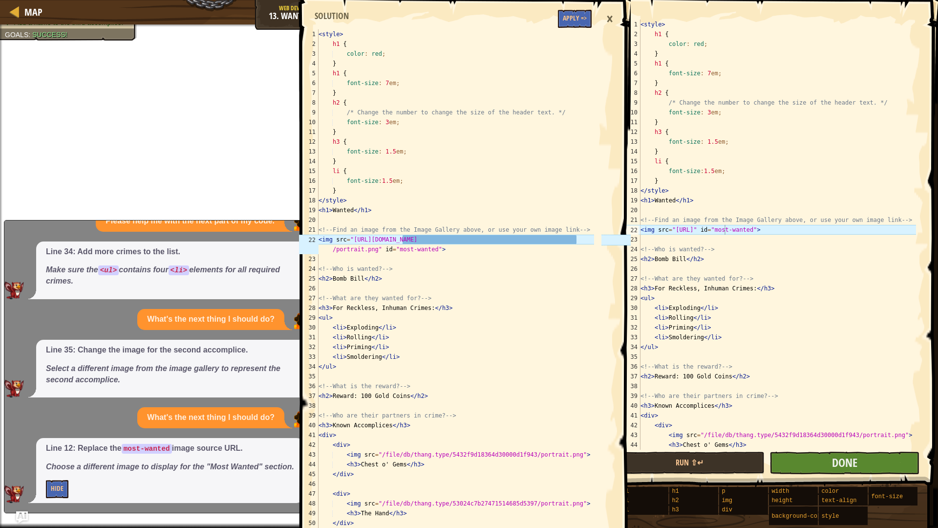
drag, startPoint x: 875, startPoint y: 450, endPoint x: 880, endPoint y: 467, distance: 18.1
click at [880, 451] on div "<img src="[URL]" id="most-wanted"> 1 2 3 4 5 6 7 8 9 10 11 12 13 14 15 16 17 18…" at bounding box center [771, 263] width 334 height 517
click at [880, 451] on button "Done" at bounding box center [845, 462] width 150 height 22
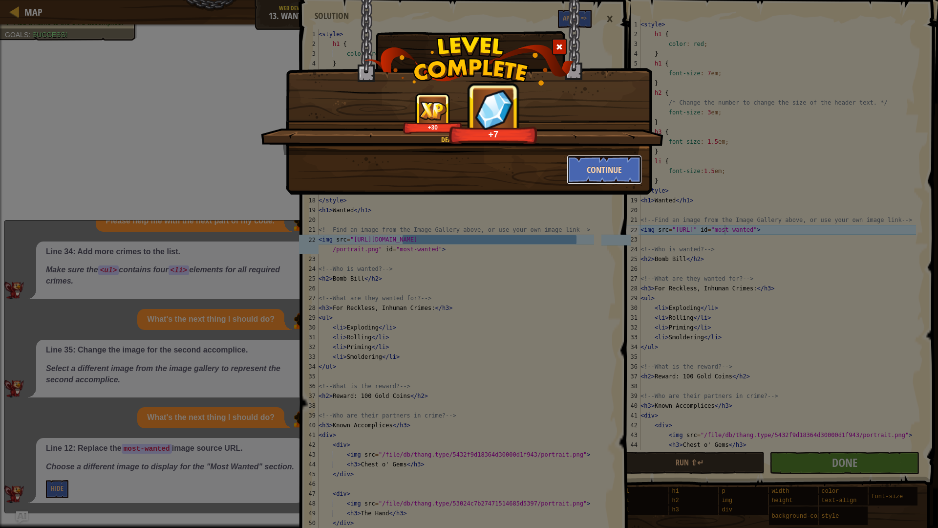
click at [579, 163] on button "Continue" at bounding box center [605, 169] width 76 height 29
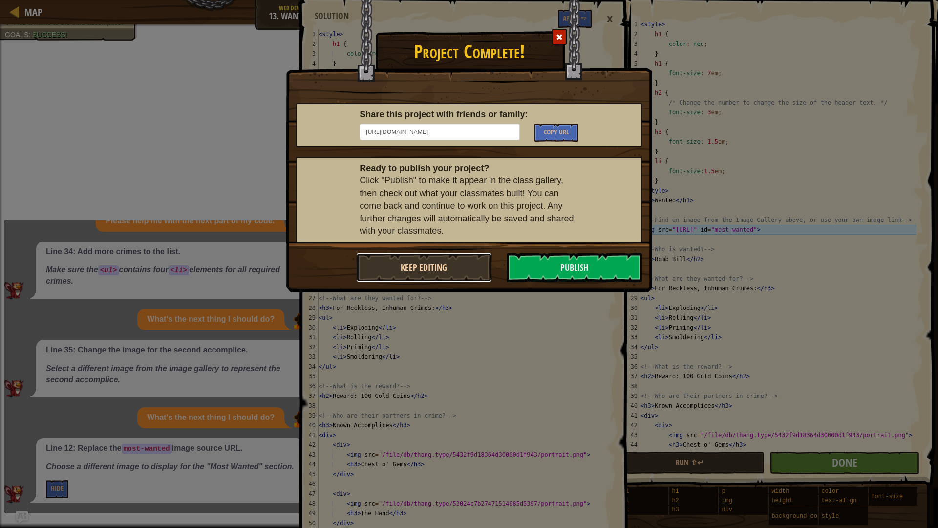
click at [464, 270] on button "Keep Editing" at bounding box center [424, 267] width 136 height 29
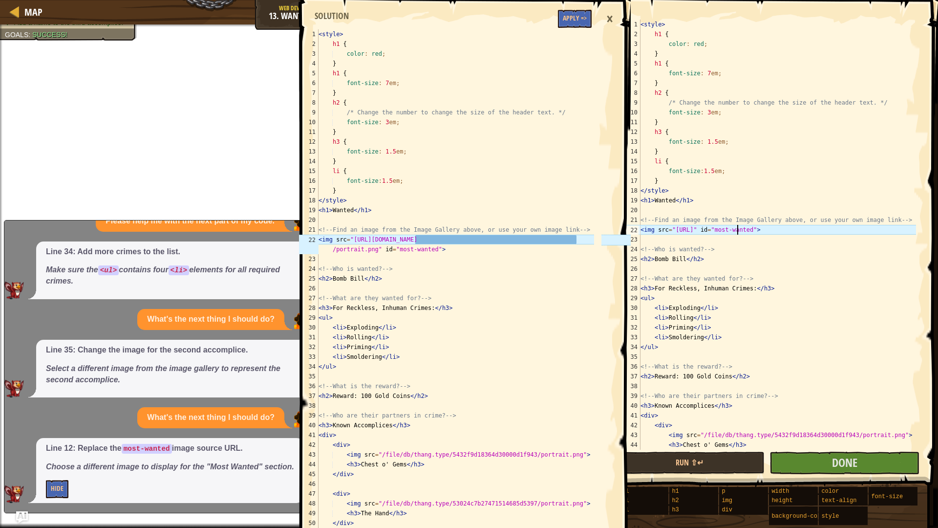
scroll to position [4, 8]
click at [772, 234] on div "< style > h1 { color : red ; } h1 { font-size : 7 em ; } h2 { /* Change the num…" at bounding box center [778, 245] width 278 height 450
click at [772, 230] on div "< style > h1 { color : red ; } h1 { font-size : 7 em ; } h2 { /* Change the num…" at bounding box center [778, 235] width 278 height 430
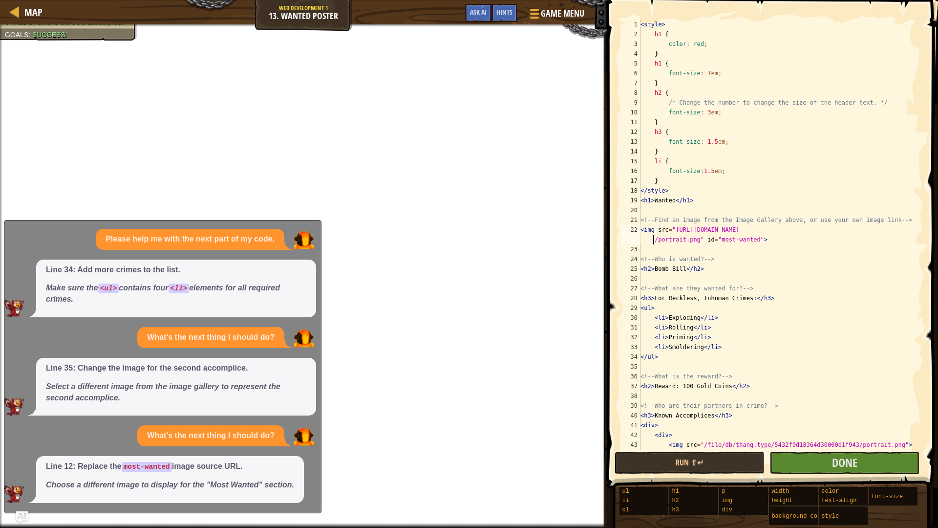
scroll to position [563, 0]
click at [861, 351] on div "< style > h1 { color : red ; } h1 { font-size : 7 em ; } h2 { /* Change the num…" at bounding box center [778, 245] width 278 height 450
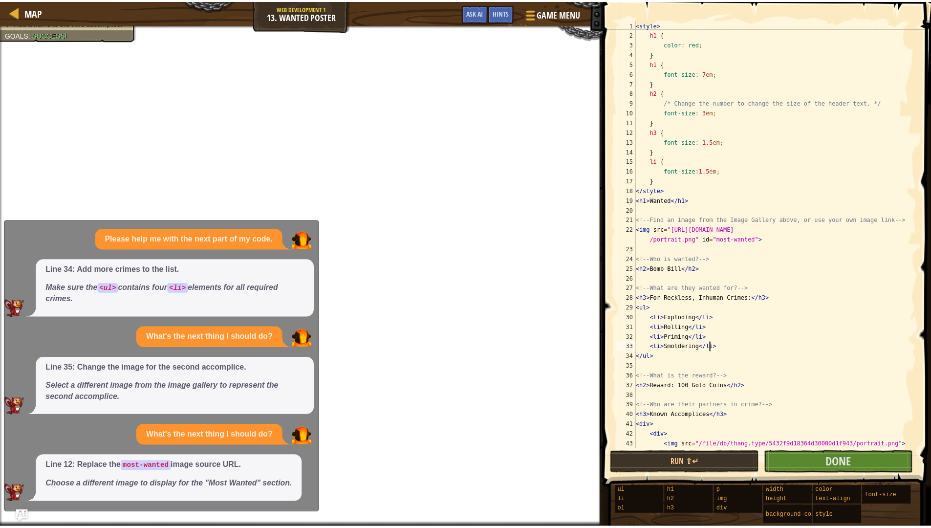
scroll to position [4, 6]
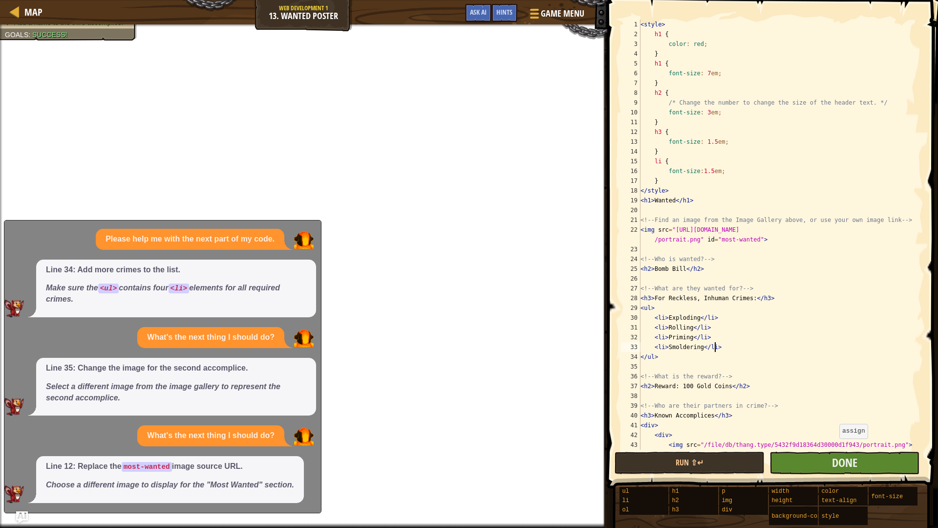
type textarea "<li>Smoldering</li>"
click at [824, 451] on button "Done" at bounding box center [845, 462] width 150 height 22
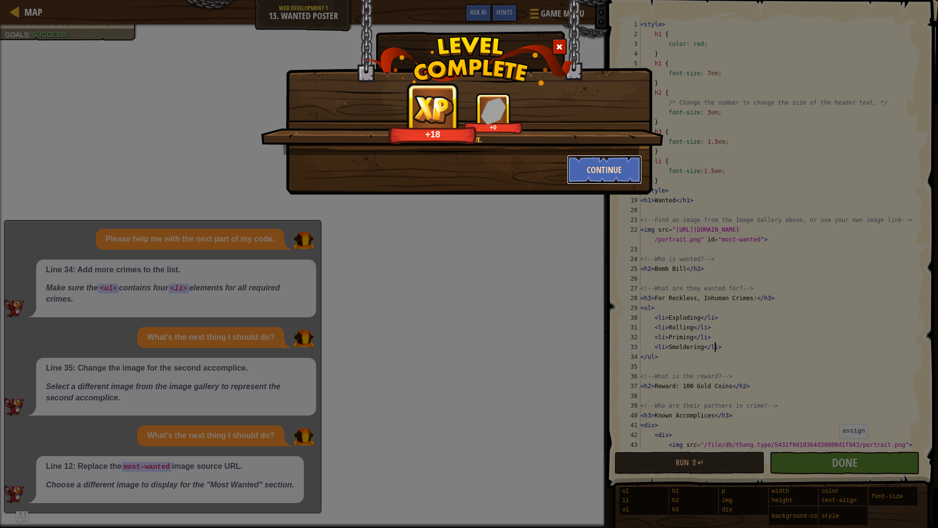
click at [601, 172] on button "Continue" at bounding box center [605, 169] width 76 height 29
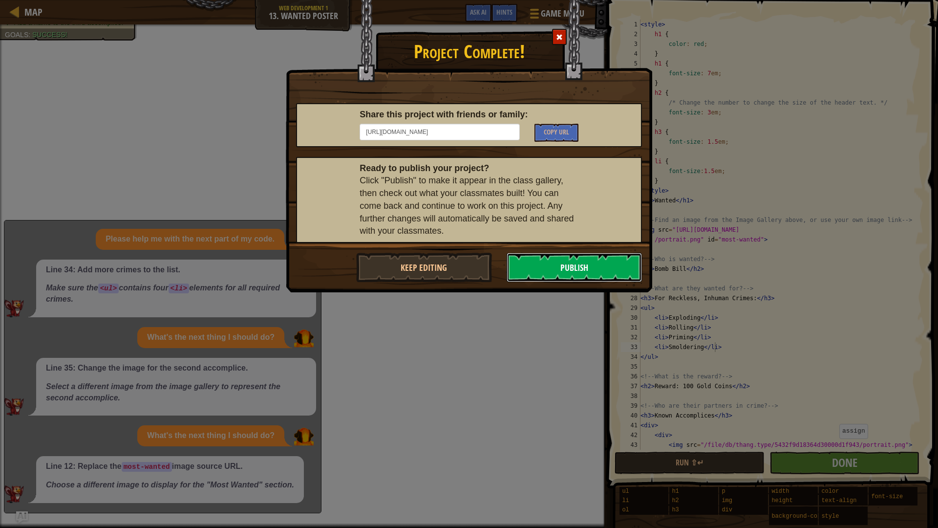
click at [566, 275] on button "Publish" at bounding box center [575, 267] width 136 height 29
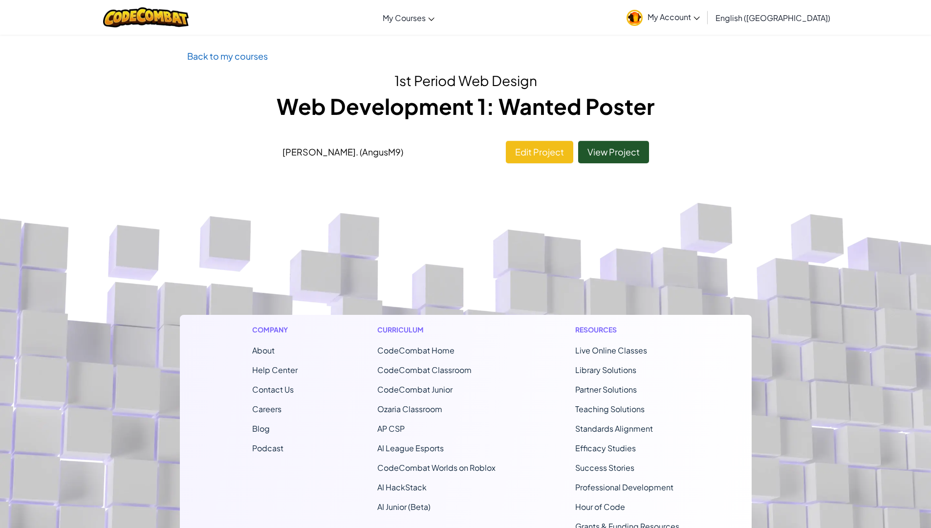
click at [339, 193] on footer "Company About Help Center Contact Us Careers Blog Podcast Curriculum CodeCombat…" at bounding box center [465, 432] width 931 height 529
click at [275, 146] on li "[PERSON_NAME] . (AngusM9) Edit Project View Project" at bounding box center [465, 149] width 381 height 27
click at [354, 72] on div "Back to my courses 1st Period Web Design Web Development 1: Wanted Poster [PERS…" at bounding box center [466, 108] width 572 height 119
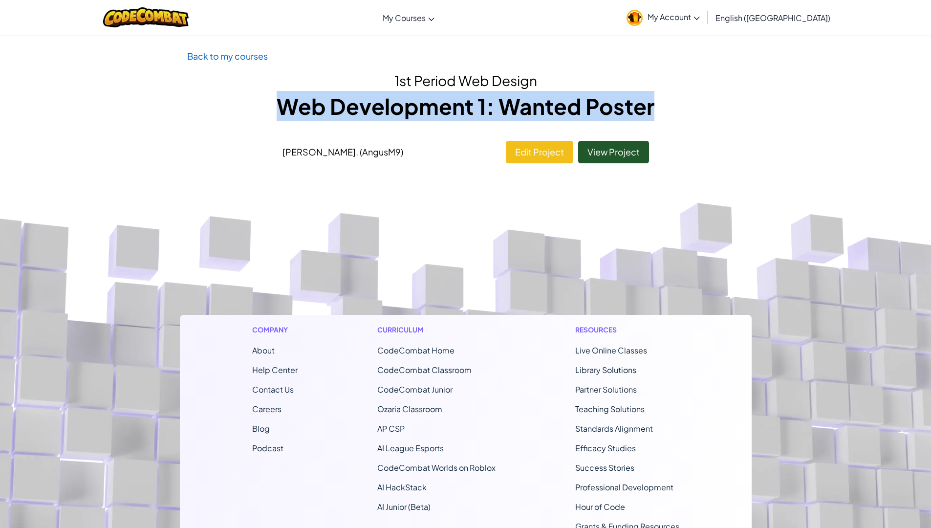
drag, startPoint x: 286, startPoint y: 107, endPoint x: 678, endPoint y: 115, distance: 392.4
click at [678, 115] on h1 "Web Development 1: Wanted Poster" at bounding box center [465, 106] width 557 height 30
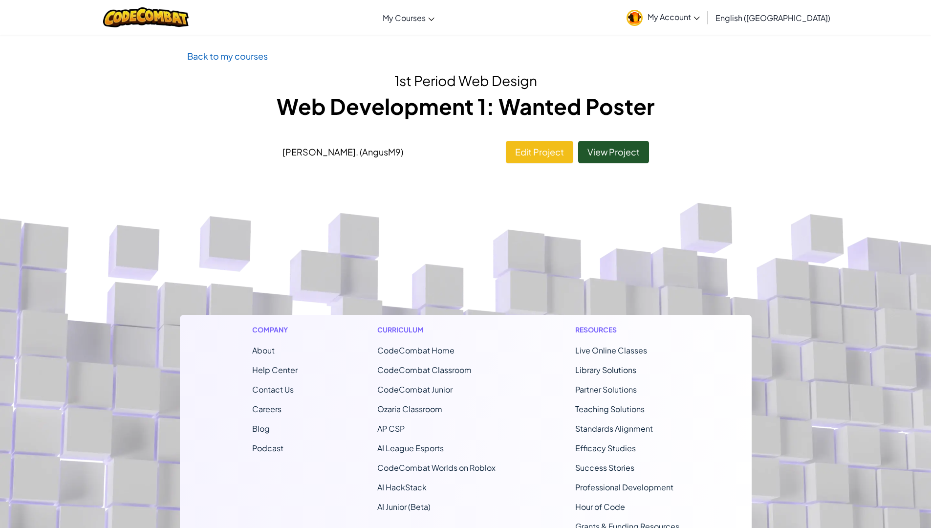
drag, startPoint x: 678, startPoint y: 115, endPoint x: 768, endPoint y: 193, distance: 119.1
click at [768, 193] on footer "Company About Help Center Contact Us Careers Blog Podcast Curriculum CodeCombat…" at bounding box center [465, 432] width 931 height 529
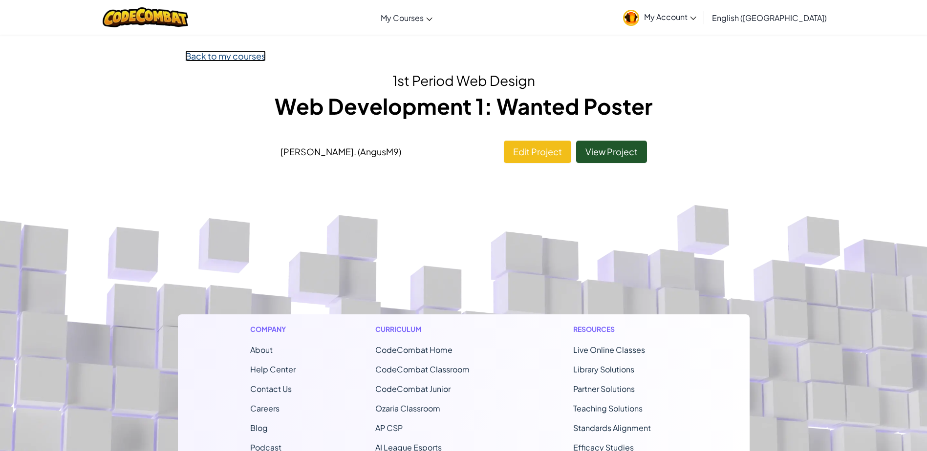
click at [252, 59] on link "Back to my courses" at bounding box center [225, 55] width 81 height 11
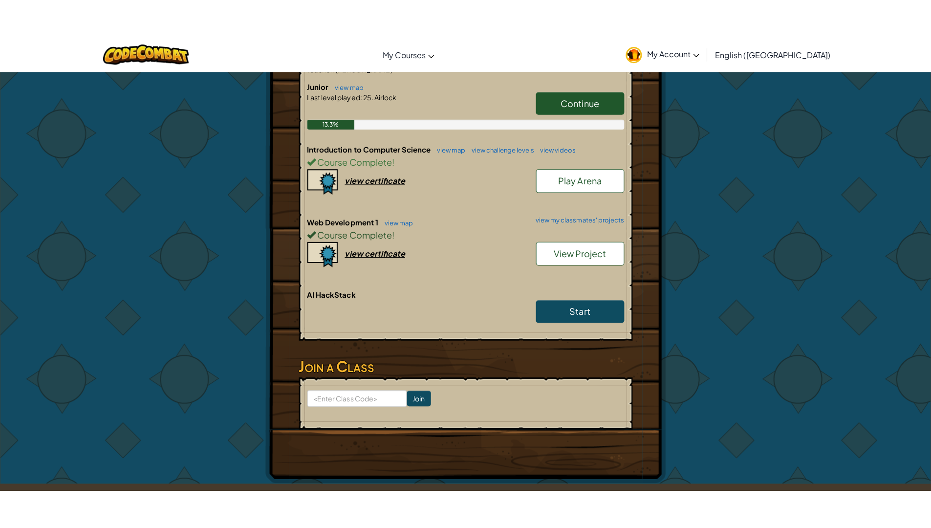
scroll to position [195, 0]
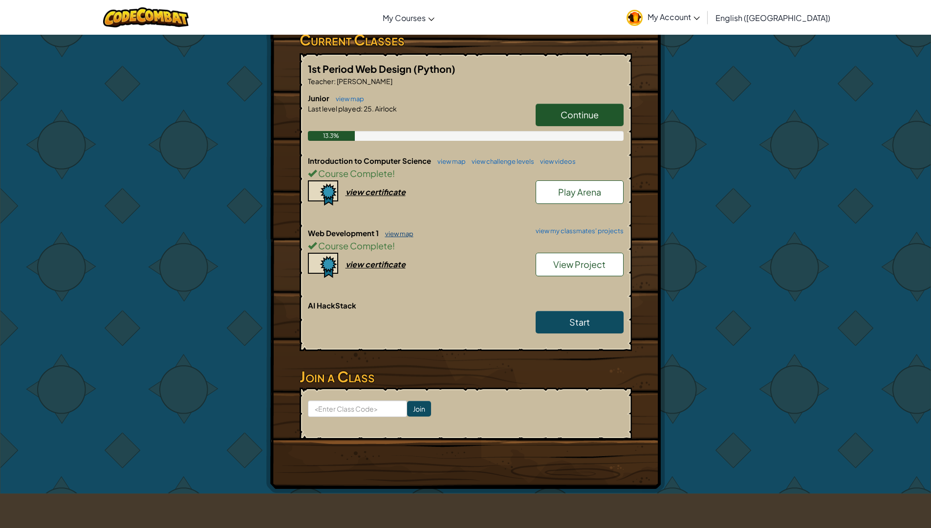
click at [406, 232] on link "view map" at bounding box center [396, 234] width 33 height 8
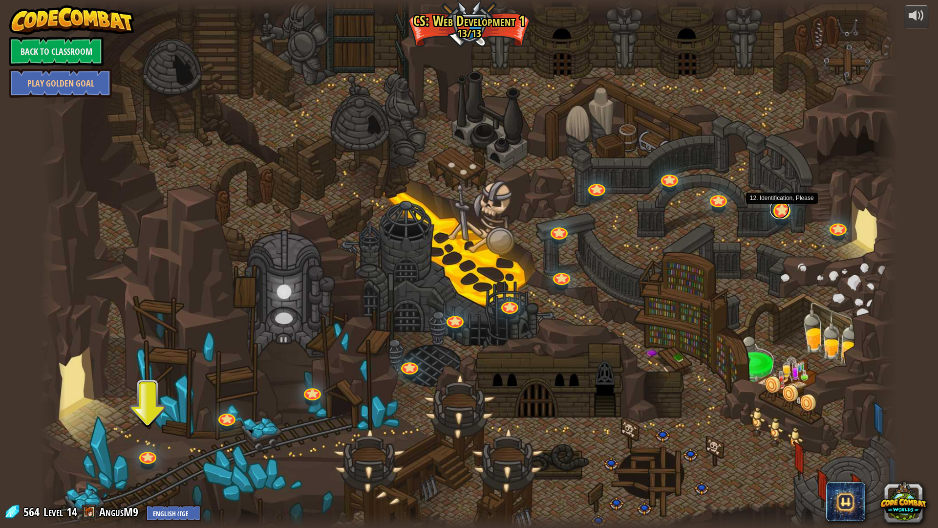
click at [787, 212] on link at bounding box center [780, 209] width 20 height 20
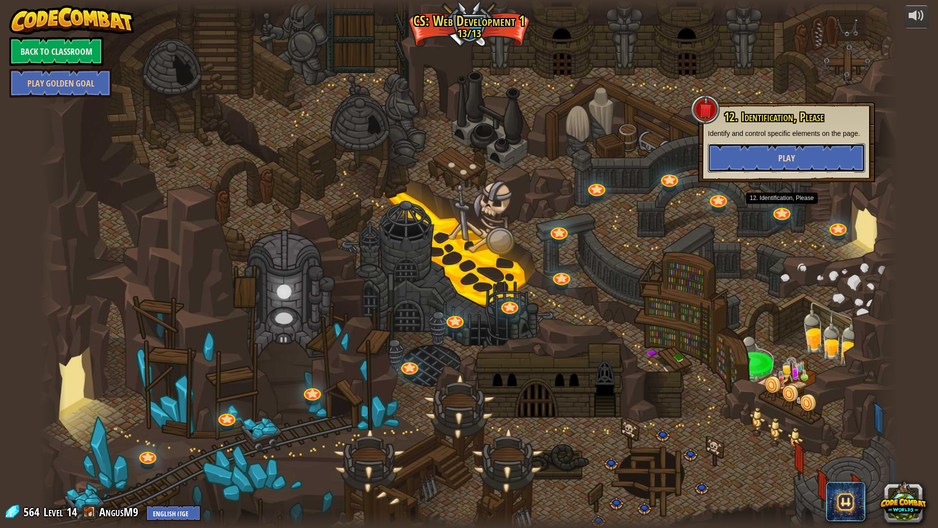
click at [800, 151] on button "Play" at bounding box center [786, 157] width 157 height 29
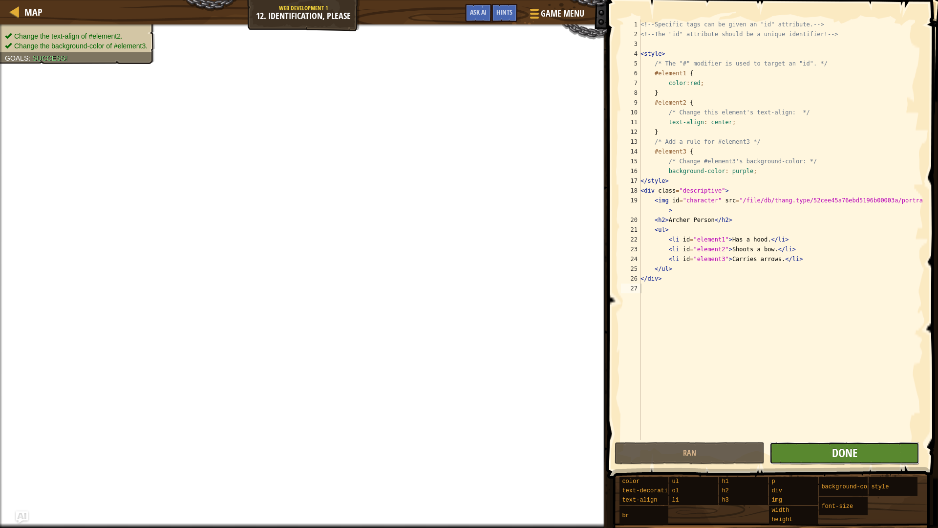
click at [848, 451] on span "Done" at bounding box center [844, 453] width 25 height 16
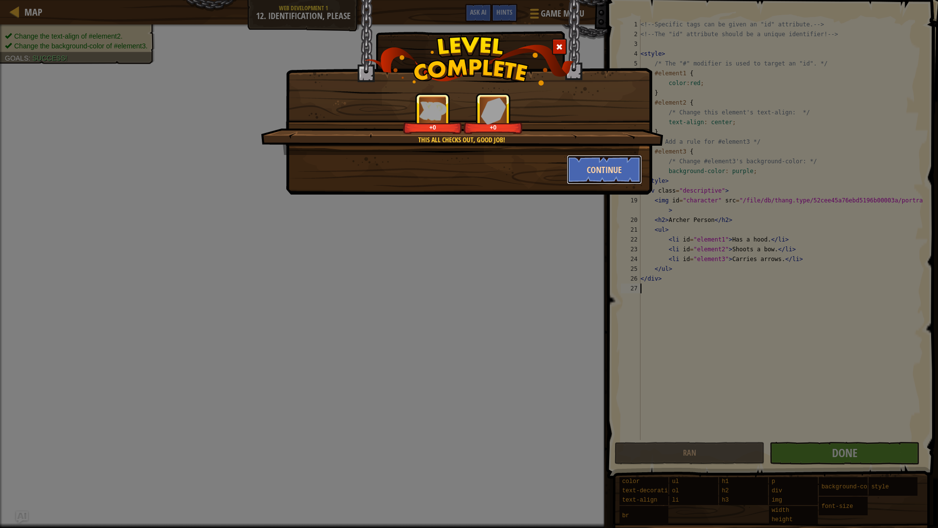
click at [620, 170] on button "Continue" at bounding box center [605, 169] width 76 height 29
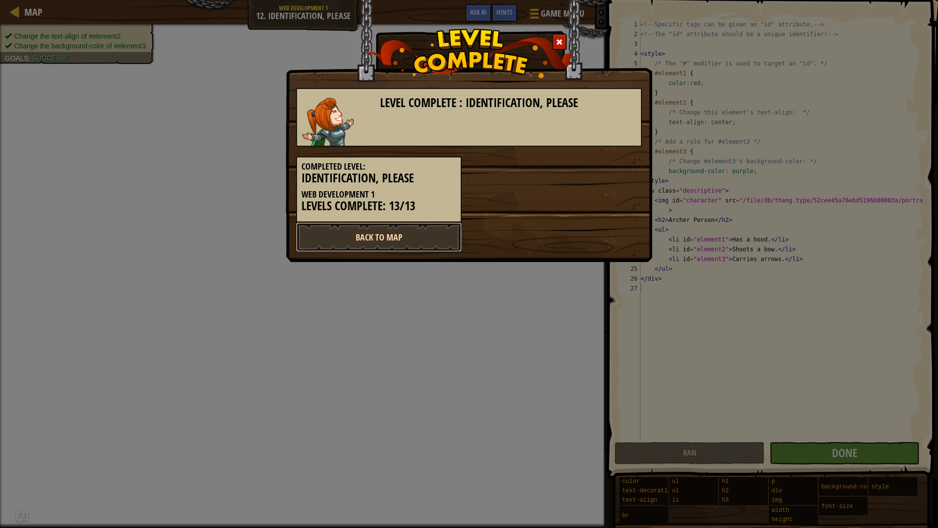
click at [392, 247] on link "Back to Map" at bounding box center [379, 236] width 166 height 29
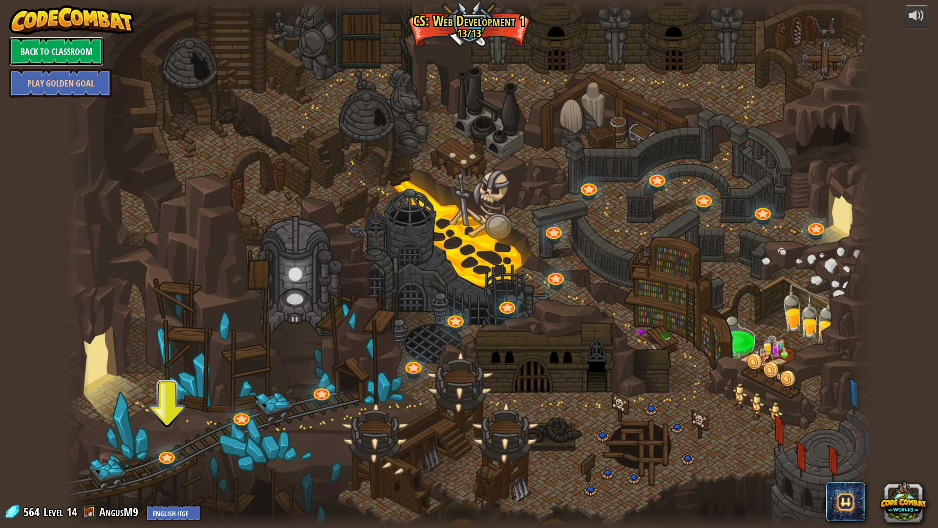
click at [79, 49] on link "Back to Classroom" at bounding box center [56, 51] width 94 height 29
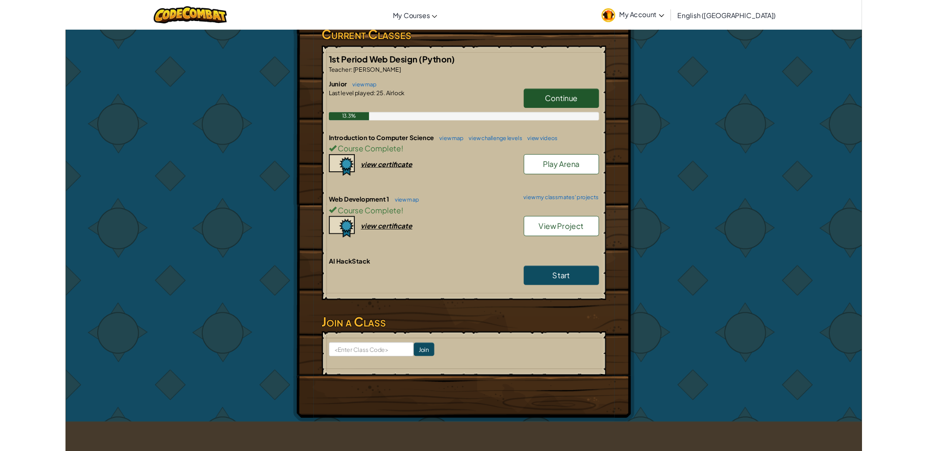
scroll to position [98, 0]
